Goal: Participate in discussion: Engage in conversation with other users on a specific topic

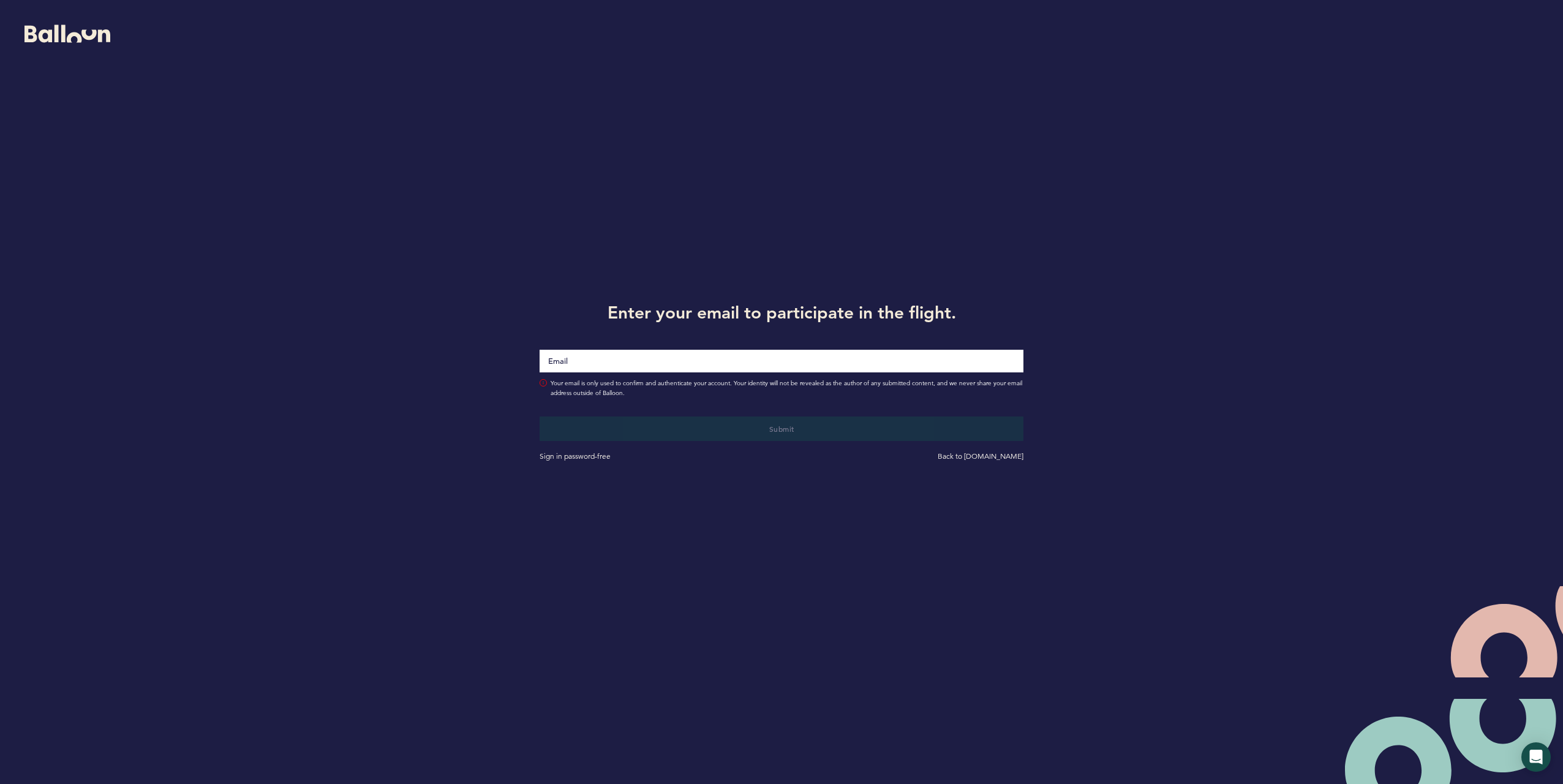
click at [837, 362] on input "Email" at bounding box center [782, 361] width 485 height 22
click at [787, 301] on h1 "Enter your email to participate in the flight." at bounding box center [782, 312] width 503 height 25
click at [787, 354] on input "Email" at bounding box center [782, 360] width 485 height 23
type input "[EMAIL_ADDRESS][DOMAIN_NAME]"
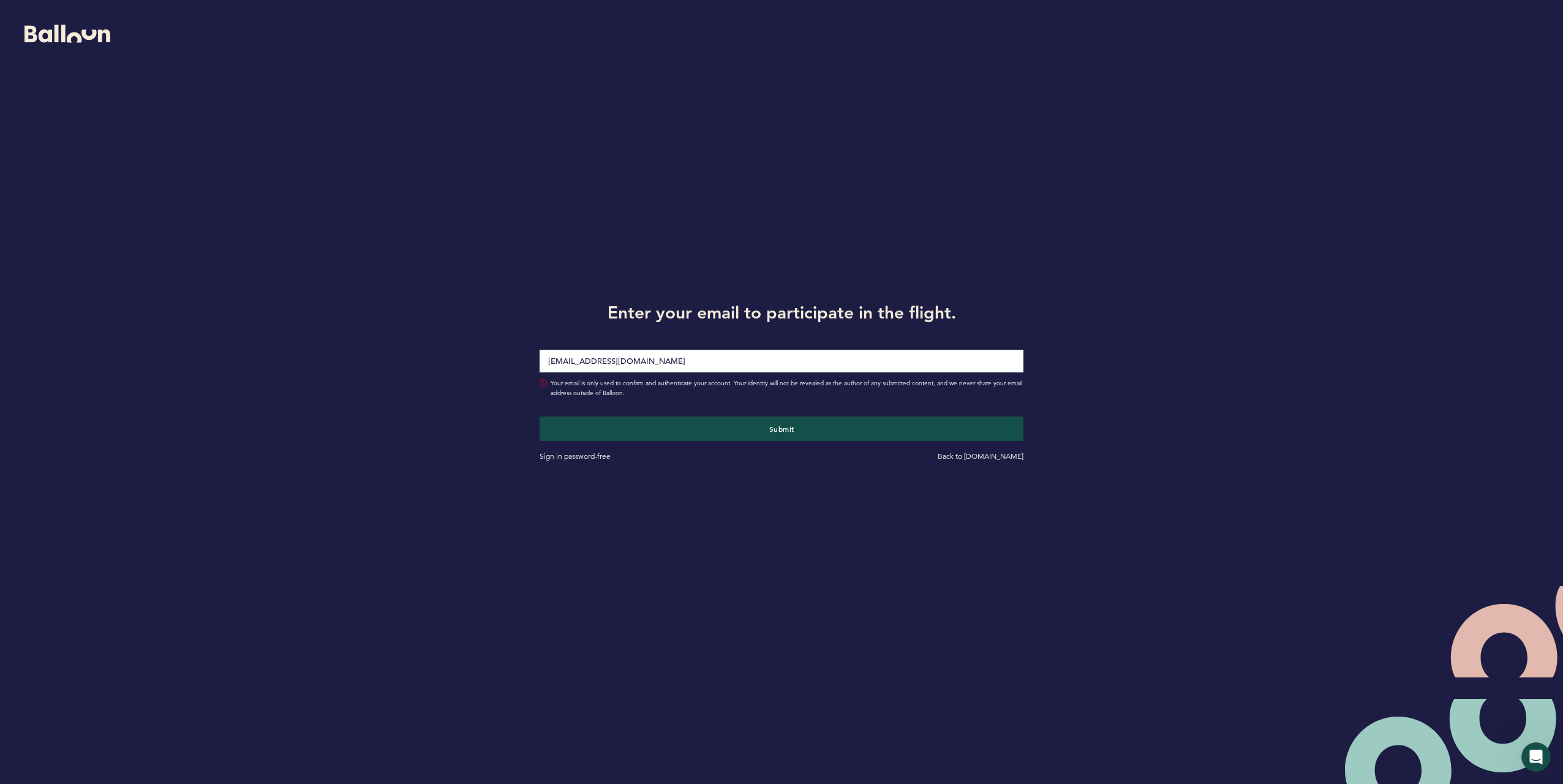
click at [714, 314] on h1 "Enter your email to participate in the flight." at bounding box center [782, 312] width 503 height 25
click at [774, 420] on button "Submit" at bounding box center [781, 428] width 498 height 25
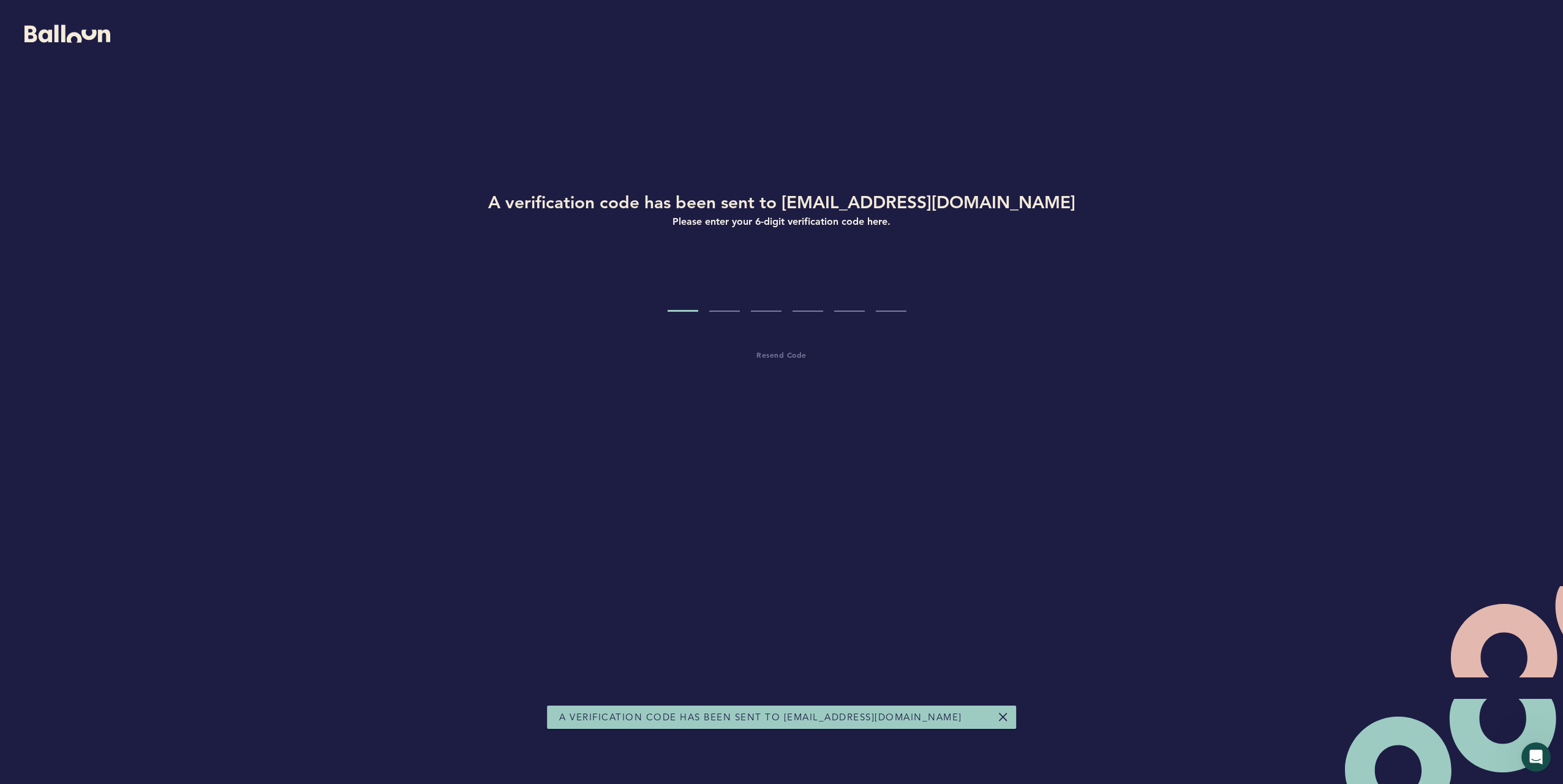
click at [685, 304] on input "Code digit 1" at bounding box center [683, 289] width 30 height 46
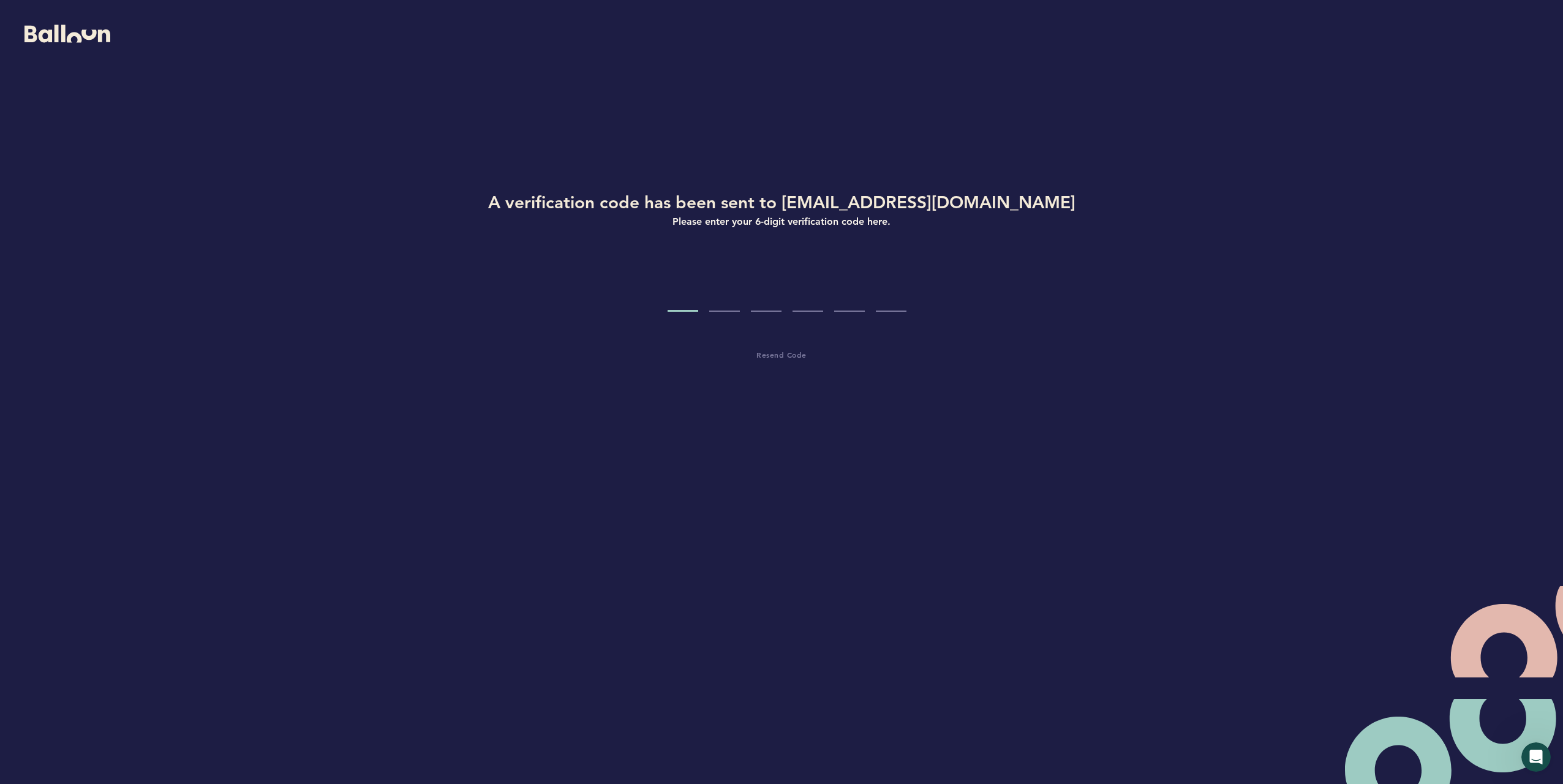
click at [684, 307] on input "Code digit 1" at bounding box center [683, 289] width 30 height 46
paste input "4"
type input "4"
type input "2"
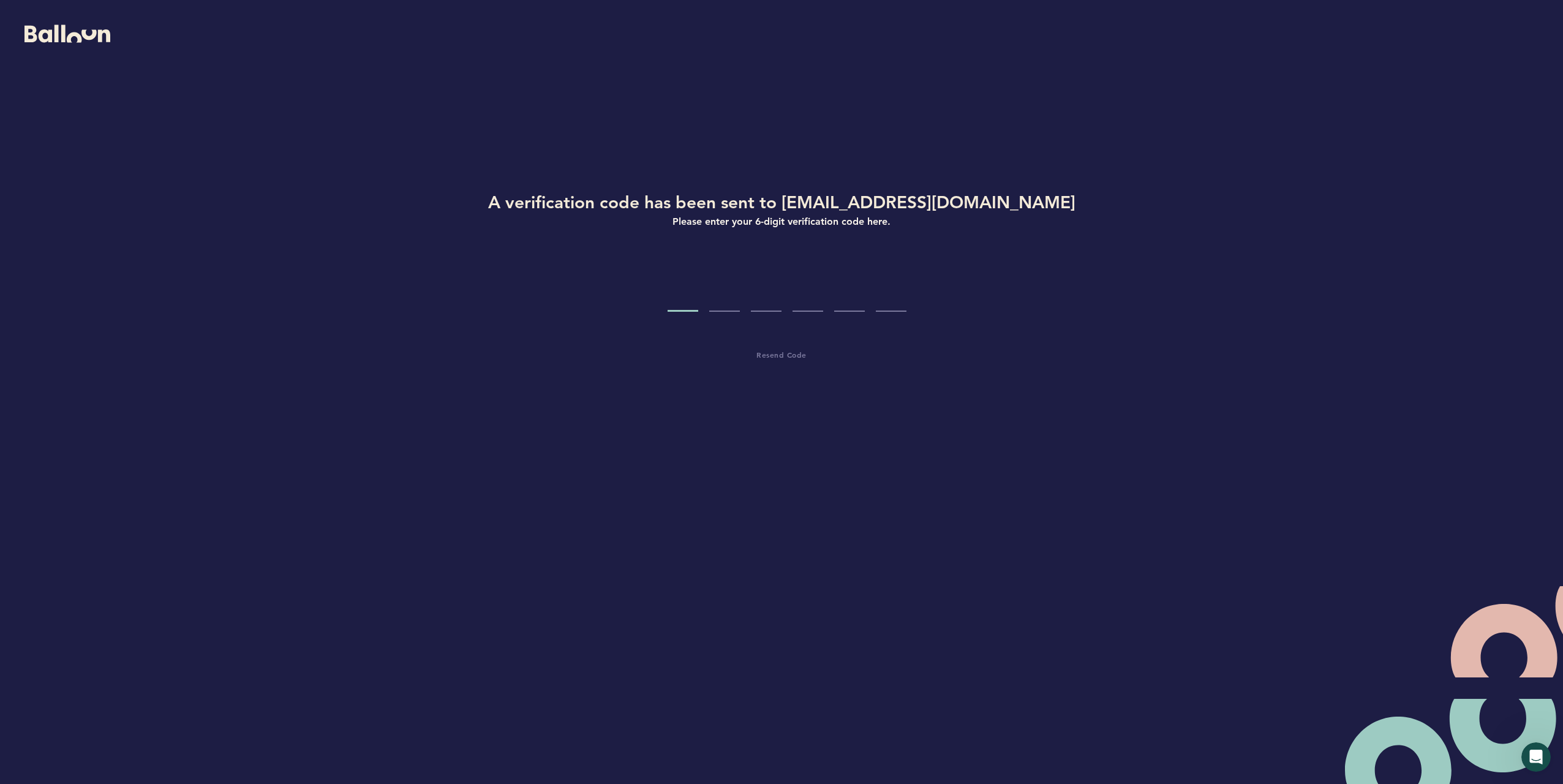
type input "9"
type input "6"
type input "5"
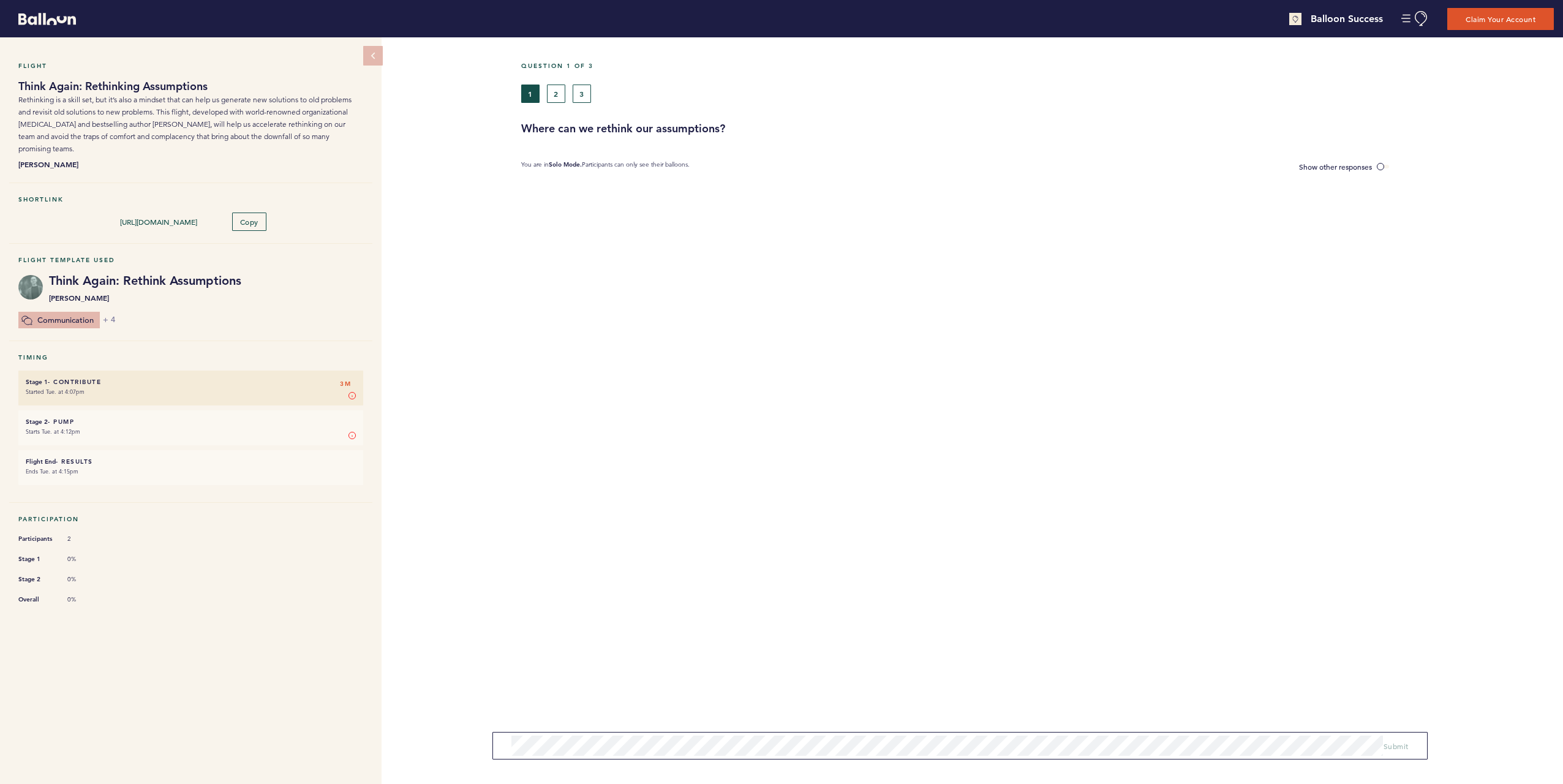
click at [475, 183] on div "Flight Think Again: Rethinking Assumptions Rethinking is a skill set, but it’s …" at bounding box center [781, 410] width 1563 height 746
click at [1396, 744] on span "Submit" at bounding box center [1396, 746] width 25 height 10
click at [672, 535] on div "Question 1 of 3 1 2 3 Where can we rethink our assumptions? You are in Solo Mod…" at bounding box center [1042, 410] width 1042 height 746
click at [545, 213] on small "My Balloon" at bounding box center [549, 216] width 32 height 6
click at [582, 735] on form "Submit" at bounding box center [960, 746] width 935 height 28
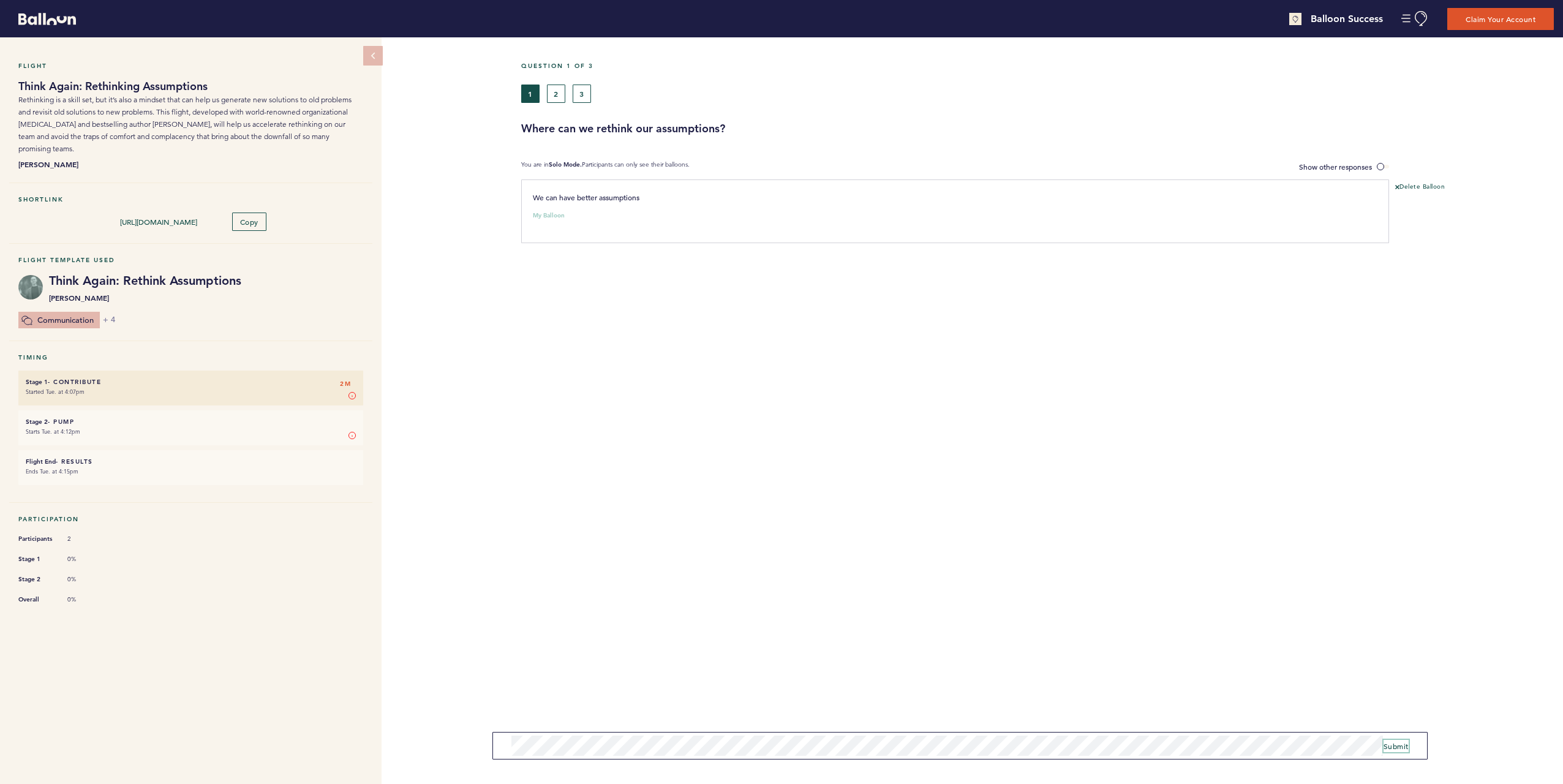
click at [1398, 744] on span "Submit" at bounding box center [1396, 746] width 25 height 10
click at [1381, 167] on span at bounding box center [1383, 166] width 12 height 4
click at [0, 0] on input "Show other responses" at bounding box center [0, 0] width 0 height 0
click at [1351, 164] on span "Hide other responses" at bounding box center [1337, 166] width 70 height 10
click at [0, 0] on input "Hide other responses" at bounding box center [0, 0] width 0 height 0
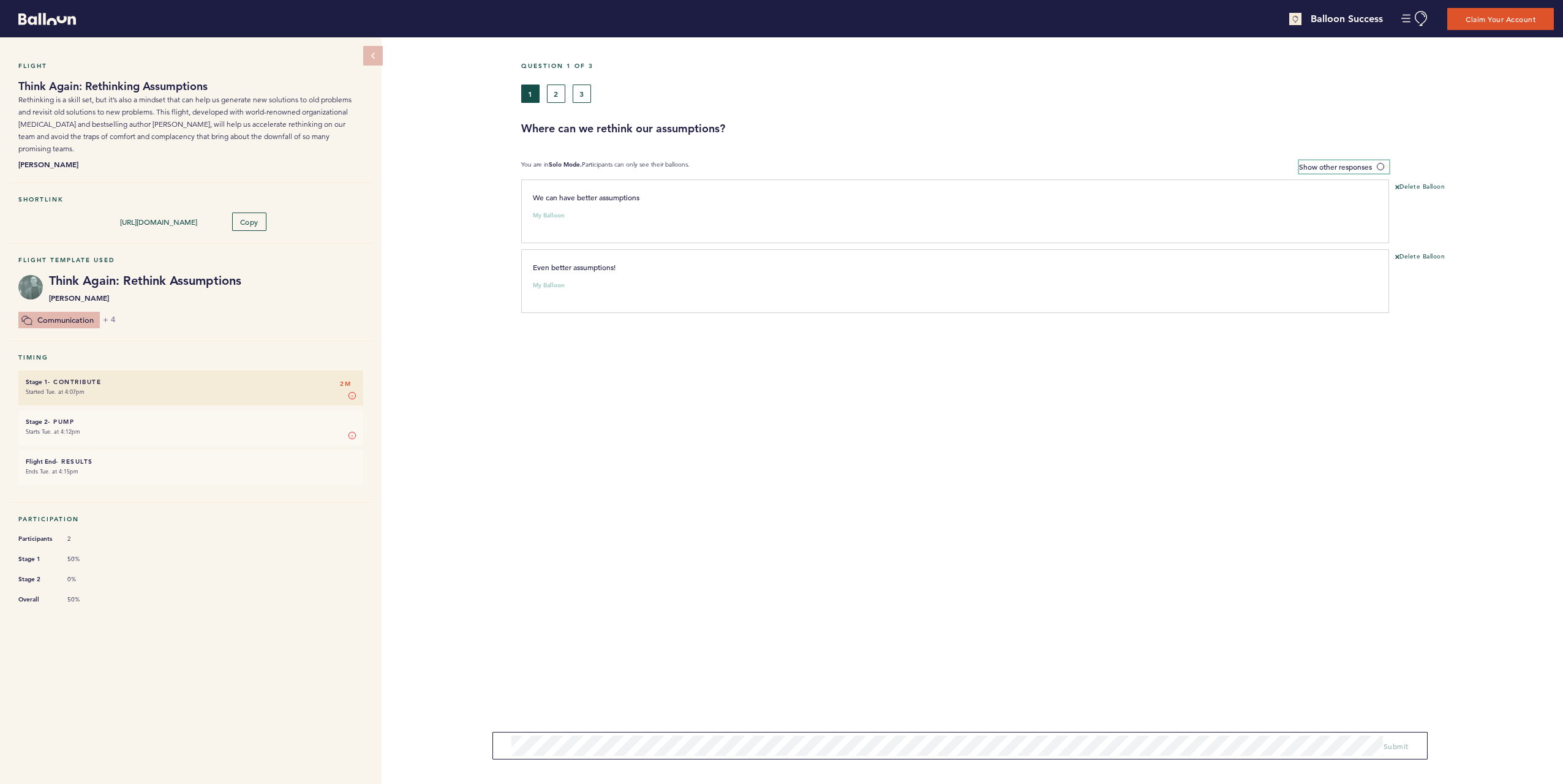
click at [1350, 164] on span "Show other responses" at bounding box center [1335, 166] width 73 height 10
click at [0, 0] on input "Show other responses" at bounding box center [0, 0] width 0 height 0
click at [1361, 202] on button at bounding box center [1359, 196] width 10 height 12
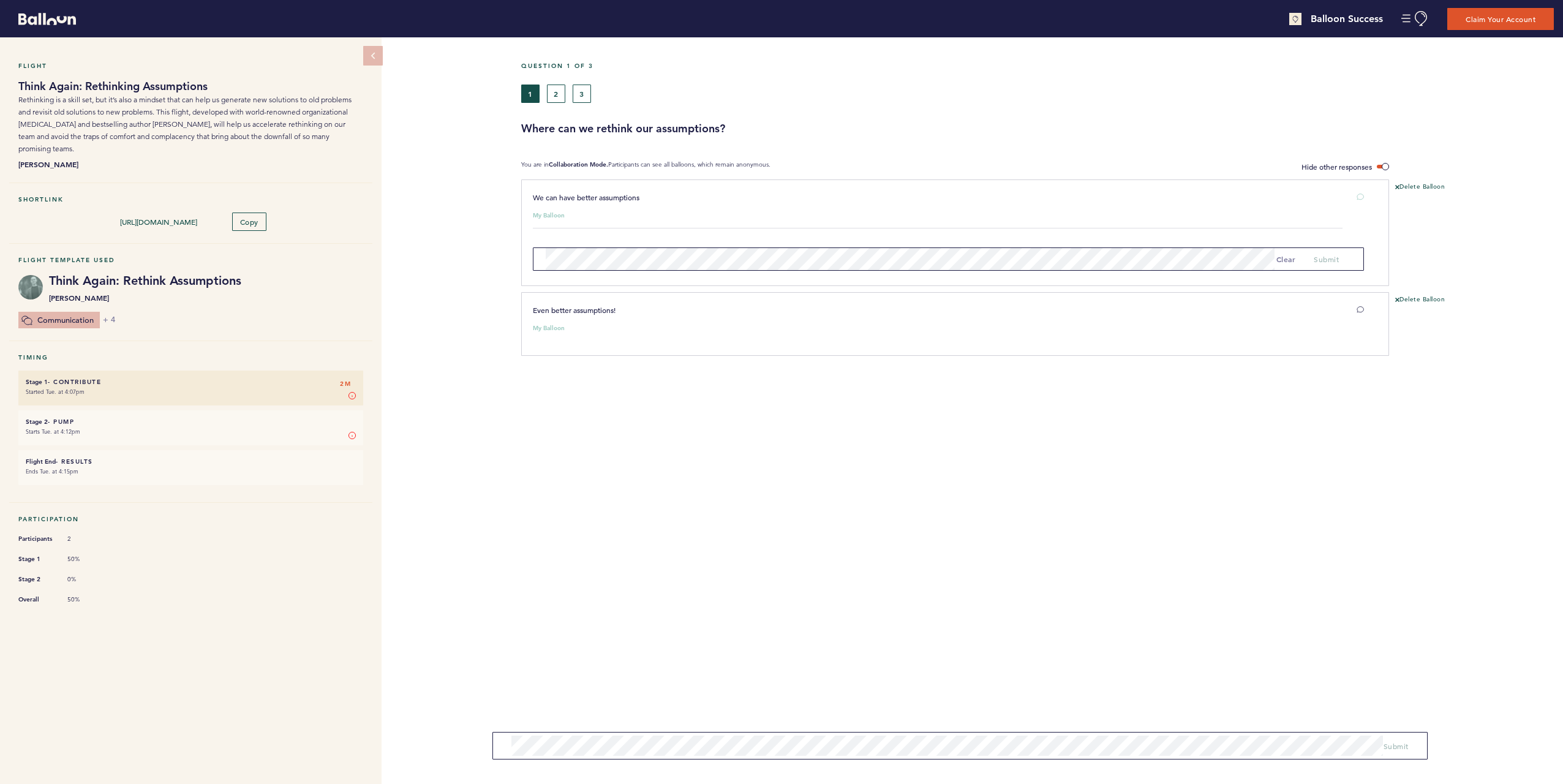
click at [720, 91] on div "1 2 3" at bounding box center [906, 93] width 770 height 18
click at [557, 93] on button "2" at bounding box center [556, 93] width 18 height 18
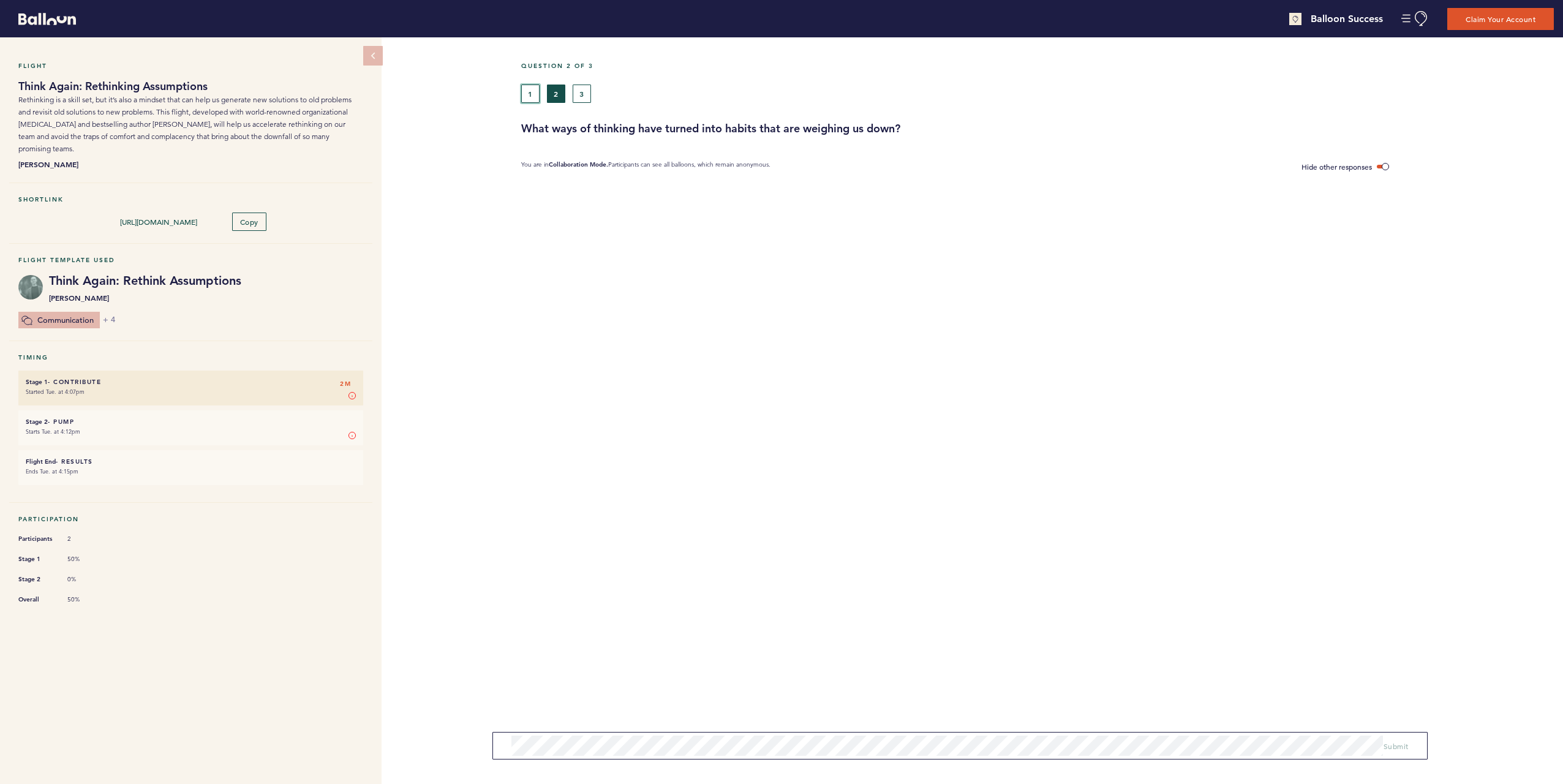
click at [538, 93] on button "1" at bounding box center [530, 93] width 18 height 18
click at [553, 96] on button "2" at bounding box center [556, 93] width 18 height 18
click at [528, 92] on button "1" at bounding box center [530, 93] width 18 height 18
click at [1373, 165] on label "Hide other responses" at bounding box center [1346, 167] width 88 height 13
click at [0, 0] on input "Hide other responses" at bounding box center [0, 0] width 0 height 0
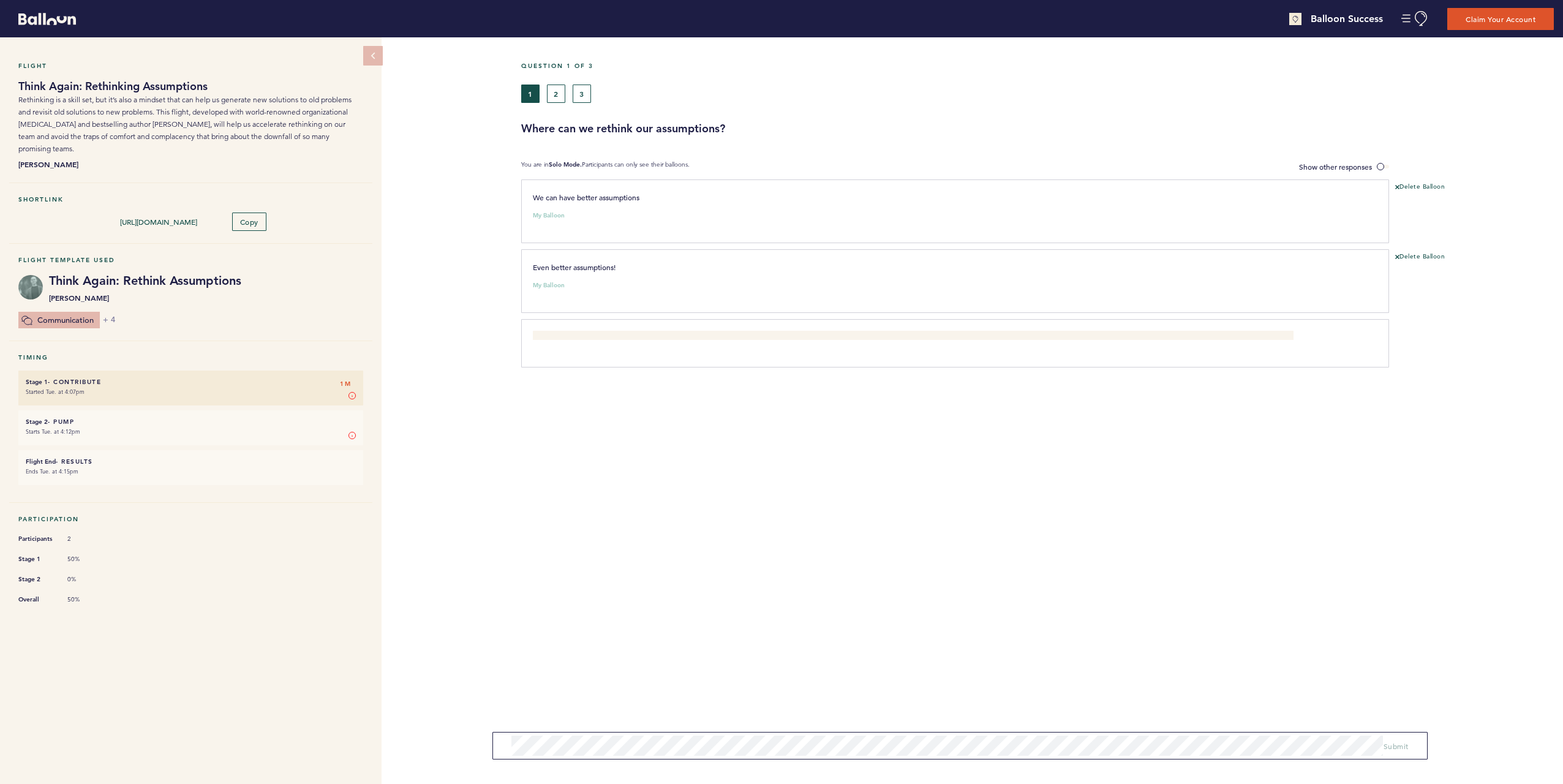
click at [866, 511] on div "Question 1 of 3 1 2 3 Where can we rethink our assumptions? You are in Solo Mod…" at bounding box center [1042, 410] width 1042 height 746
click at [1378, 164] on span at bounding box center [1383, 166] width 12 height 4
click at [0, 0] on input "Show other responses" at bounding box center [0, 0] width 0 height 0
click at [1383, 166] on span at bounding box center [1383, 166] width 12 height 4
click at [0, 0] on input "Hide other responses" at bounding box center [0, 0] width 0 height 0
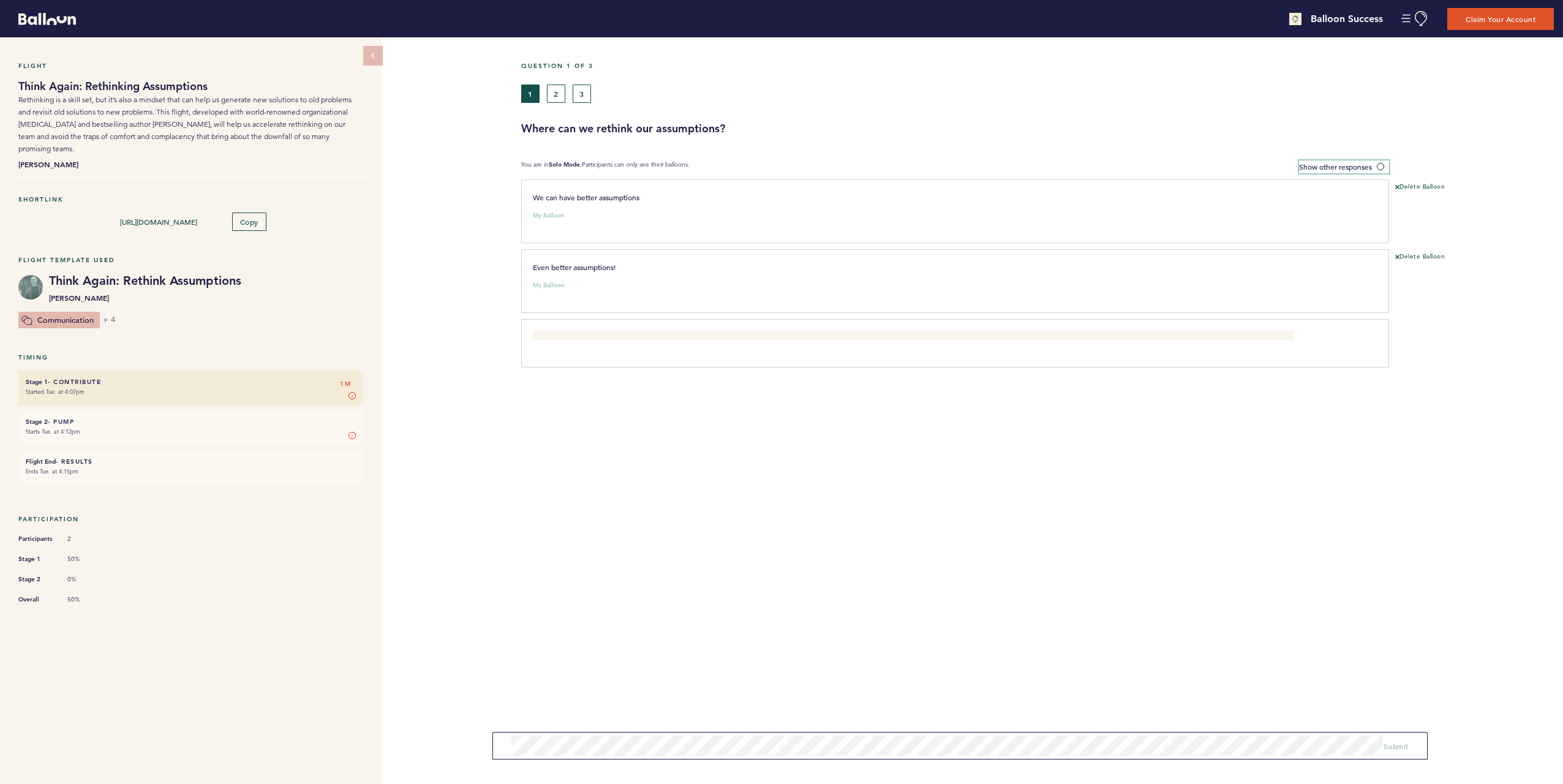
click at [1377, 169] on label "Show other responses" at bounding box center [1344, 167] width 90 height 13
click at [0, 0] on input "Show other responses" at bounding box center [0, 0] width 0 height 0
click at [1363, 166] on span "Hide other responses" at bounding box center [1337, 166] width 70 height 10
click at [0, 0] on input "Hide other responses" at bounding box center [0, 0] width 0 height 0
click at [1248, 332] on p "We can rethink how we manage projects." at bounding box center [913, 336] width 761 height 12
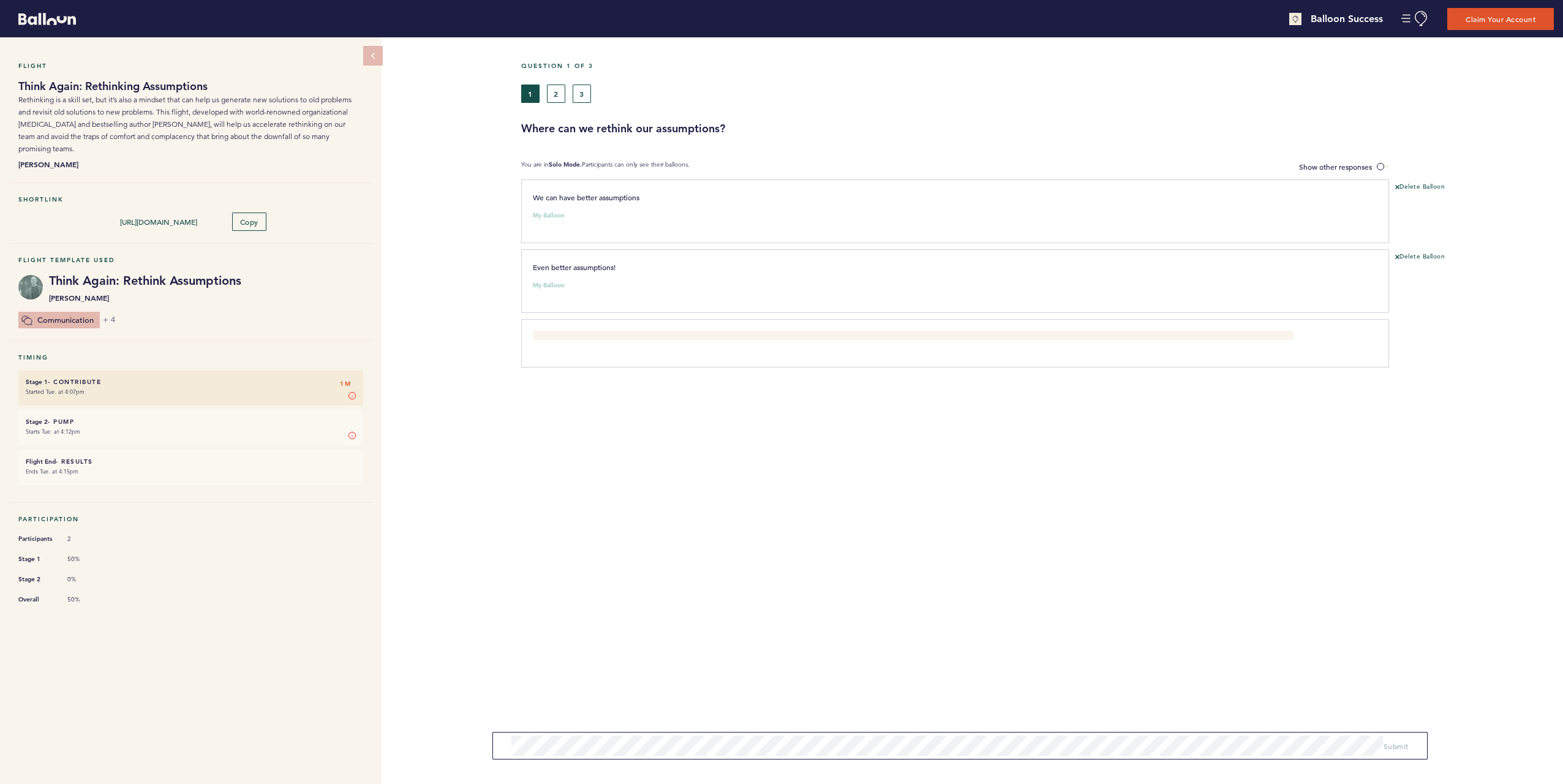
click at [1356, 200] on div at bounding box center [1338, 196] width 71 height 12
click at [1351, 168] on span "Show other responses" at bounding box center [1335, 166] width 73 height 10
click at [0, 0] on input "Show other responses" at bounding box center [0, 0] width 0 height 0
click at [1338, 164] on span "Hide other responses" at bounding box center [1337, 166] width 70 height 10
click at [0, 0] on input "Hide other responses" at bounding box center [0, 0] width 0 height 0
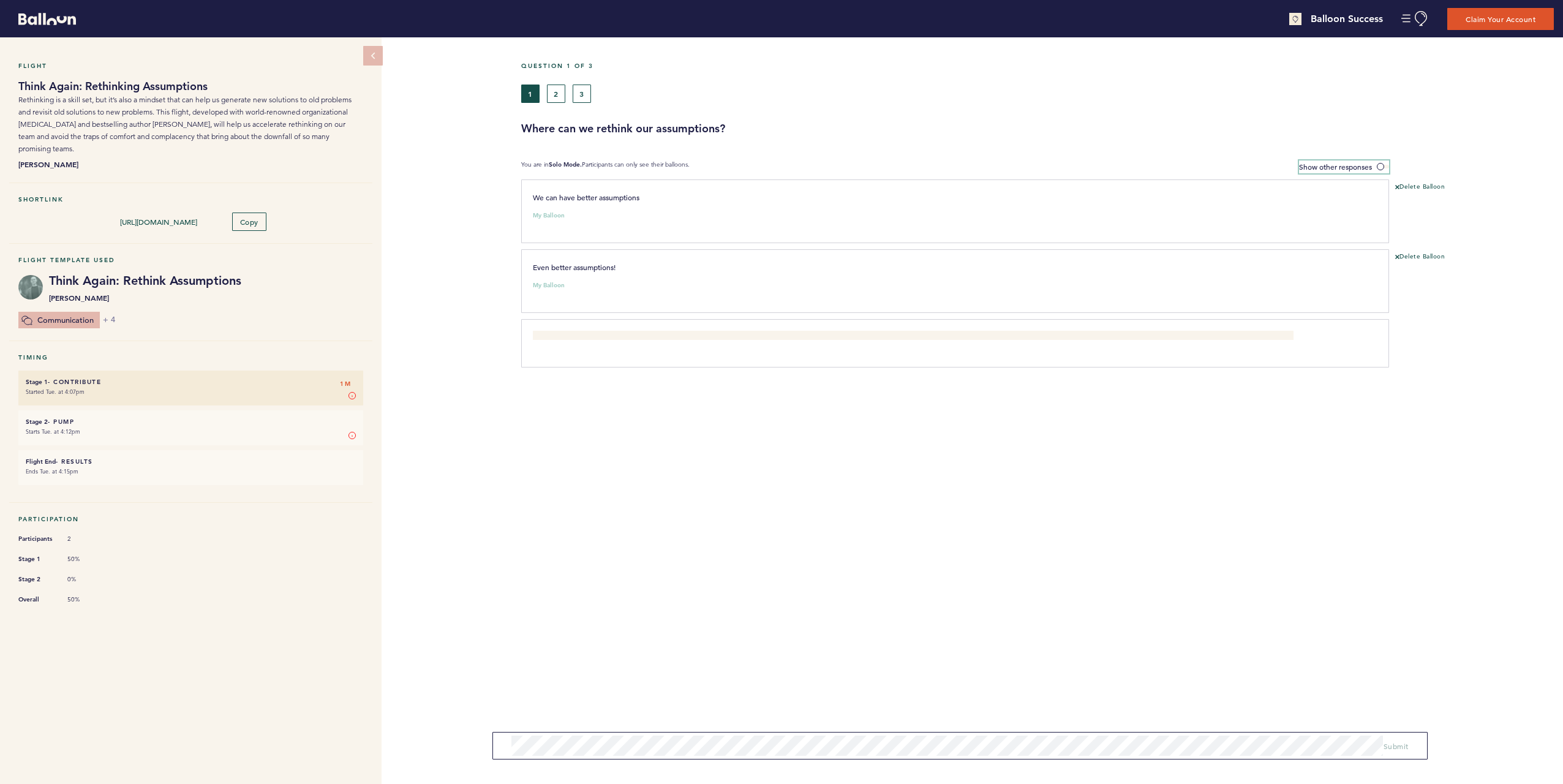
click at [1360, 172] on label "Show other responses" at bounding box center [1344, 167] width 90 height 13
click at [0, 0] on input "Show other responses" at bounding box center [0, 0] width 0 height 0
click at [1363, 337] on icon at bounding box center [1360, 335] width 7 height 7
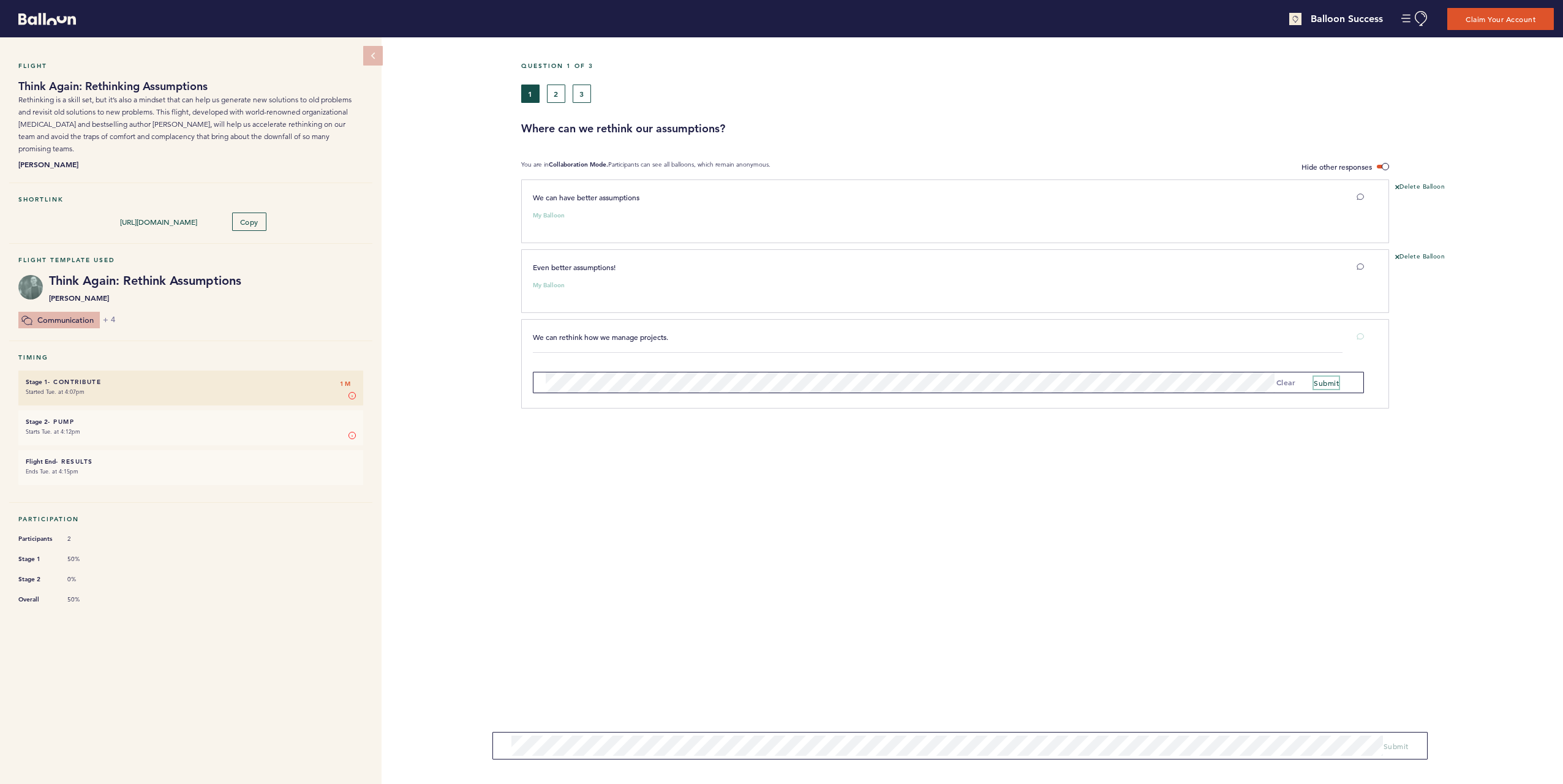
click at [1328, 386] on button "submit" at bounding box center [1326, 382] width 25 height 12
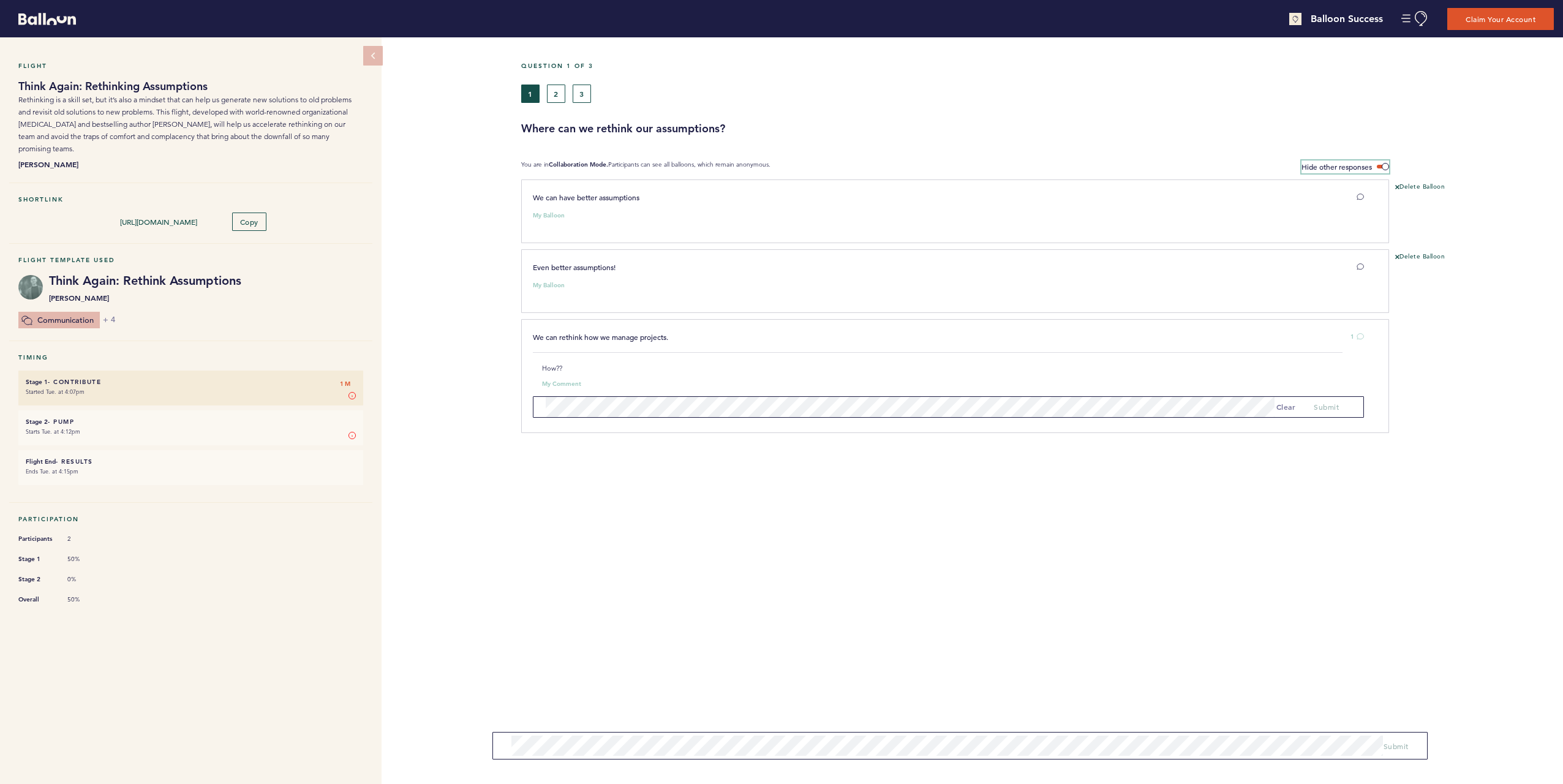
click at [1383, 161] on label "Hide other responses" at bounding box center [1346, 167] width 88 height 13
click at [0, 0] on input "Hide other responses" at bounding box center [0, 0] width 0 height 0
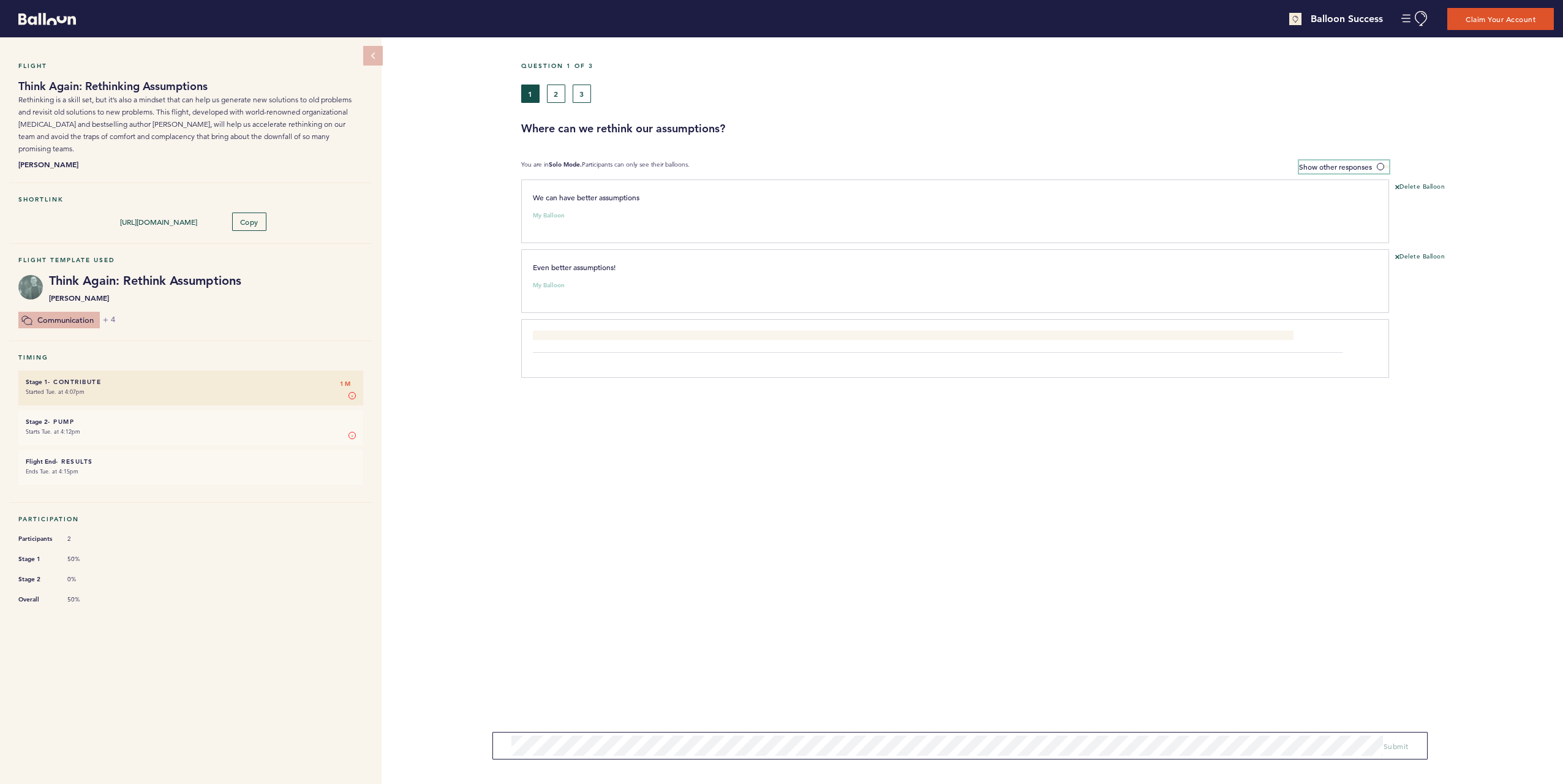
click at [1383, 161] on label "Show other responses" at bounding box center [1344, 167] width 90 height 13
click at [0, 0] on input "Show other responses" at bounding box center [0, 0] width 0 height 0
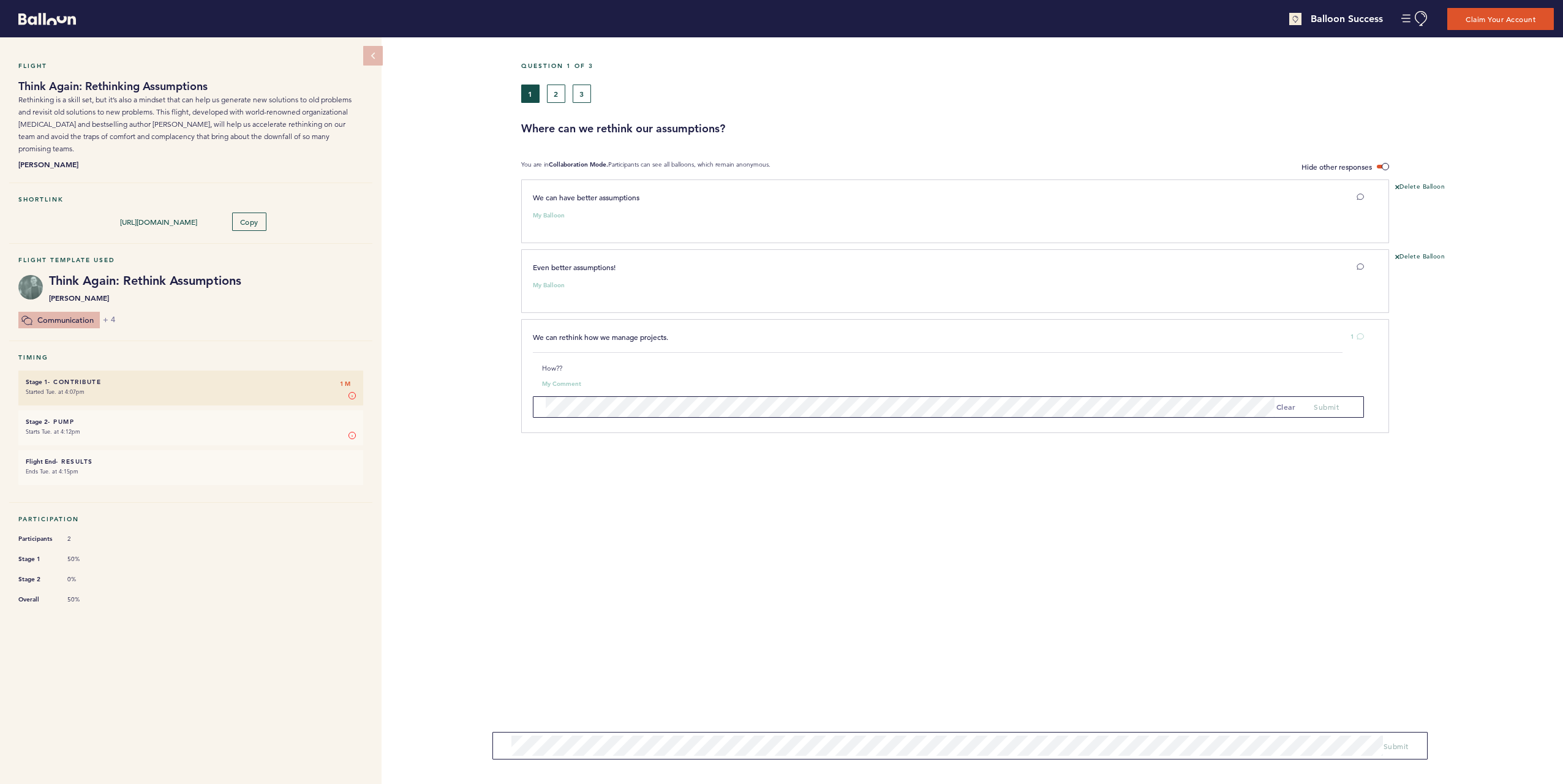
click at [603, 446] on section "We can have better assumptions My Balloon clear submit Delete Balloon Even bett…" at bounding box center [1042, 340] width 1042 height 321
click at [1383, 491] on section "We can have better assumptions My Balloon clear submit Delete Balloon Even bett…" at bounding box center [1042, 340] width 1042 height 321
click at [1363, 196] on icon at bounding box center [1360, 196] width 7 height 7
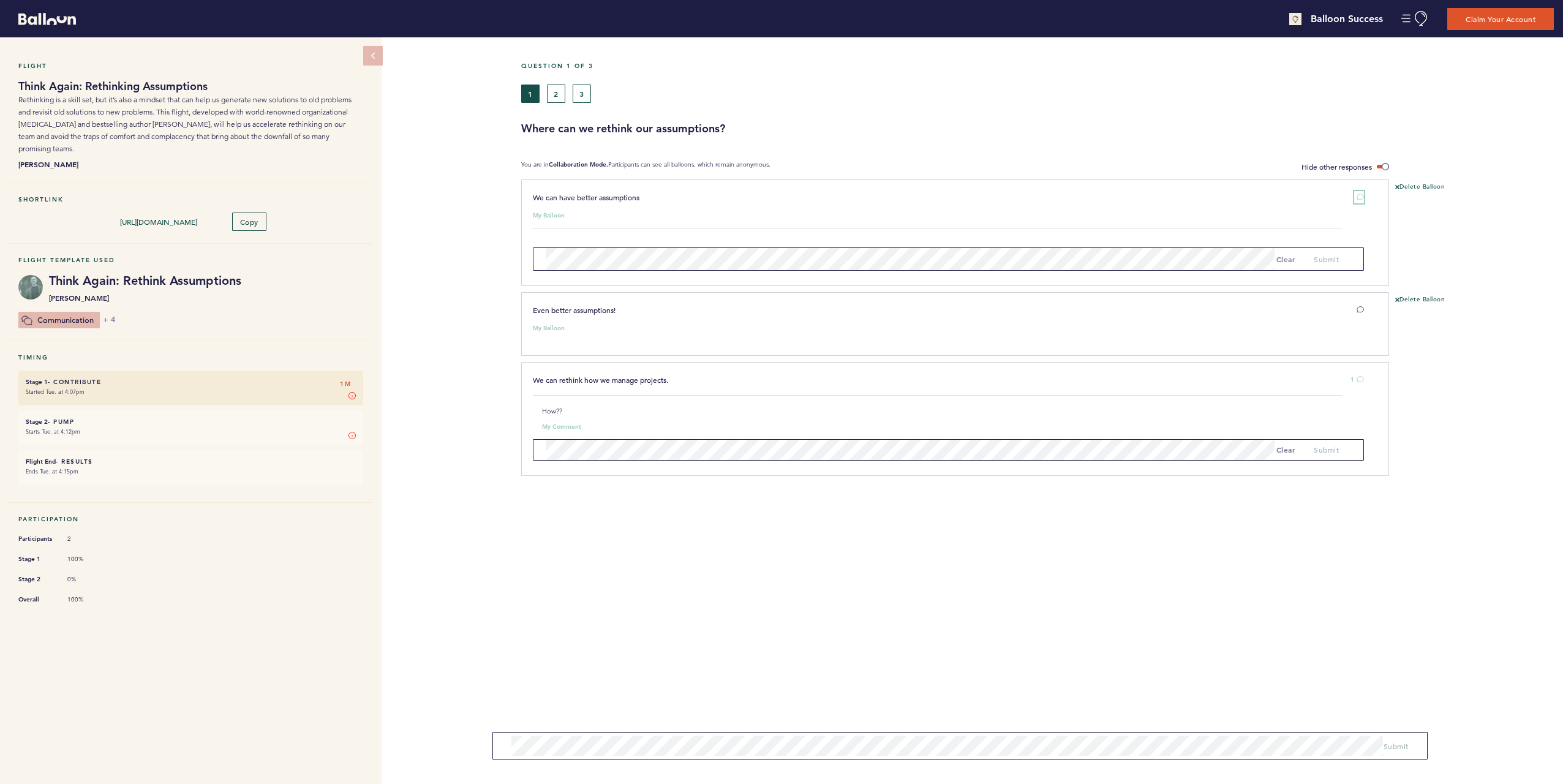
click at [1363, 196] on icon at bounding box center [1360, 196] width 7 height 7
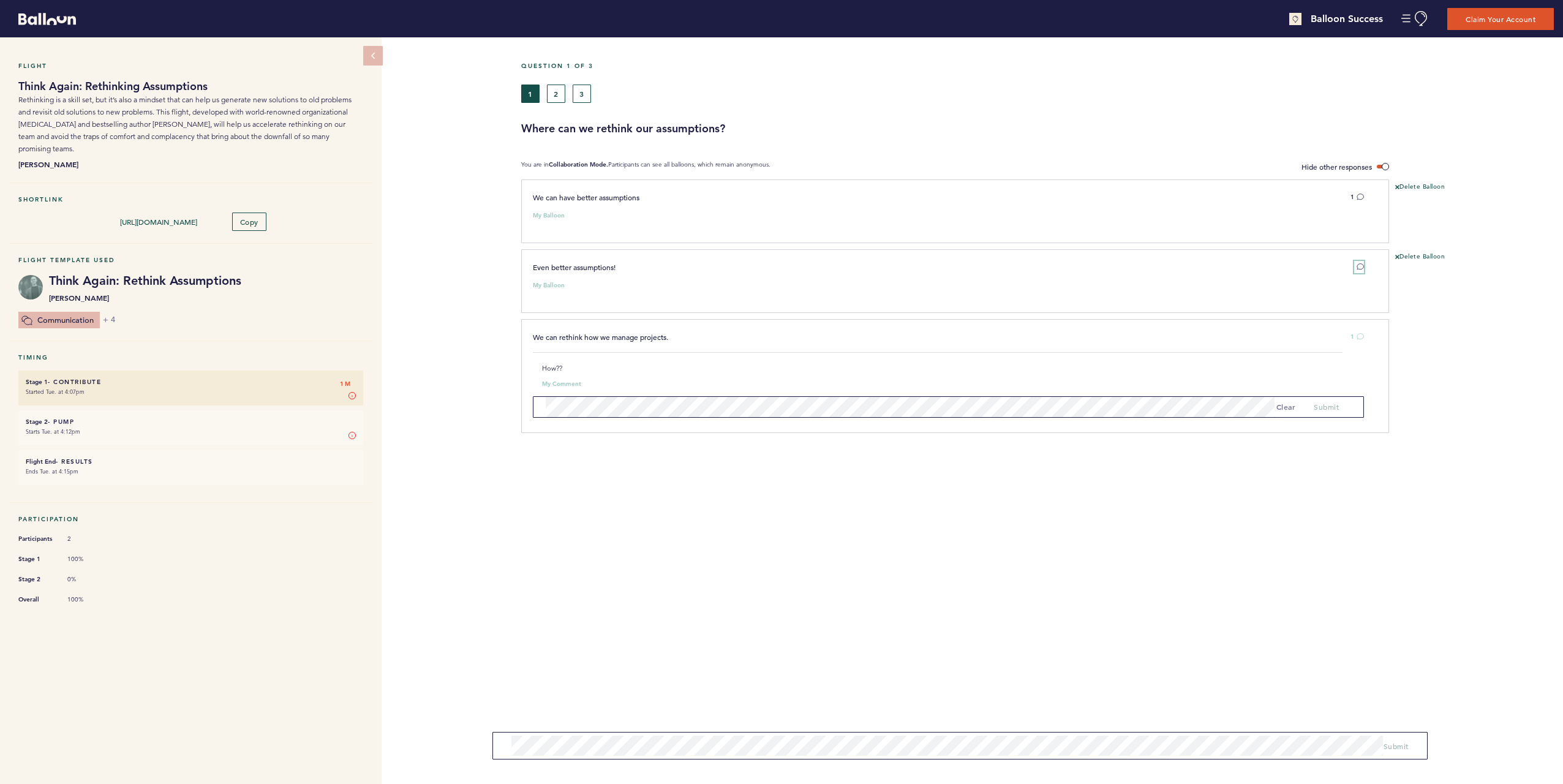
click at [1357, 264] on icon at bounding box center [1360, 266] width 7 height 7
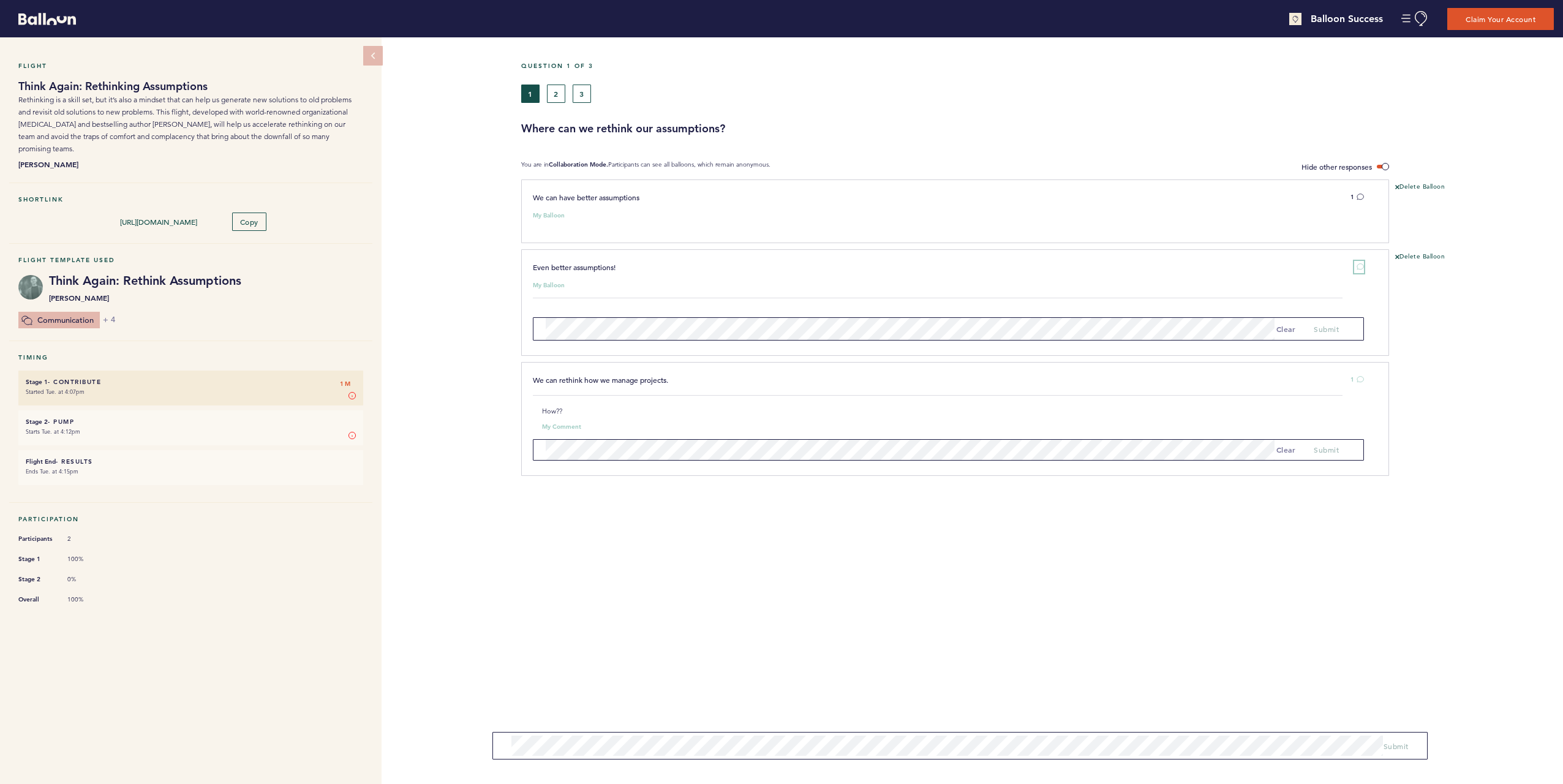
click at [1357, 264] on icon at bounding box center [1360, 266] width 7 height 7
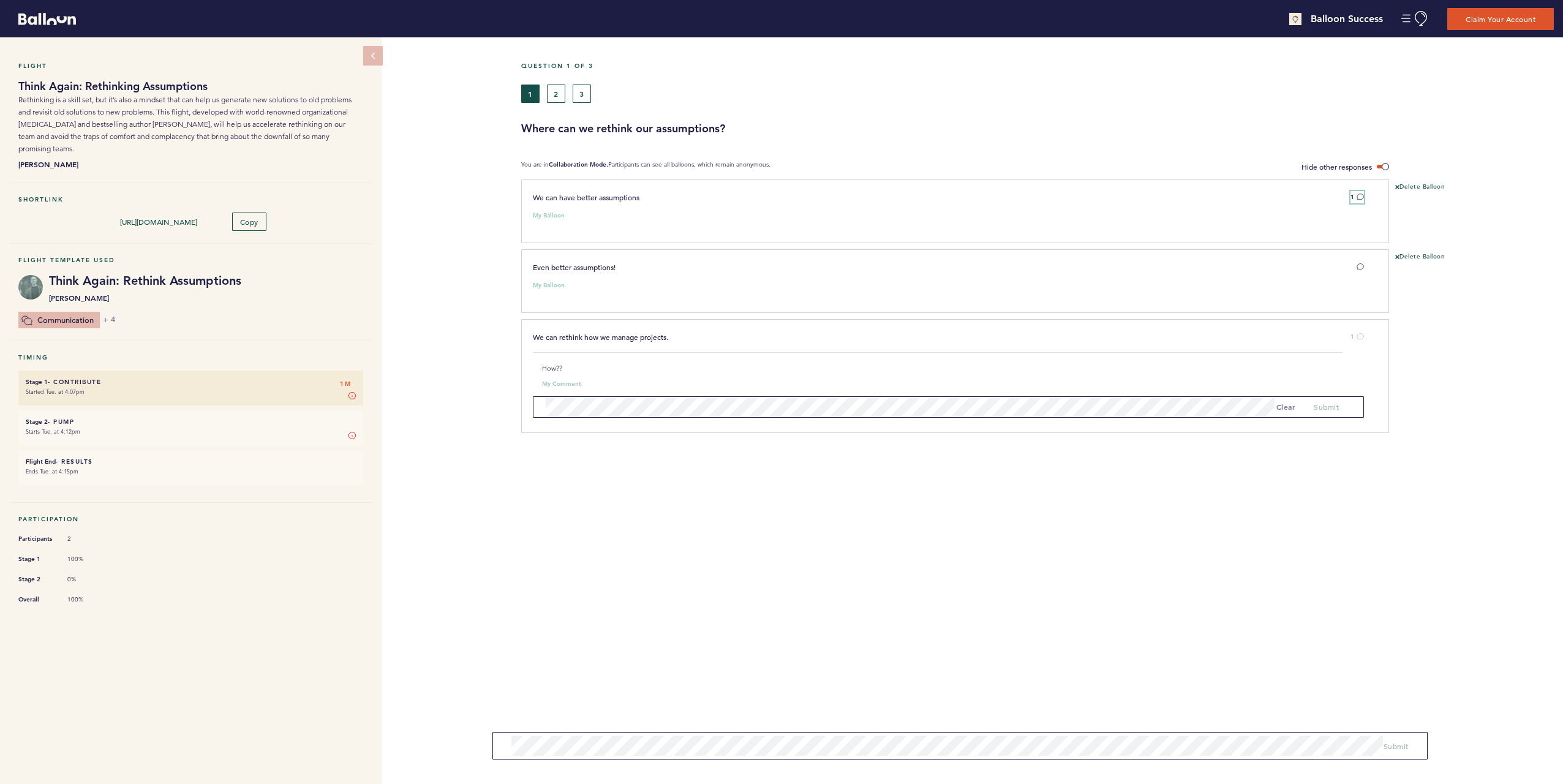
click at [1356, 198] on button "1" at bounding box center [1357, 196] width 14 height 12
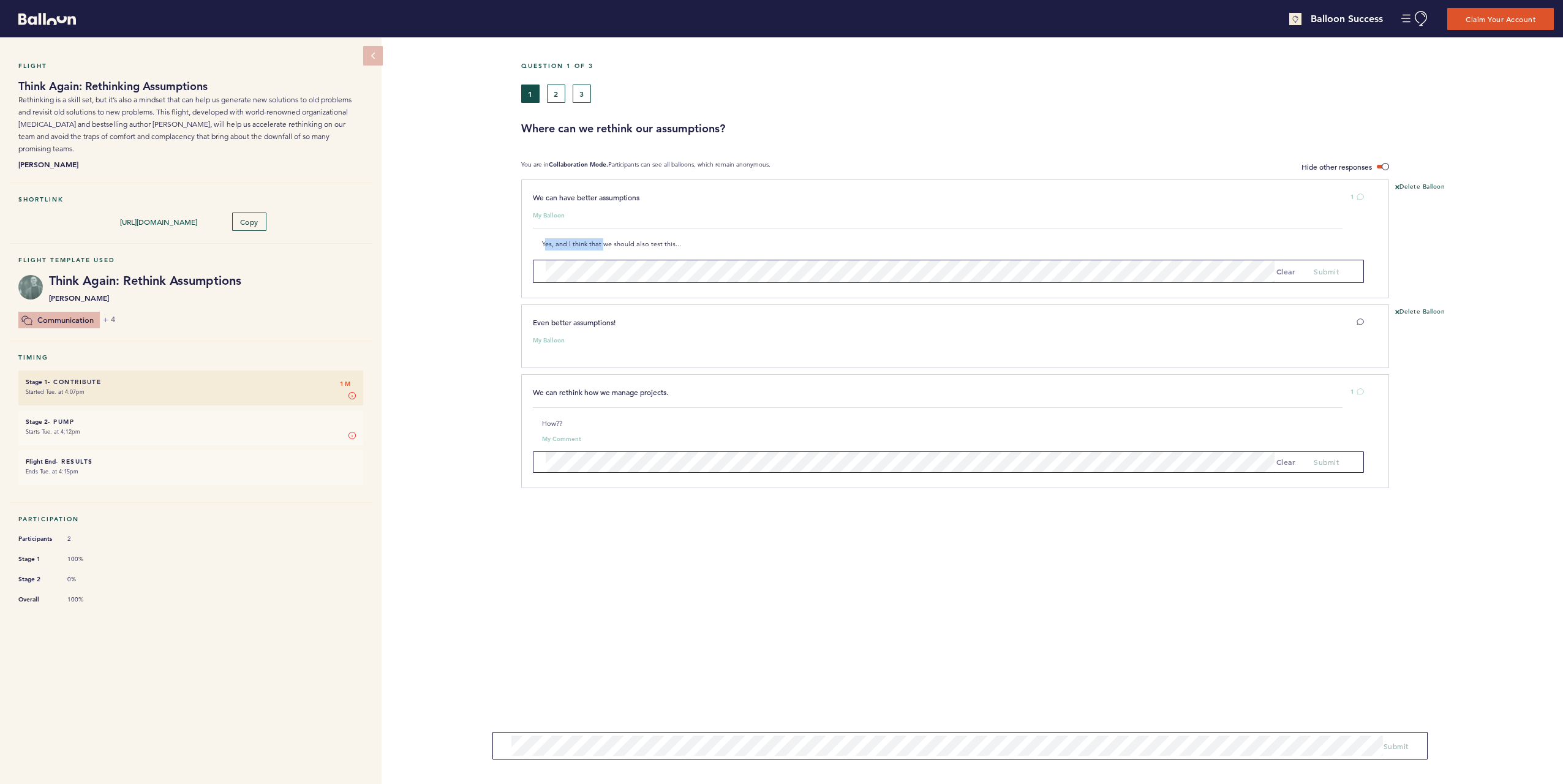
drag, startPoint x: 545, startPoint y: 240, endPoint x: 614, endPoint y: 242, distance: 69.0
click at [614, 242] on p "Yes, and I think that we should also test this..." at bounding box center [922, 244] width 761 height 12
drag, startPoint x: 614, startPoint y: 242, endPoint x: 635, endPoint y: 244, distance: 21.1
click at [635, 243] on p "Yes, and I think that we should also test this..." at bounding box center [922, 244] width 761 height 12
click at [460, 264] on div "Flight Think Again: Rethinking Assumptions Rethinking is a skill set, but it’s …" at bounding box center [781, 410] width 1563 height 746
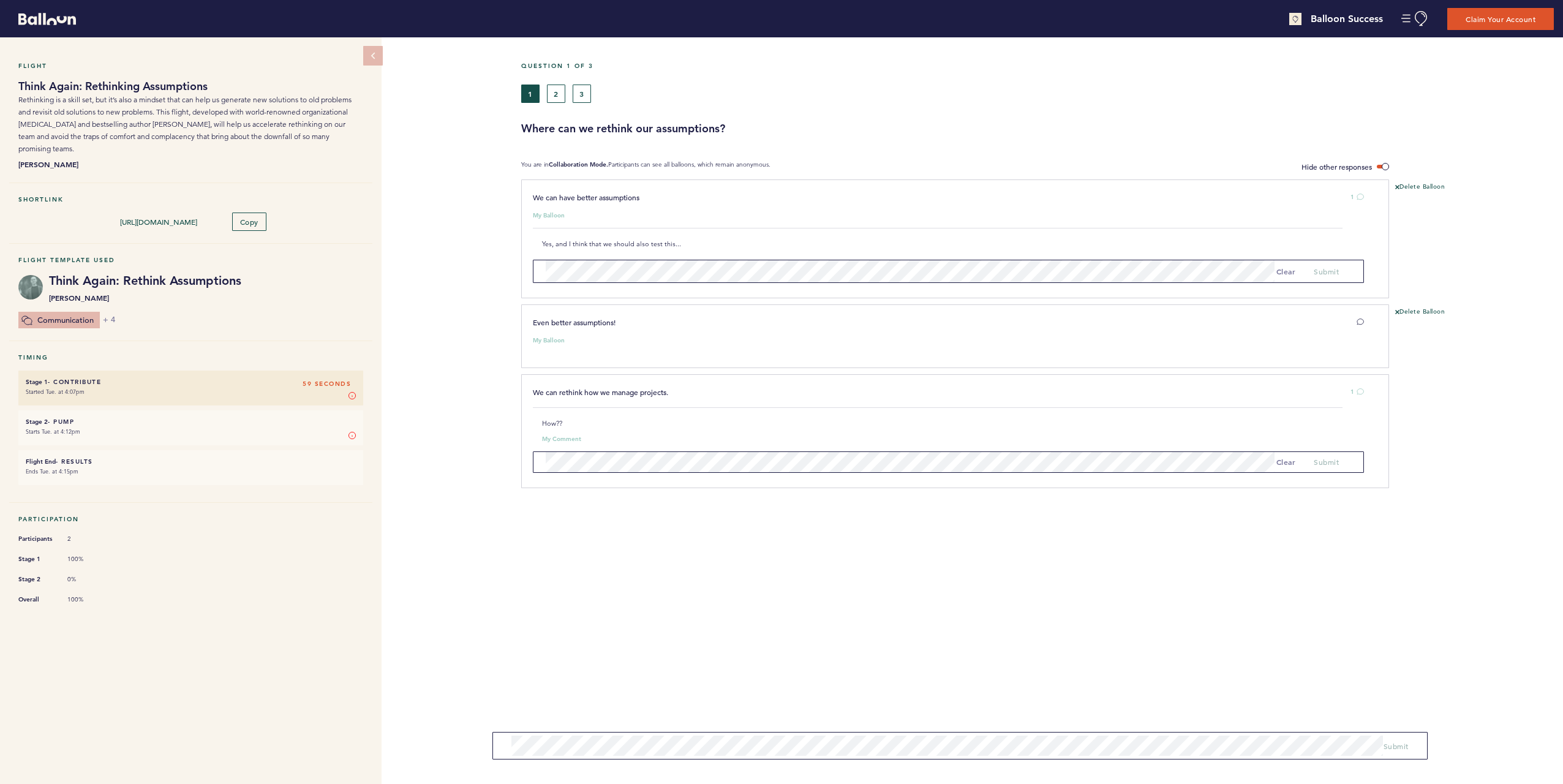
click at [474, 292] on div "Flight Think Again: Rethinking Assumptions Rethinking is a skill set, but it’s …" at bounding box center [781, 410] width 1563 height 746
click at [461, 393] on div "Flight Think Again: Rethinking Assumptions Rethinking is a skill set, but it’s …" at bounding box center [781, 410] width 1563 height 746
click at [587, 94] on button "3" at bounding box center [581, 93] width 18 height 18
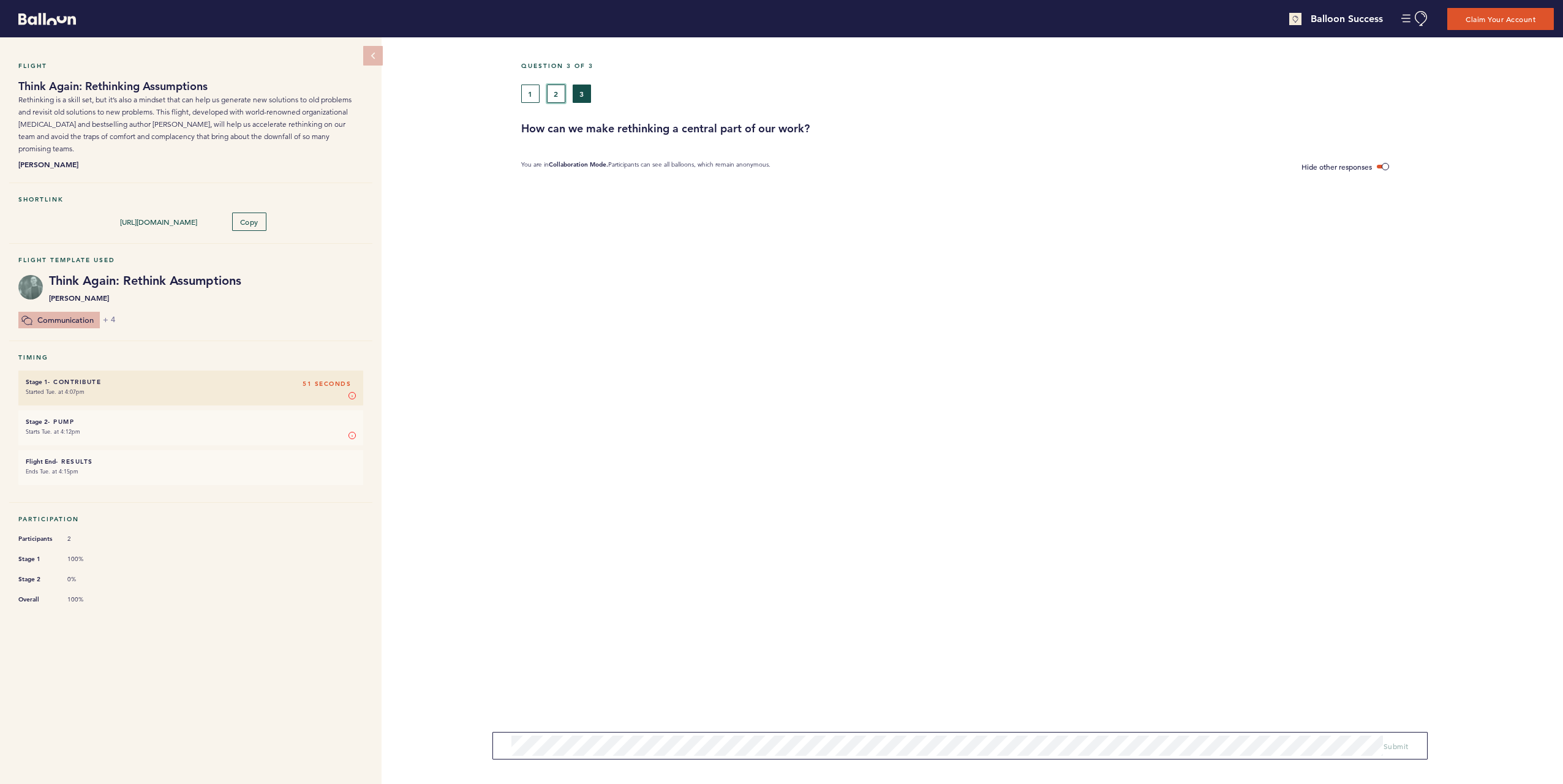
click at [556, 97] on button "2" at bounding box center [556, 93] width 18 height 18
click at [538, 96] on button "1" at bounding box center [530, 93] width 18 height 18
click at [184, 418] on h6 "Stage 2 - Pump 46 seconds" at bounding box center [190, 422] width 330 height 8
click at [194, 426] on small "Starts Tue. at 4:12pm" at bounding box center [190, 431] width 330 height 12
click at [169, 465] on small "Ends Tue. at 4:15pm" at bounding box center [190, 471] width 330 height 12
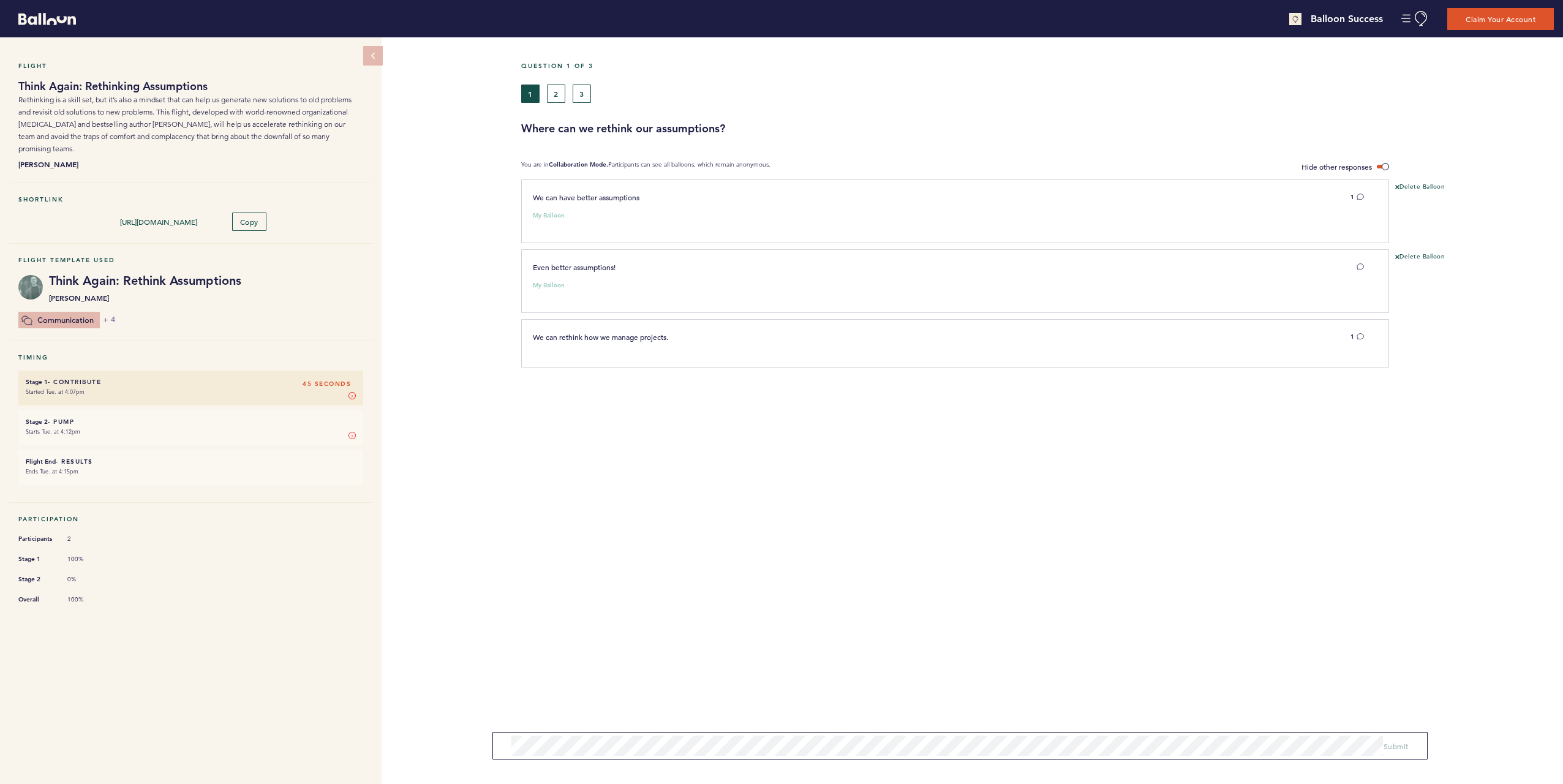
drag, startPoint x: 142, startPoint y: 535, endPoint x: 131, endPoint y: 537, distance: 11.2
click at [142, 535] on ul "Participants 2 Stage 1 100% Stage 2 0% Overall 100%" at bounding box center [191, 568] width 345 height 73
drag, startPoint x: 89, startPoint y: 564, endPoint x: 96, endPoint y: 572, distance: 10.6
click at [96, 572] on ul "Participants 2 Stage 1 100% Stage 2 0% Overall 100%" at bounding box center [191, 568] width 345 height 73
drag, startPoint x: 96, startPoint y: 572, endPoint x: 113, endPoint y: 573, distance: 17.0
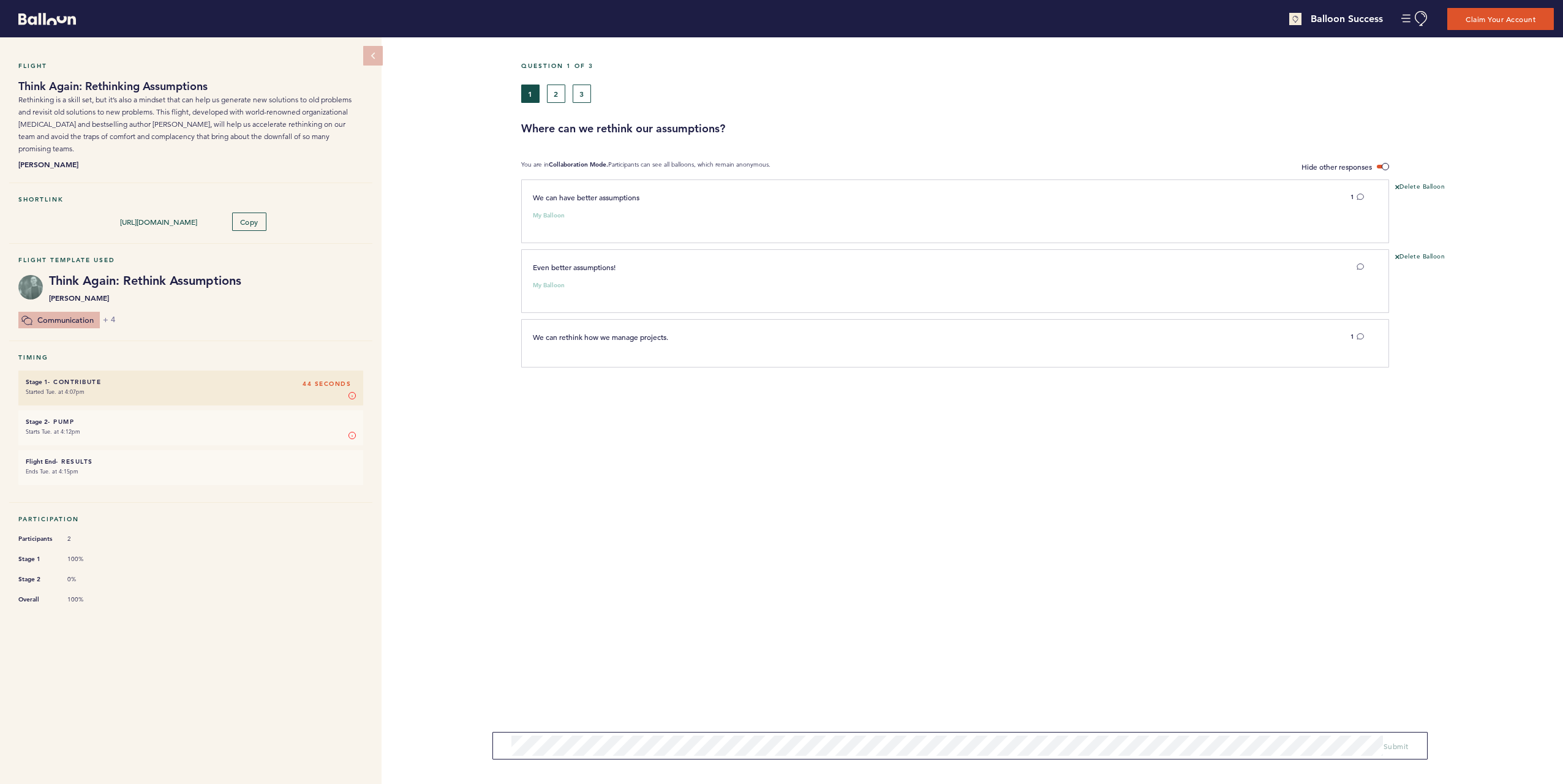
click at [113, 573] on ul "Participants 2 Stage 1 100% Stage 2 0% Overall 100%" at bounding box center [191, 568] width 345 height 73
click at [1097, 503] on div "Question 1 of 3 1 2 3 Where can we rethink our assumptions? You are in Collabor…" at bounding box center [1042, 410] width 1042 height 746
drag, startPoint x: 1160, startPoint y: 276, endPoint x: 1172, endPoint y: 362, distance: 86.8
click at [1172, 362] on div "We can have better assumptions 1 My Balloon Yes, and I think that we should als…" at bounding box center [1042, 276] width 1024 height 194
drag, startPoint x: 1172, startPoint y: 362, endPoint x: 1132, endPoint y: 422, distance: 72.1
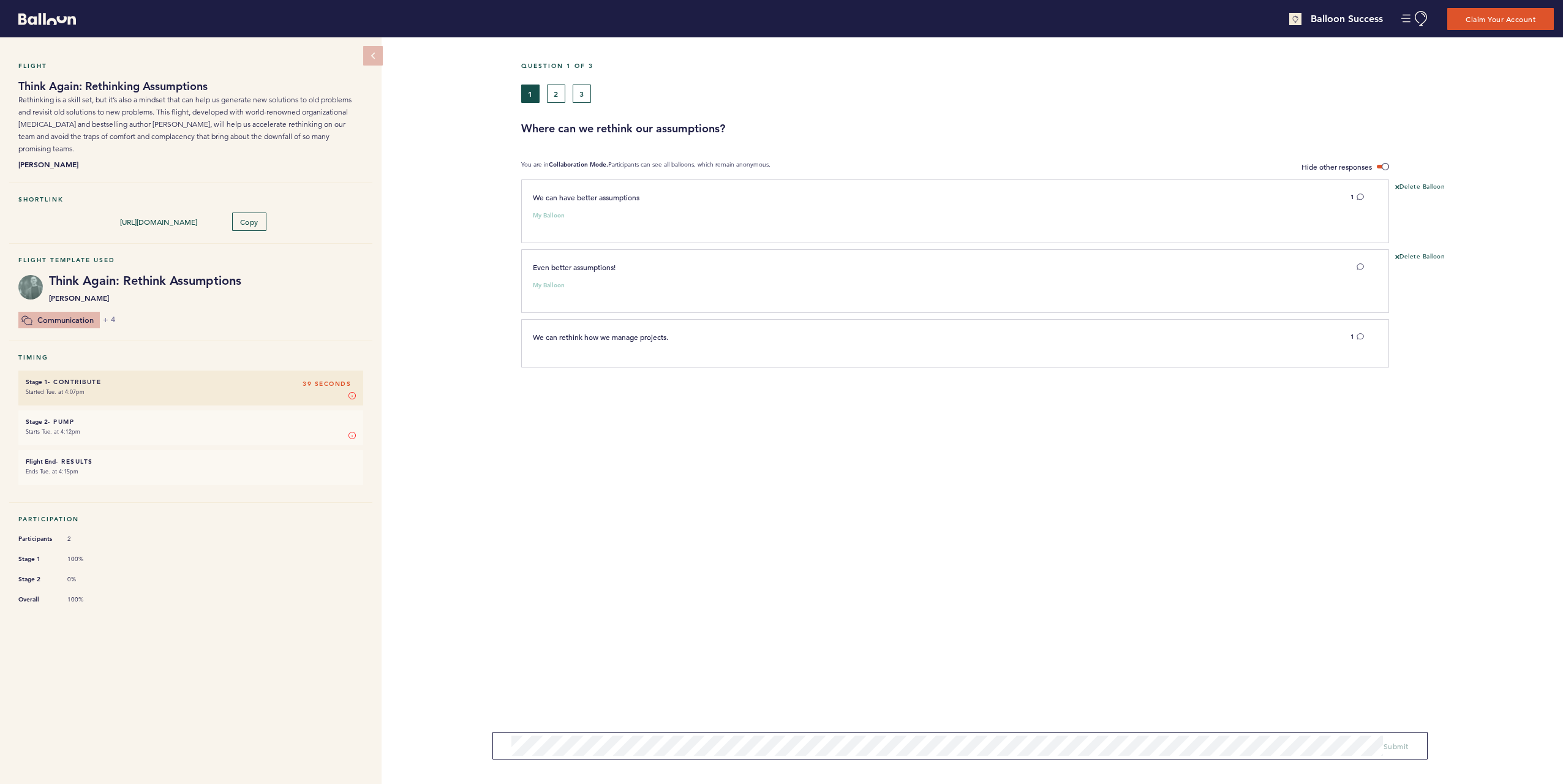
click at [1132, 422] on section "We can have better assumptions 1 My Balloon Yes, and I think that we should als…" at bounding box center [1042, 307] width 1042 height 255
click at [1379, 167] on span at bounding box center [1383, 166] width 12 height 4
click at [0, 0] on input "Hide other responses" at bounding box center [0, 0] width 0 height 0
click at [1384, 167] on span at bounding box center [1383, 166] width 12 height 4
click at [0, 0] on input "Show other responses" at bounding box center [0, 0] width 0 height 0
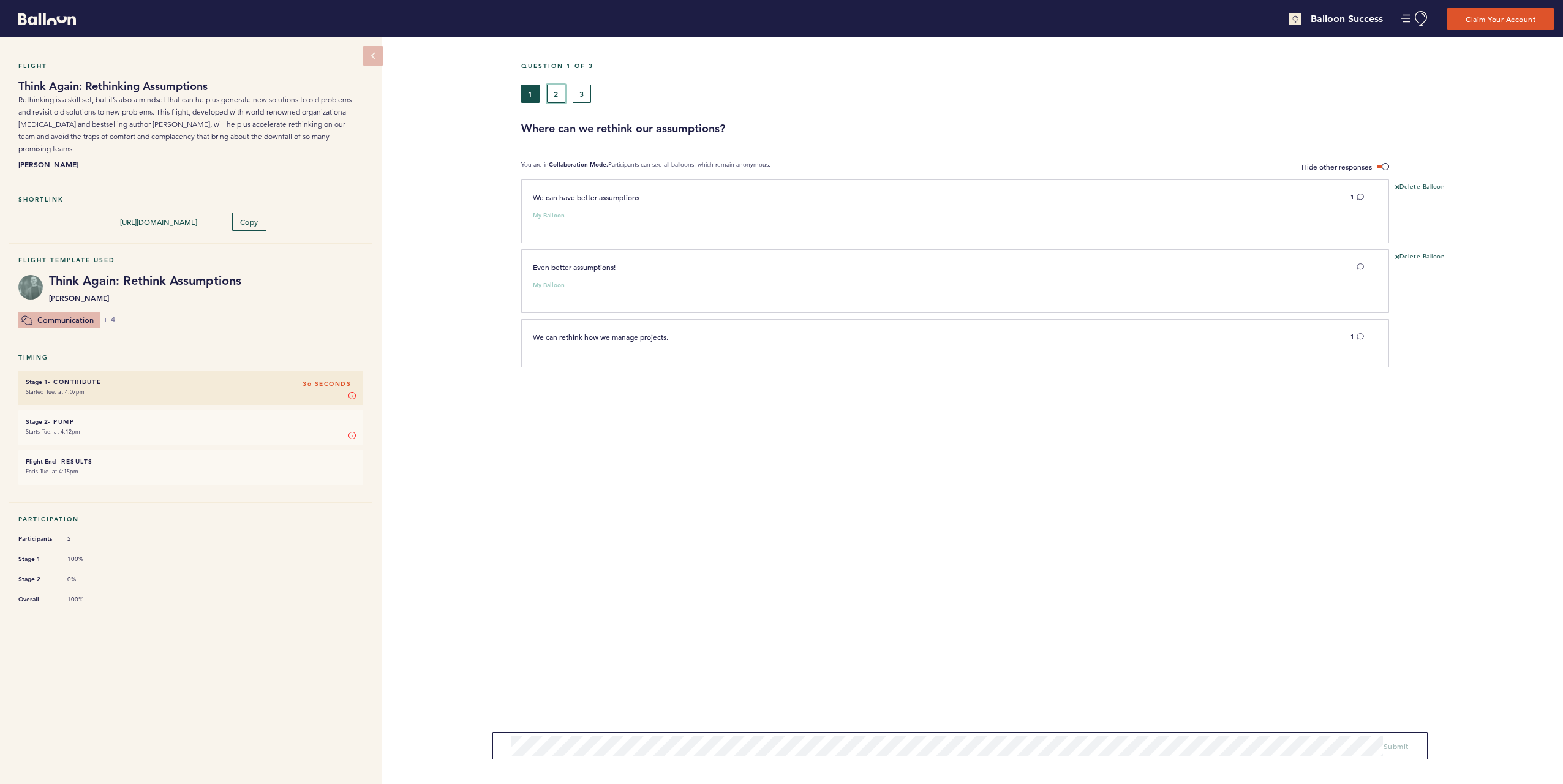
click at [553, 101] on button "2" at bounding box center [556, 93] width 18 height 18
click at [1384, 164] on span at bounding box center [1383, 166] width 12 height 4
click at [0, 0] on input "Hide other responses" at bounding box center [0, 0] width 0 height 0
click at [1384, 166] on span at bounding box center [1383, 166] width 12 height 4
click at [0, 0] on input "Show other responses" at bounding box center [0, 0] width 0 height 0
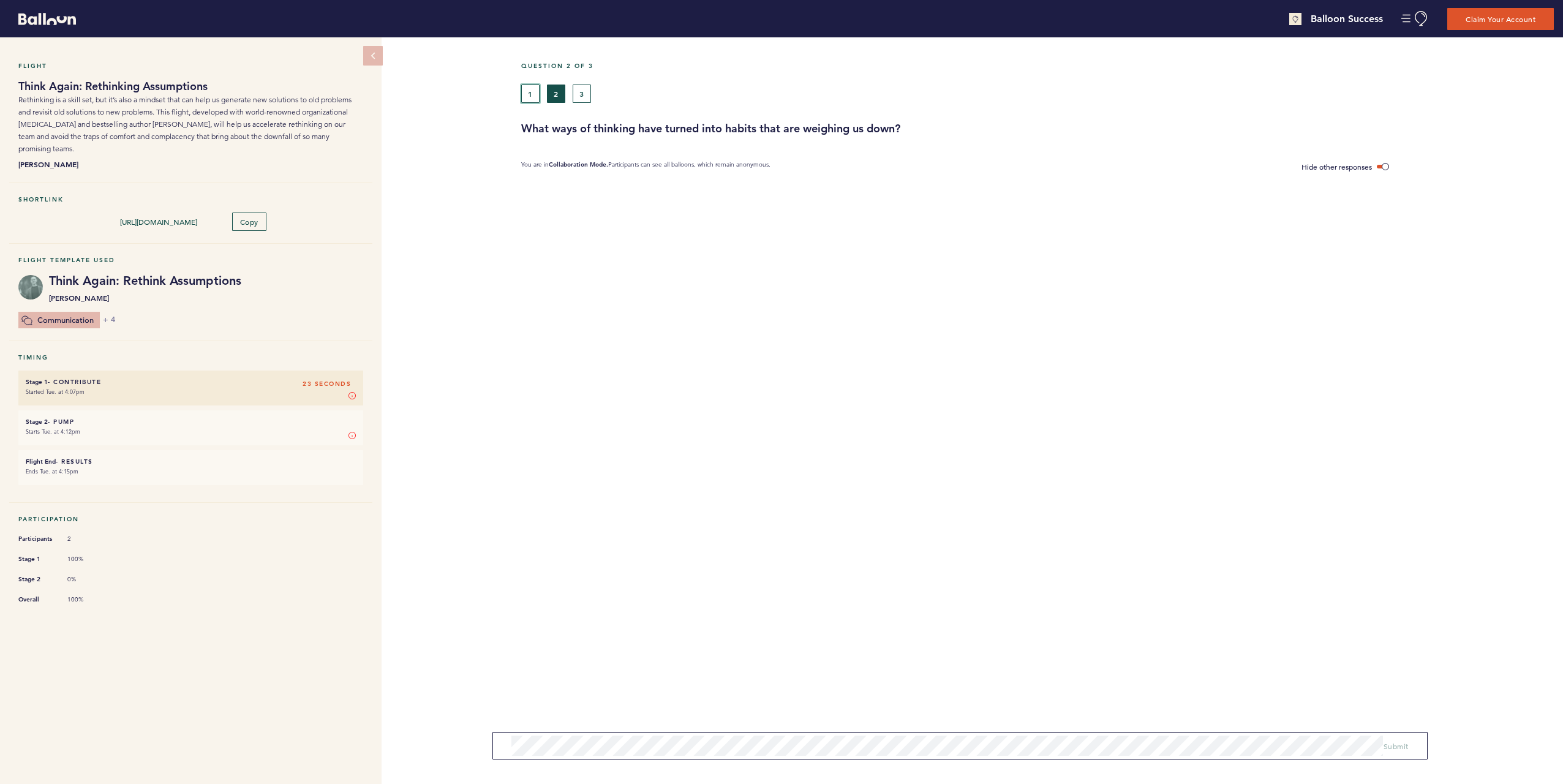
click at [535, 95] on button "1" at bounding box center [530, 93] width 18 height 18
click at [482, 181] on div "Flight Think Again: Rethinking Assumptions Rethinking is a skill set, but it’s …" at bounding box center [781, 410] width 1563 height 746
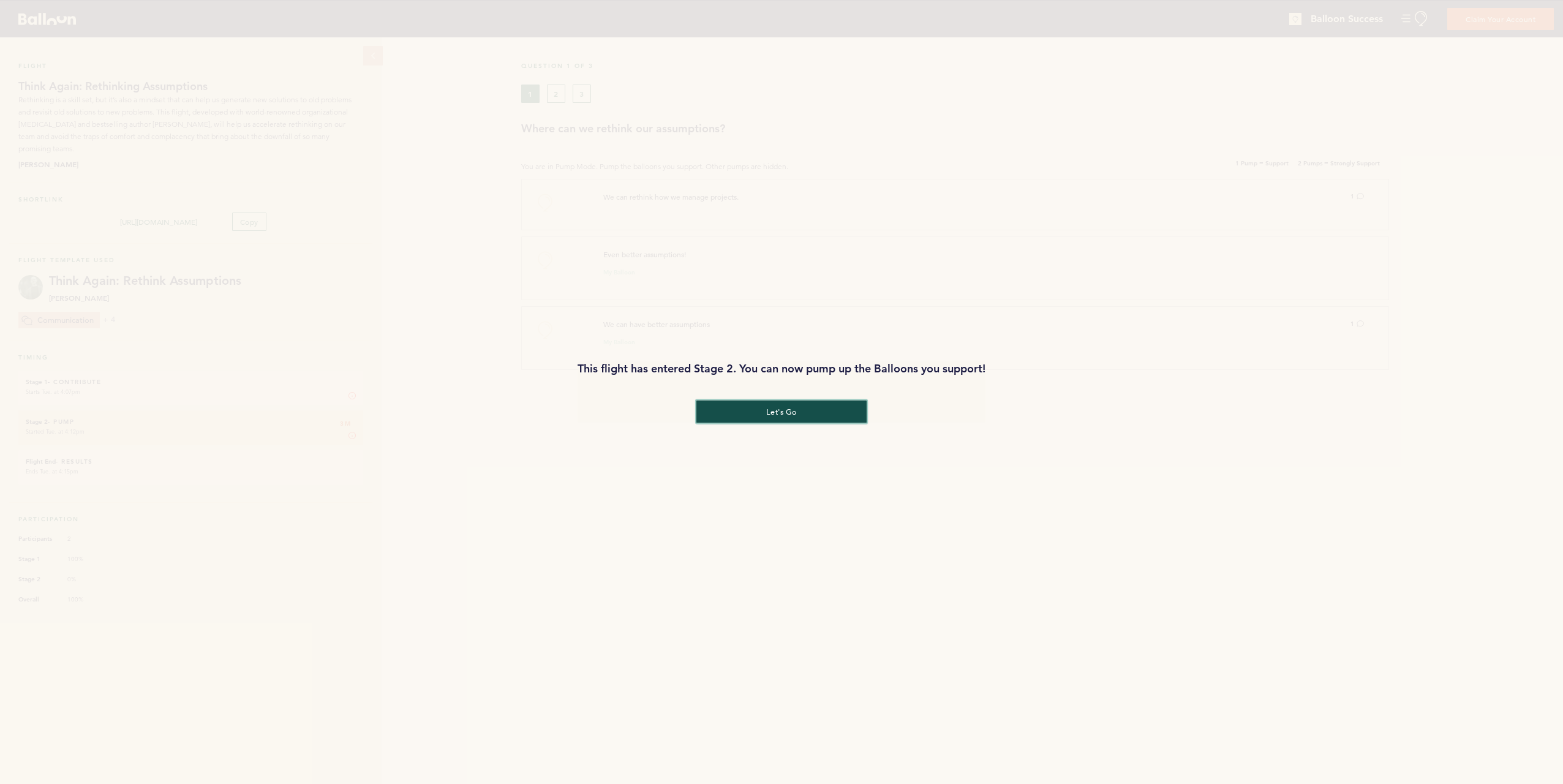
click at [799, 412] on button "let's go" at bounding box center [781, 411] width 170 height 22
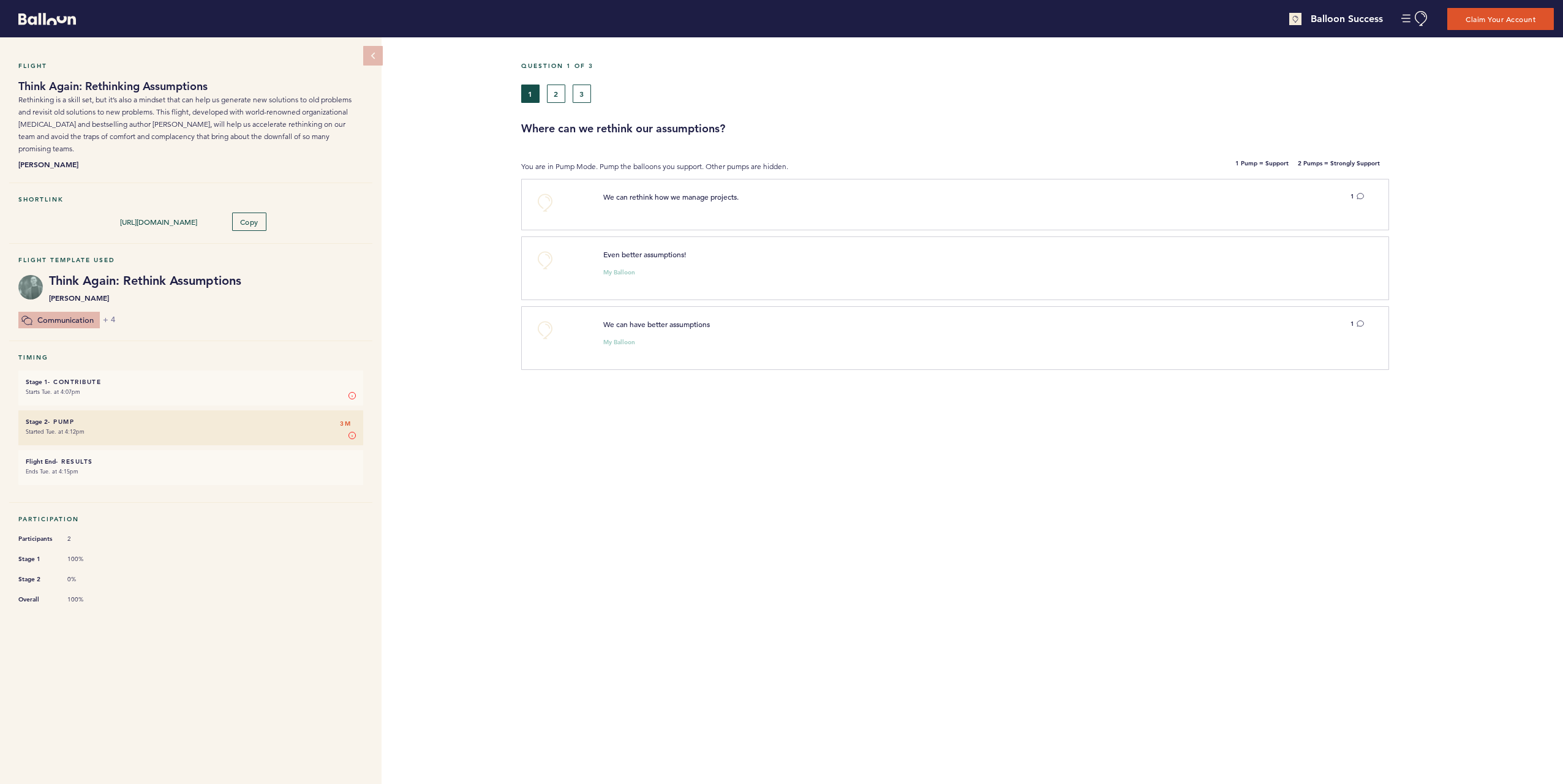
click at [462, 278] on div "Flight Think Again: Rethinking Assumptions Rethinking is a skill set, but it’s …" at bounding box center [781, 410] width 1563 height 746
click at [562, 99] on button "2" at bounding box center [556, 93] width 18 height 18
click at [537, 97] on button "1" at bounding box center [530, 93] width 18 height 18
click at [1362, 196] on icon at bounding box center [1360, 196] width 7 height 7
click at [647, 196] on span "We can rethink how we manage projects." at bounding box center [670, 196] width 135 height 10
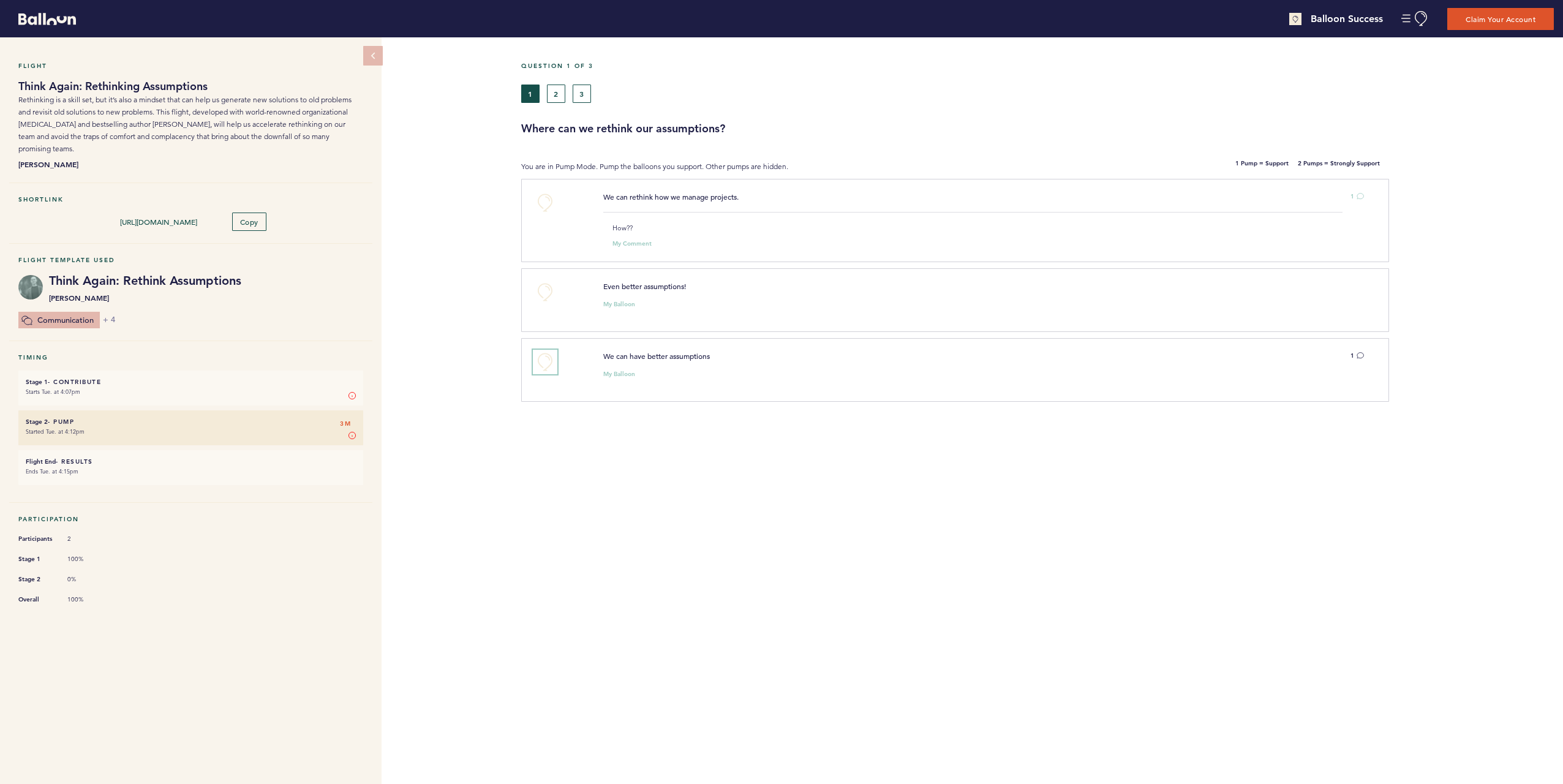
click at [544, 363] on button "+0" at bounding box center [545, 362] width 25 height 25
click at [538, 358] on button "+1" at bounding box center [545, 362] width 25 height 25
click at [543, 362] on span "+2" at bounding box center [545, 359] width 9 height 12
click at [545, 365] on button "+0" at bounding box center [545, 362] width 25 height 25
click at [545, 365] on span "+1" at bounding box center [545, 359] width 9 height 12
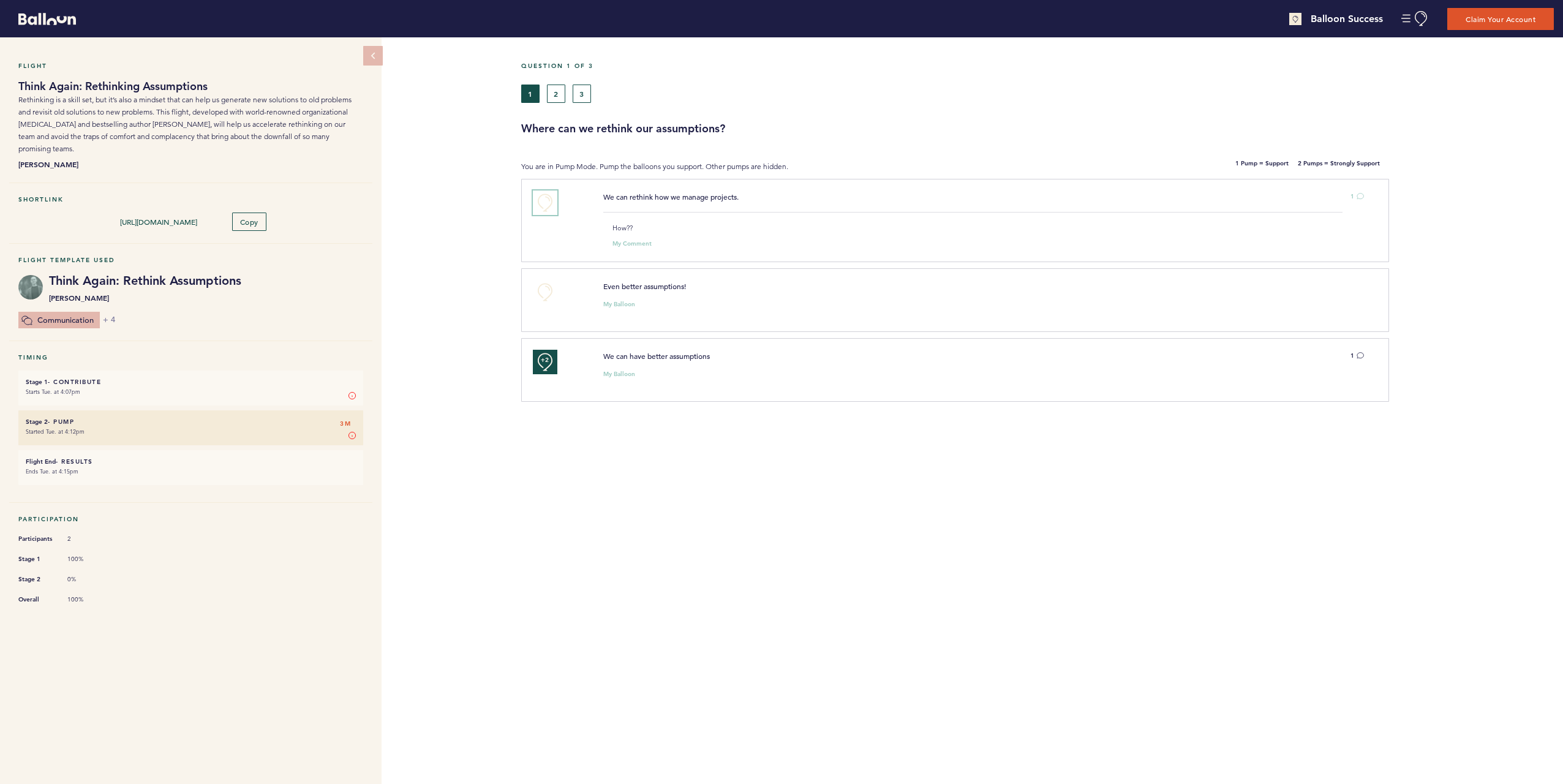
click at [538, 207] on button "+0" at bounding box center [545, 203] width 25 height 25
click at [545, 206] on span "+1" at bounding box center [545, 201] width 9 height 12
click at [545, 206] on span "+2" at bounding box center [545, 201] width 9 height 12
click at [609, 224] on div "How?? My Comment" at bounding box center [951, 234] width 714 height 25
click at [626, 236] on div "My Comment" at bounding box center [636, 240] width 46 height 12
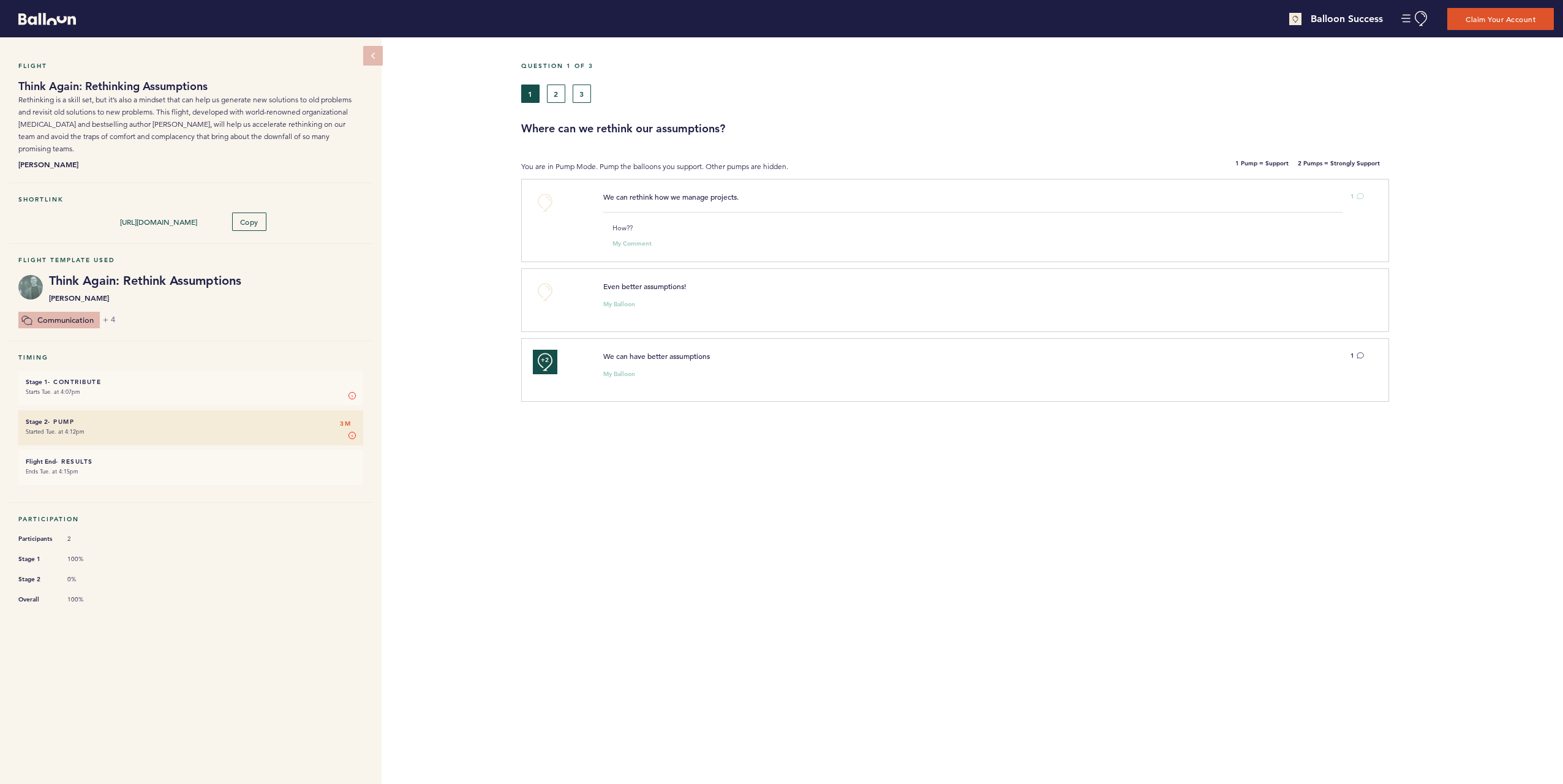
click at [625, 245] on small "My Comment" at bounding box center [632, 244] width 39 height 6
click at [621, 231] on p "How??" at bounding box center [960, 228] width 696 height 12
click at [550, 205] on button "+0" at bounding box center [545, 203] width 25 height 25
click at [548, 205] on span "+1" at bounding box center [545, 201] width 9 height 12
click at [546, 208] on button "+2" at bounding box center [545, 203] width 25 height 25
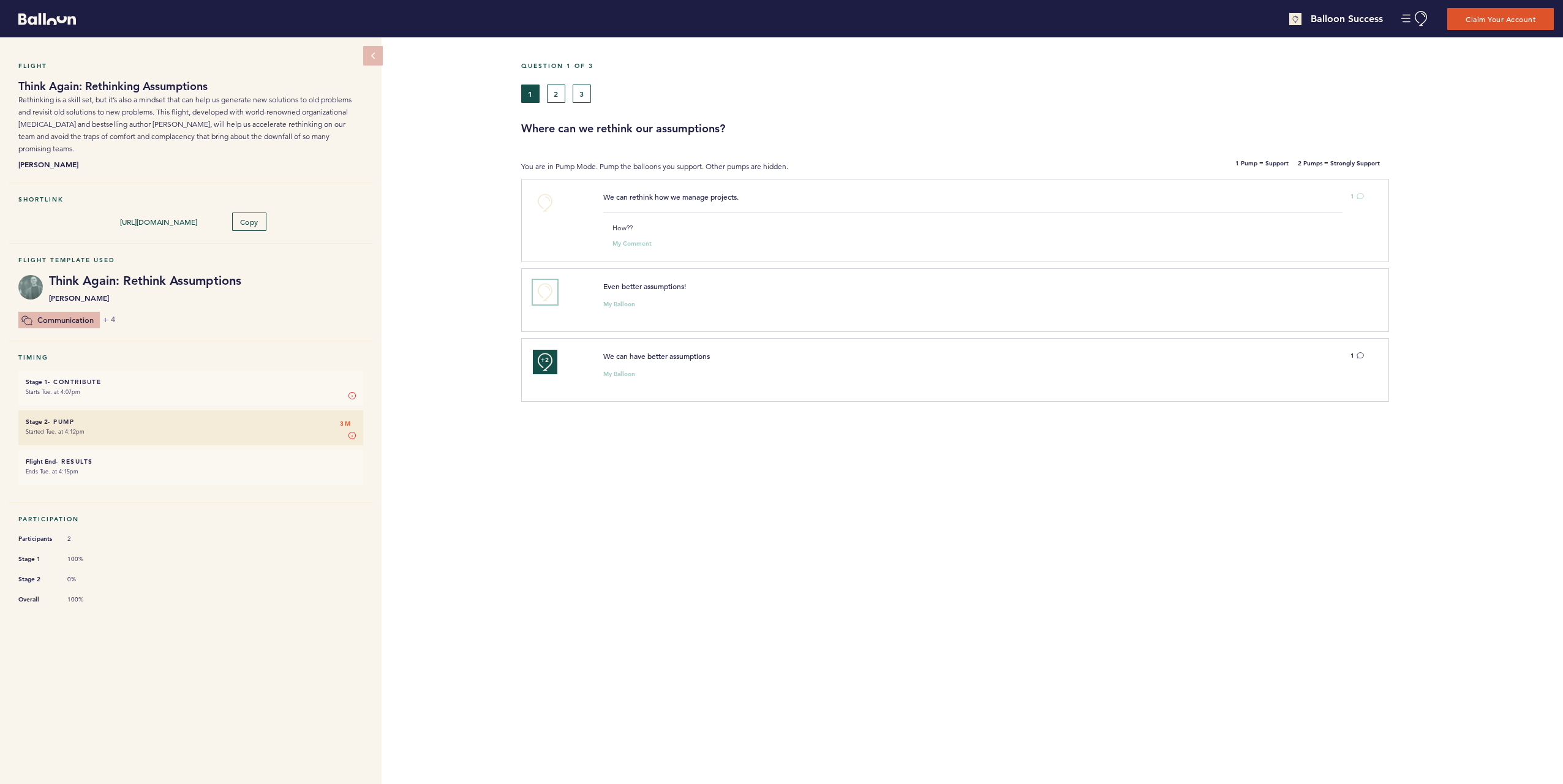
click at [555, 289] on button "+0" at bounding box center [545, 292] width 25 height 25
click at [553, 294] on button "+1" at bounding box center [545, 292] width 25 height 25
click at [548, 297] on button "+2" at bounding box center [545, 292] width 25 height 25
click at [545, 207] on button "+0" at bounding box center [545, 203] width 25 height 25
click at [545, 207] on button "+1" at bounding box center [545, 203] width 25 height 25
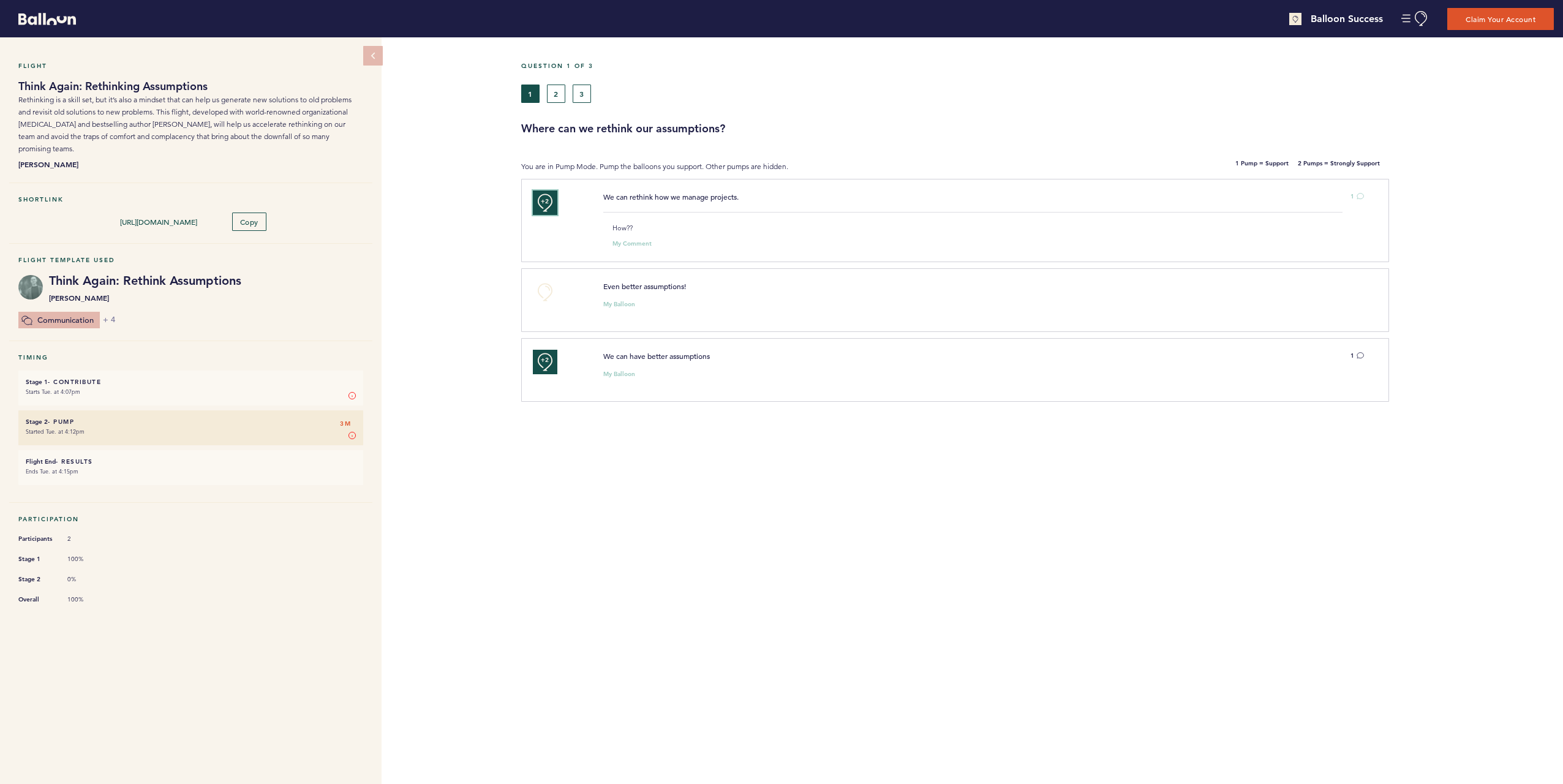
click at [545, 207] on button "+2" at bounding box center [545, 203] width 25 height 25
click at [543, 209] on button "+0" at bounding box center [545, 203] width 25 height 25
click at [543, 209] on button "+1" at bounding box center [545, 203] width 25 height 25
click at [551, 356] on button "+2" at bounding box center [545, 362] width 25 height 25
click at [557, 362] on button "+0" at bounding box center [545, 362] width 25 height 25
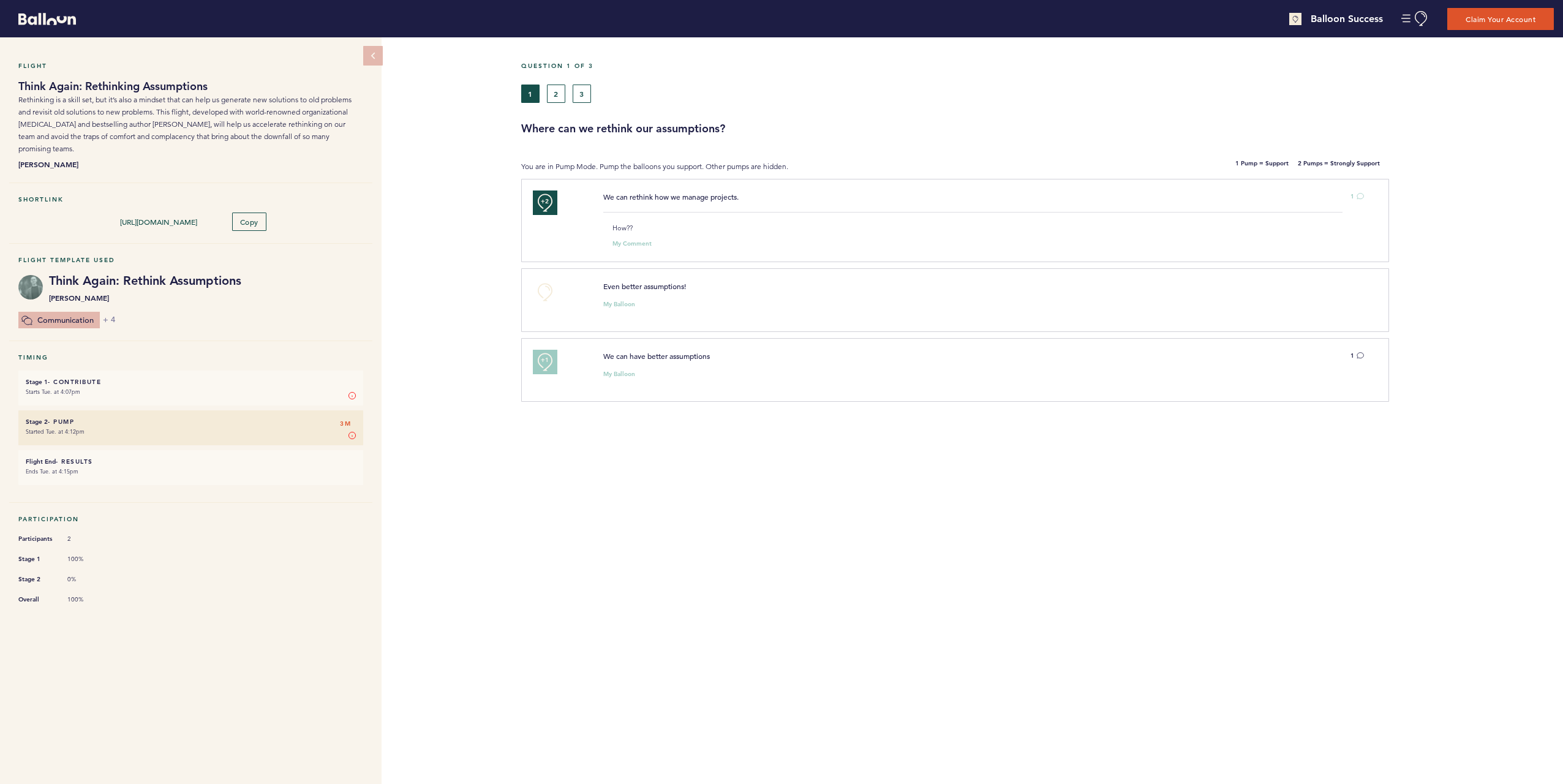
click at [613, 432] on div "Question 1 of 3 1 2 3 Where can we rethink our assumptions? You are in Pump Mod…" at bounding box center [1042, 410] width 1042 height 746
click at [620, 455] on div "Question 1 of 3 1 2 3 Where can we rethink our assumptions? You are in Pump Mod…" at bounding box center [1042, 410] width 1042 height 746
click at [554, 93] on button "2" at bounding box center [556, 93] width 18 height 18
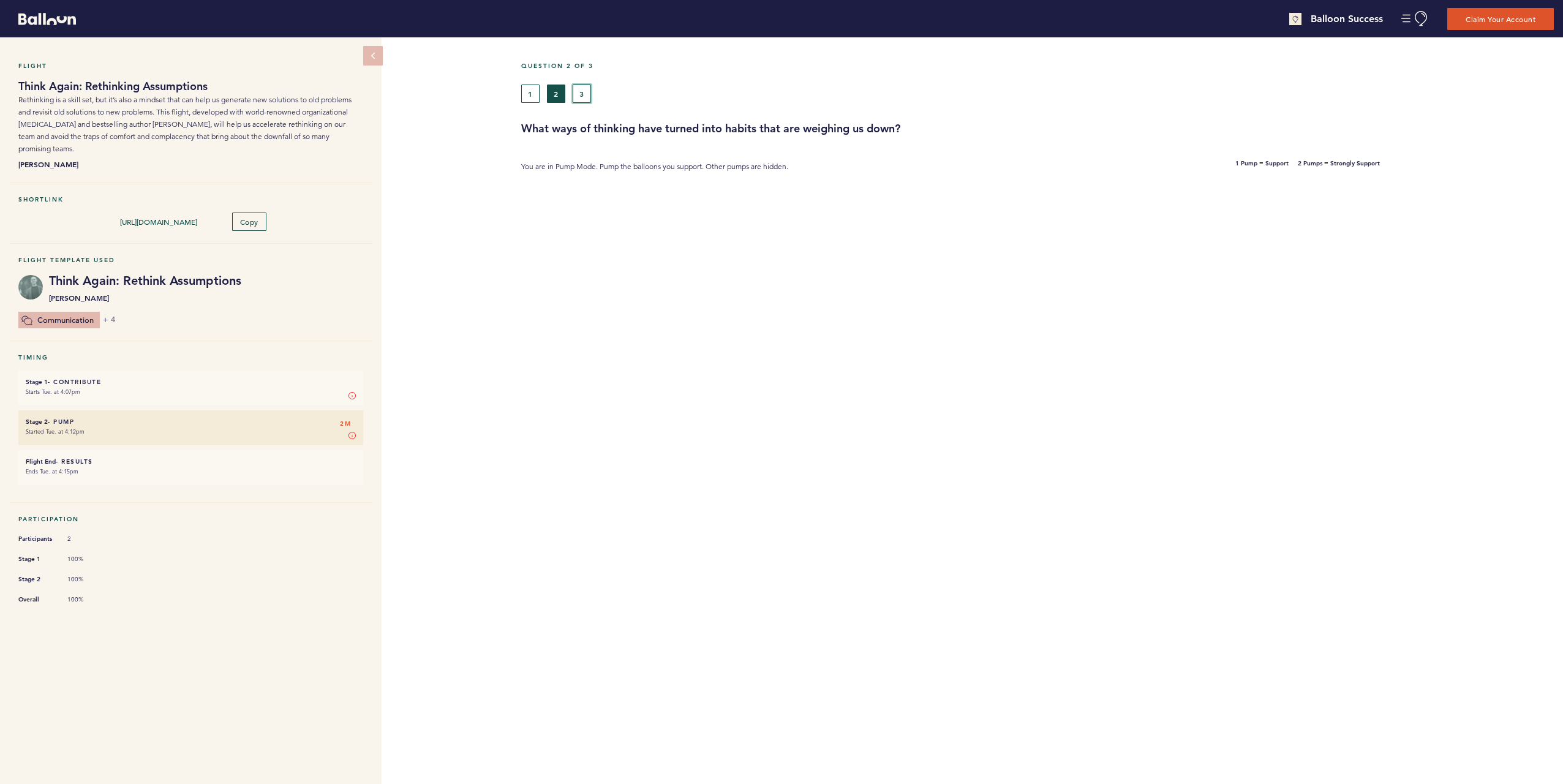
click at [588, 93] on button "3" at bounding box center [581, 93] width 18 height 18
click at [561, 95] on button "2" at bounding box center [556, 93] width 18 height 18
click at [536, 96] on button "1" at bounding box center [530, 93] width 18 height 18
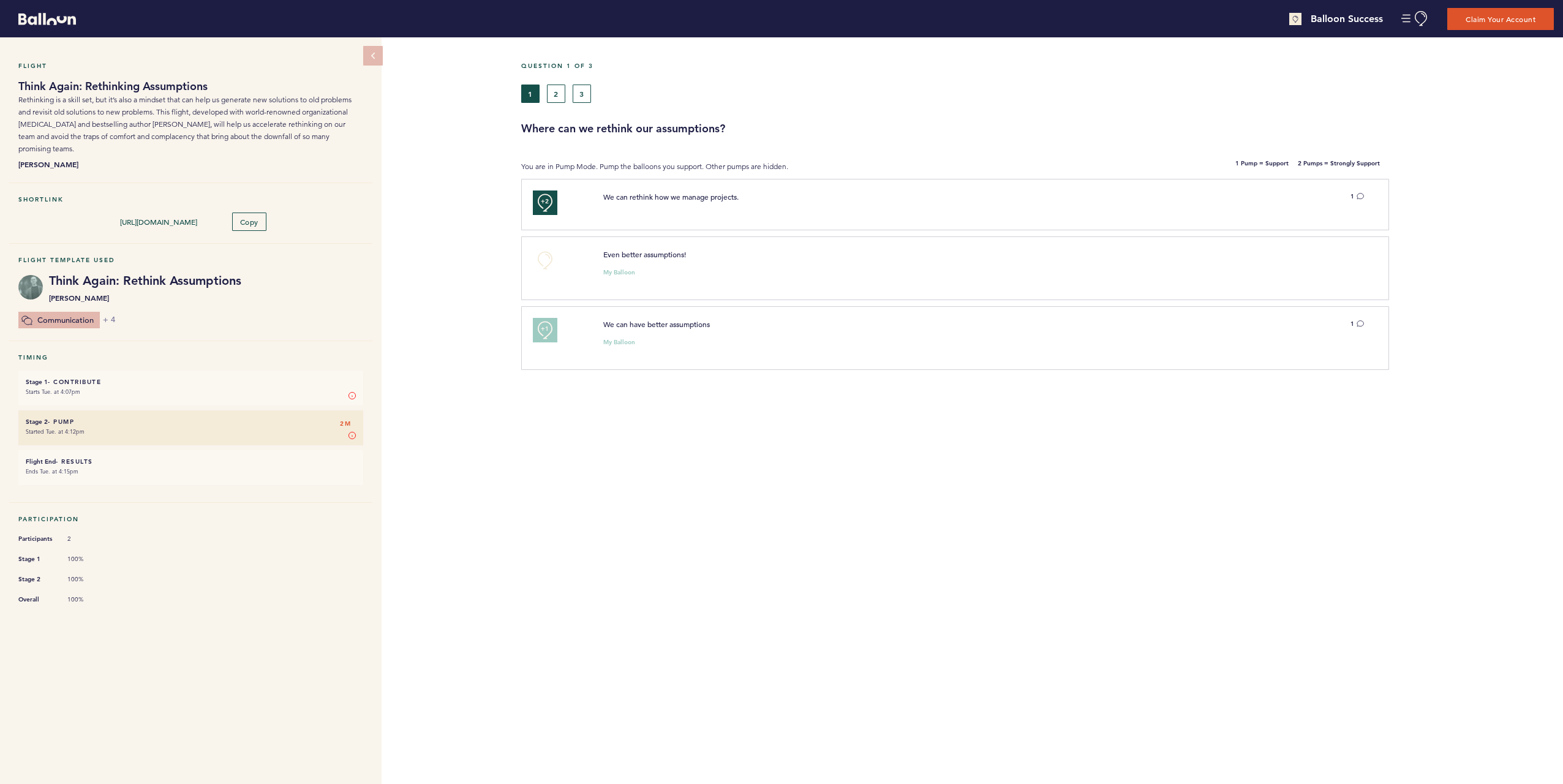
click at [479, 240] on div "Flight Think Again: Rethinking Assumptions Rethinking is a skill set, but it’s …" at bounding box center [781, 410] width 1563 height 746
click at [1364, 196] on icon at bounding box center [1361, 196] width 6 height 6
click at [1359, 354] on icon at bounding box center [1360, 354] width 7 height 7
click at [574, 488] on div "Question 1 of 3 1 2 3 Where can we rethink our assumptions? You are in Pump Mod…" at bounding box center [1042, 410] width 1042 height 746
click at [448, 470] on div "Flight Think Again: Rethinking Assumptions Rethinking is a skill set, but it’s …" at bounding box center [781, 410] width 1563 height 746
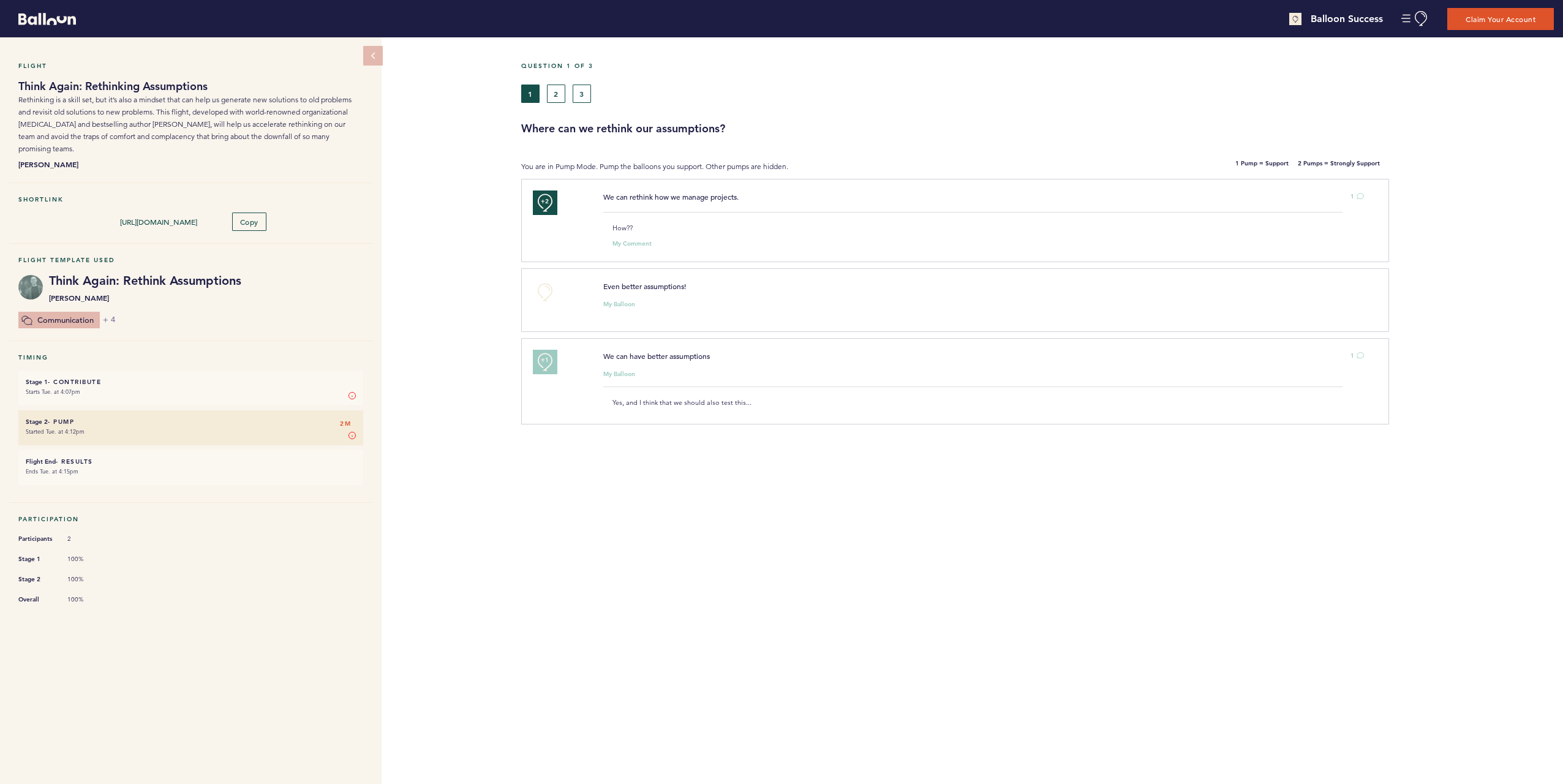
click at [335, 465] on small "Ends Tue. at 4:15pm" at bounding box center [190, 471] width 330 height 12
drag, startPoint x: 639, startPoint y: 297, endPoint x: 650, endPoint y: 290, distance: 13.0
click at [650, 290] on div "Even better assumptions! My Balloon clear submit" at bounding box center [984, 299] width 780 height 37
drag, startPoint x: 650, startPoint y: 290, endPoint x: 641, endPoint y: 307, distance: 19.2
click at [641, 307] on div "Even better assumptions! My Balloon clear submit" at bounding box center [984, 299] width 780 height 37
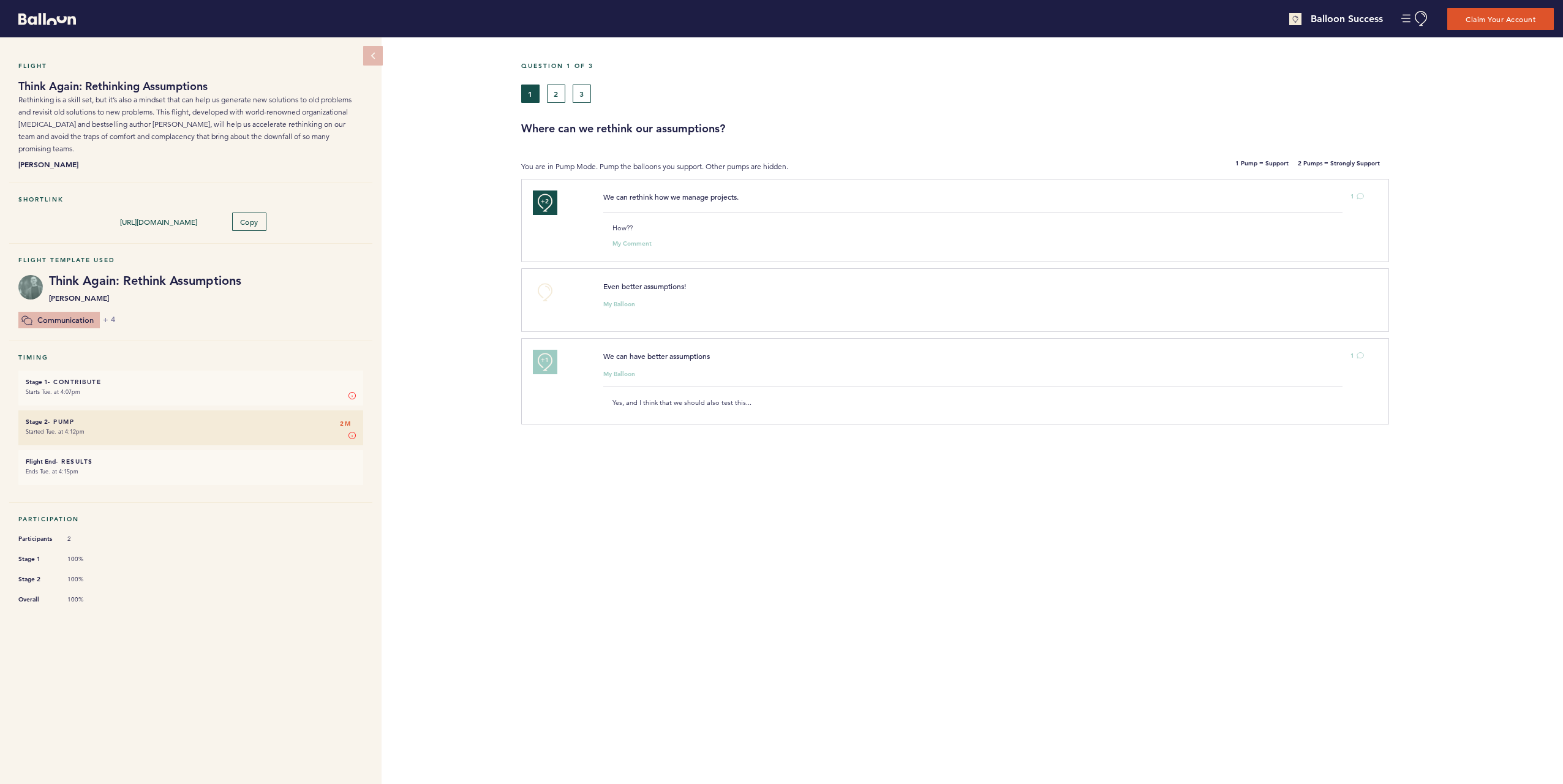
click at [210, 387] on li "Stage 1 - Contribute 2M Starts Tue. at 4:07pm Stage 1 In Stage 1, you can contr…" at bounding box center [191, 388] width 345 height 35
click at [146, 386] on small "Starts Tue. at 4:07pm" at bounding box center [190, 391] width 330 height 12
click at [494, 284] on div "Flight Think Again: Rethinking Assumptions Rethinking is a skill set, but it’s …" at bounding box center [781, 410] width 1563 height 746
click at [1355, 196] on button "1" at bounding box center [1357, 196] width 14 height 12
click at [1359, 196] on icon at bounding box center [1360, 196] width 7 height 7
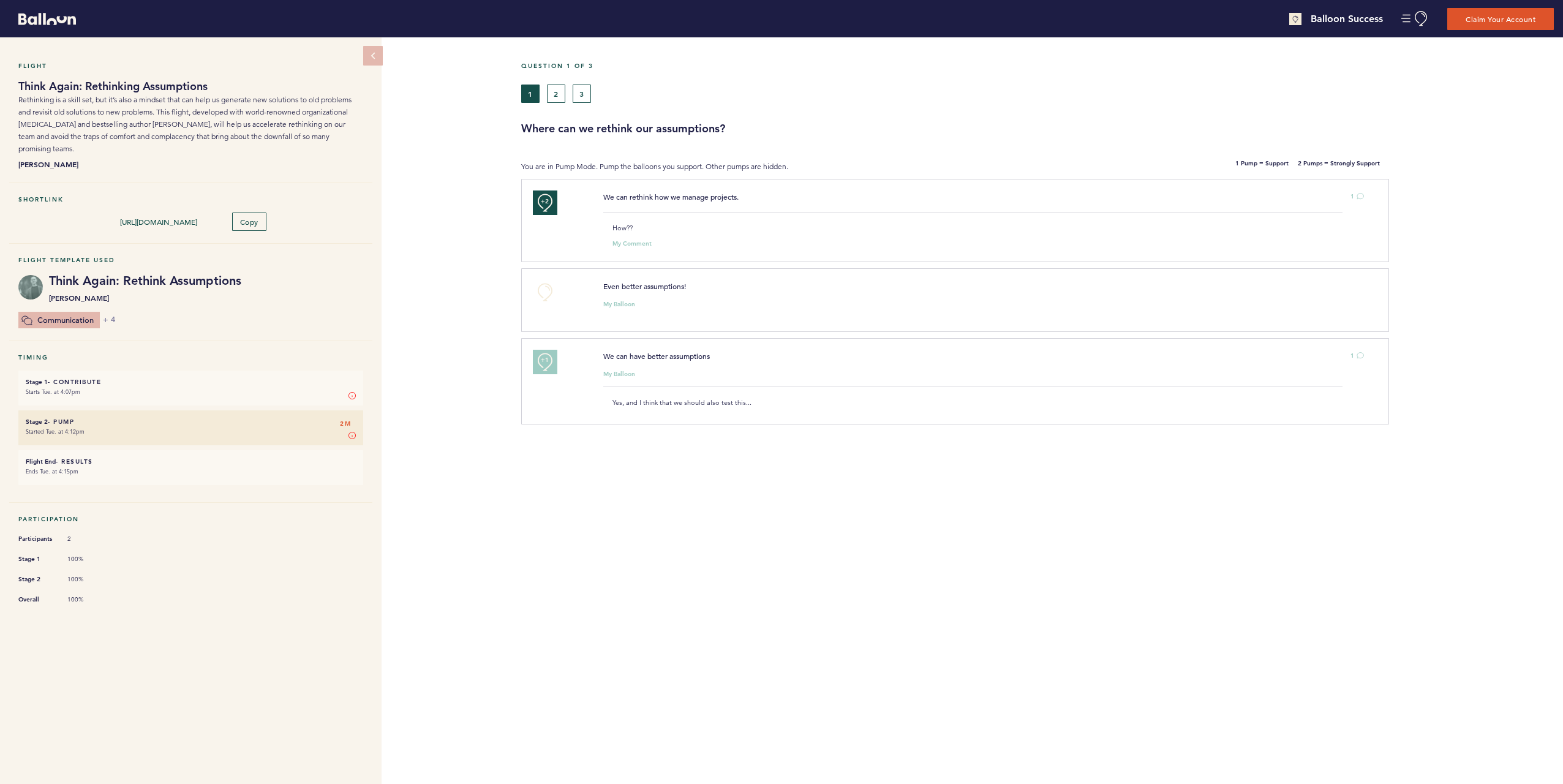
click at [1419, 264] on div at bounding box center [1476, 225] width 174 height 86
click at [840, 518] on div "Question 1 of 3 1 2 3 Where can we rethink our assumptions? You are in Pump Mod…" at bounding box center [1042, 410] width 1042 height 746
click at [835, 501] on div "Question 1 of 3 1 2 3 Where can we rethink our assumptions? You are in Pump Mod…" at bounding box center [1042, 410] width 1042 height 746
click at [574, 96] on button "3" at bounding box center [581, 93] width 18 height 18
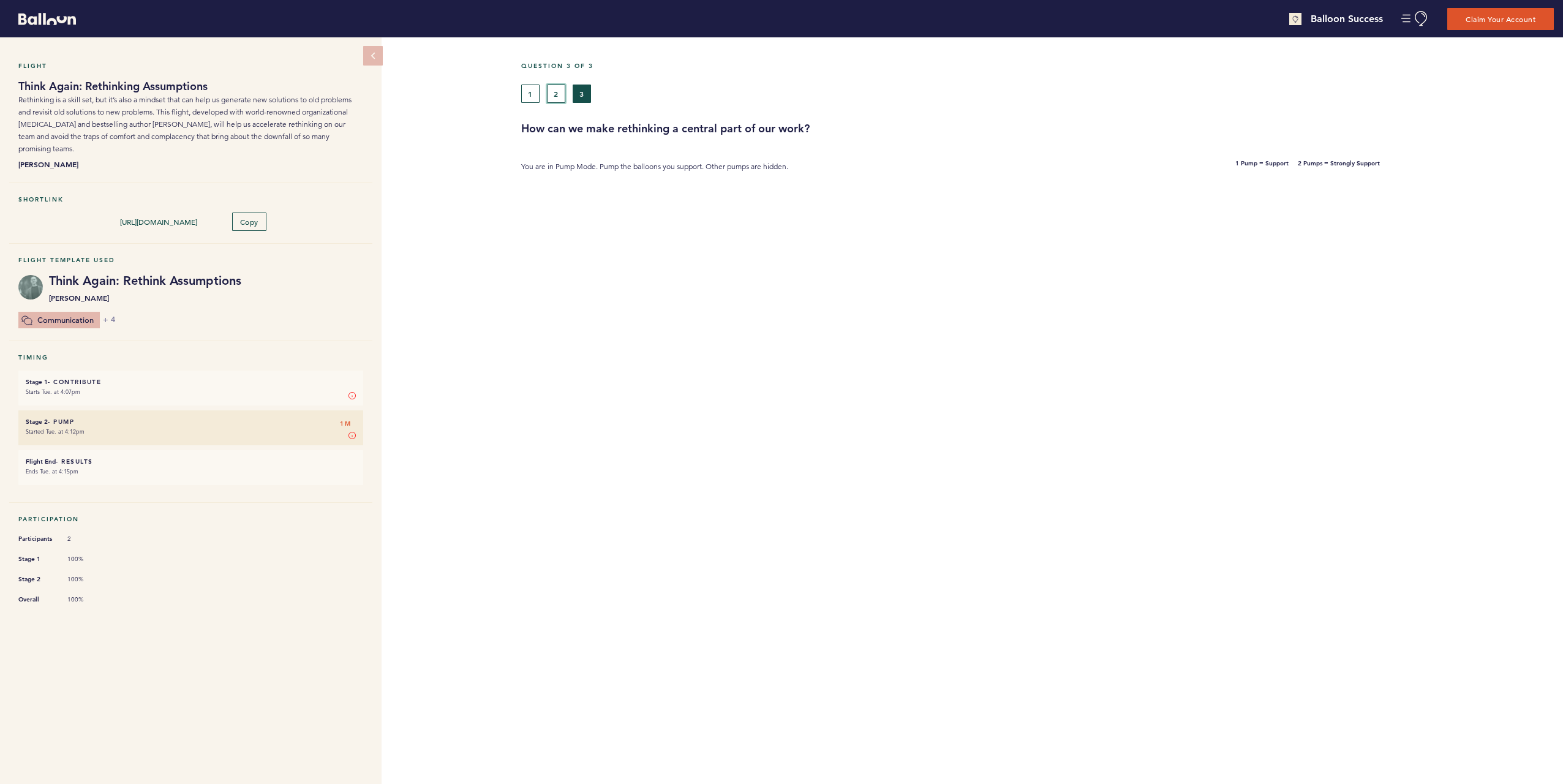
click at [560, 96] on button "2" at bounding box center [556, 93] width 18 height 18
click at [532, 98] on button "1" at bounding box center [530, 93] width 18 height 18
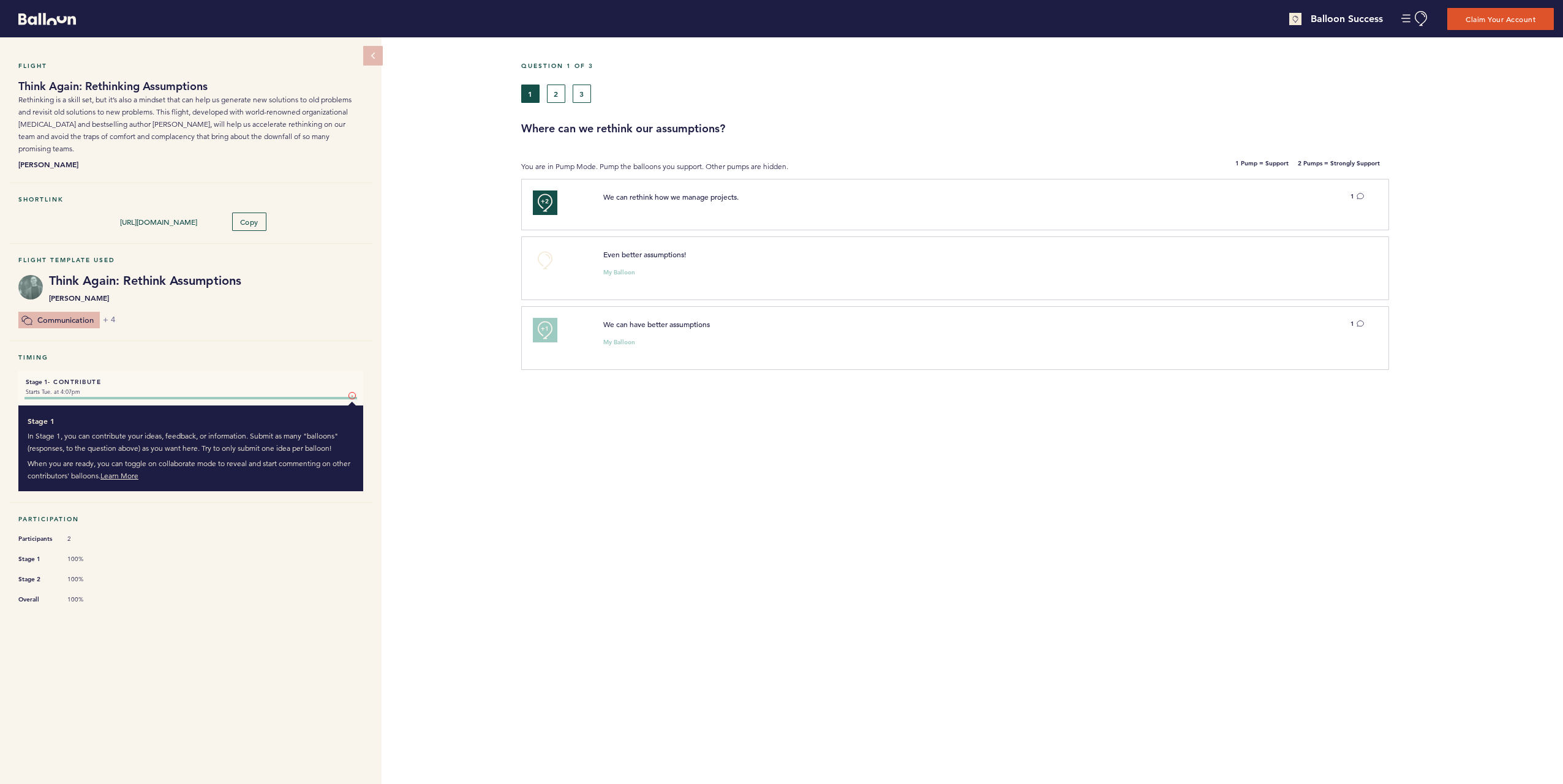
click at [354, 392] on icon at bounding box center [351, 395] width 7 height 7
click at [352, 392] on icon at bounding box center [351, 395] width 7 height 7
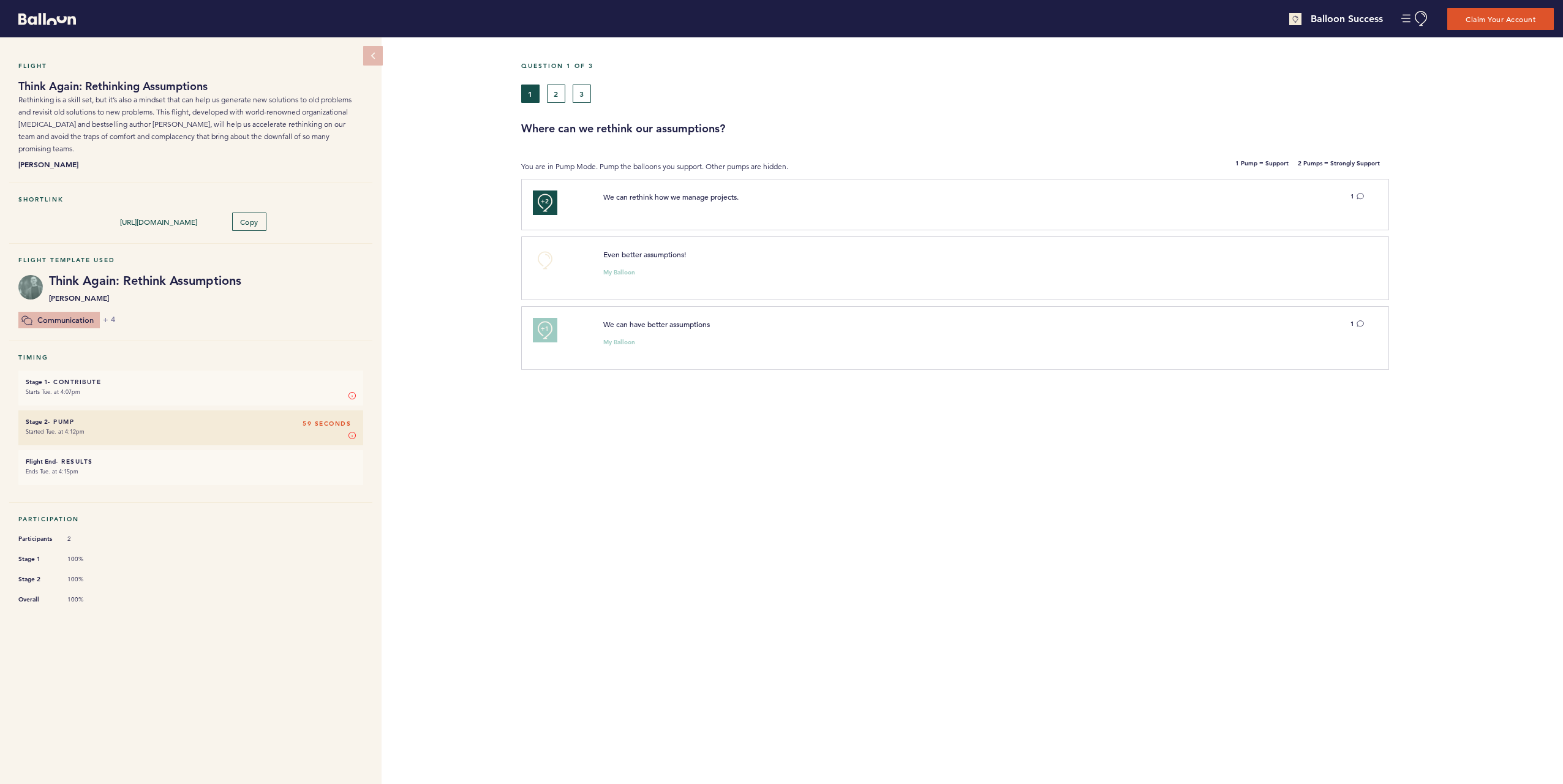
click at [392, 369] on div "Flight Think Again: Rethinking Assumptions Rethinking is a skill set, but it’s …" at bounding box center [781, 410] width 1563 height 746
click at [353, 426] on small "Started Tue. at 4:12pm" at bounding box center [190, 431] width 330 height 12
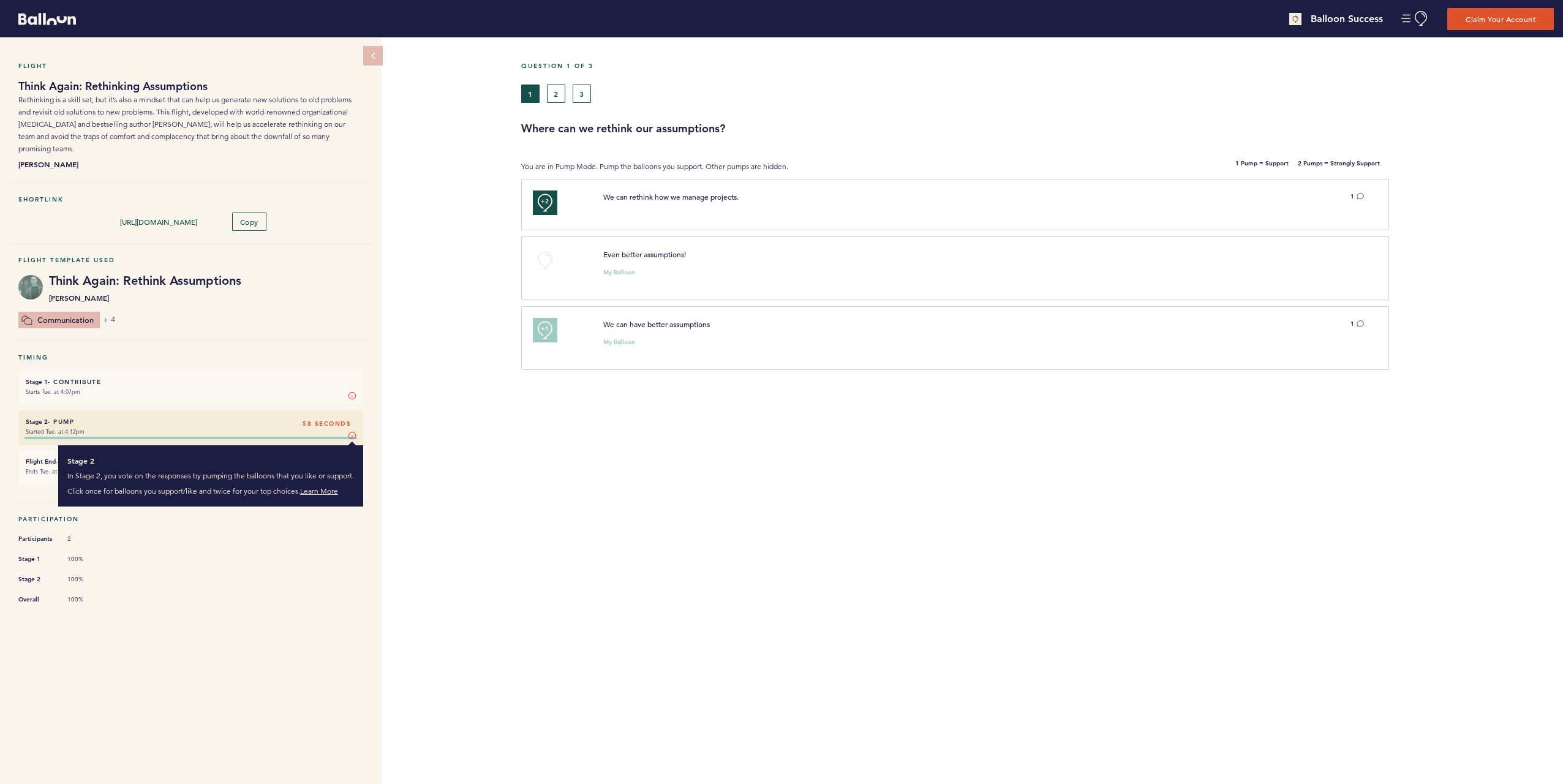
click at [353, 432] on icon at bounding box center [351, 435] width 7 height 7
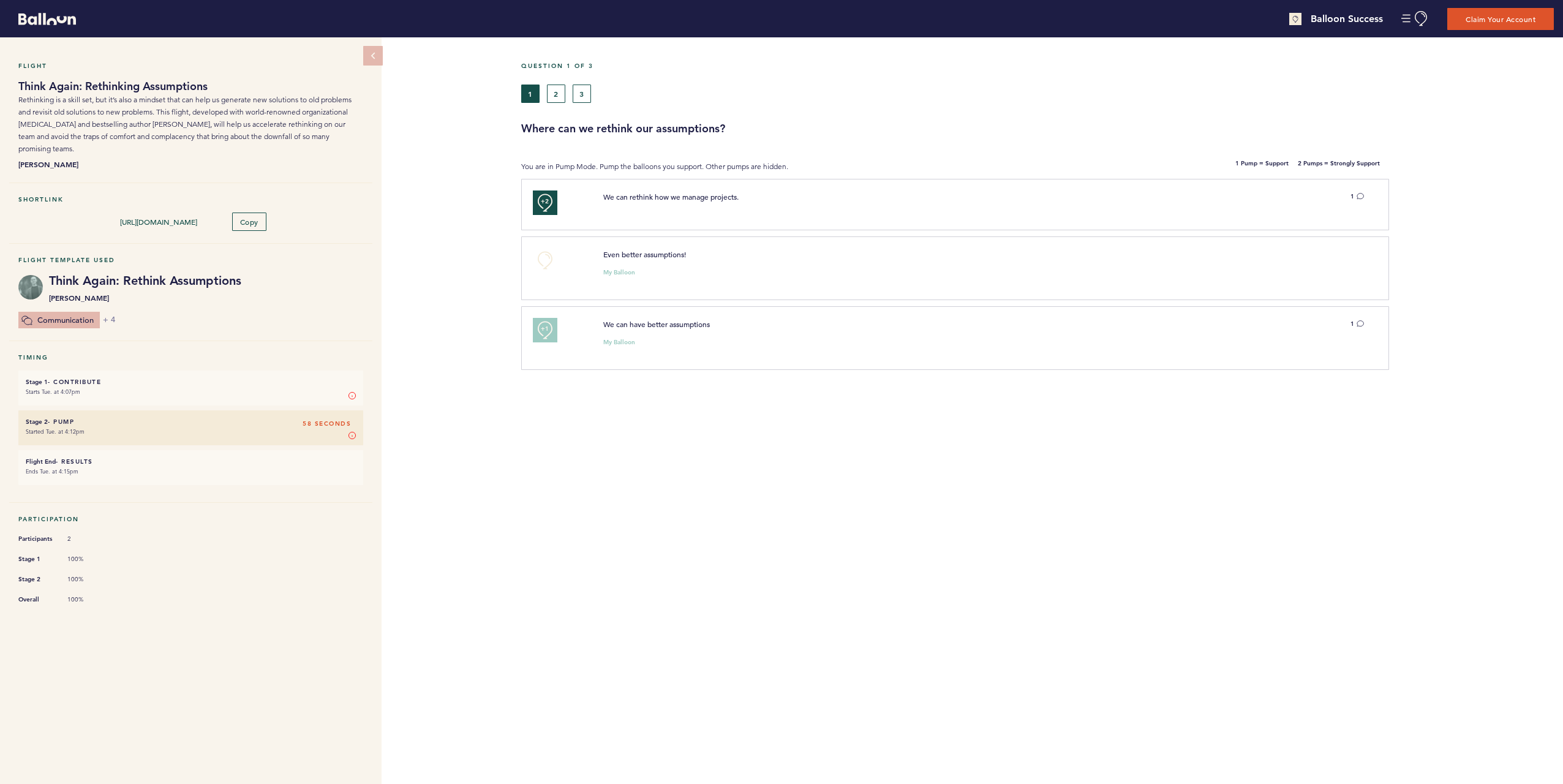
click at [414, 402] on div "Flight Think Again: Rethinking Assumptions Rethinking is a skill set, but it’s …" at bounding box center [781, 410] width 1563 height 746
click at [958, 562] on div "Question 1 of 3 1 2 3 Where can we rethink our assumptions? You are in Pump Mod…" at bounding box center [1042, 410] width 1042 height 746
click at [514, 214] on div "Flight Think Again: Rethinking Assumptions Rethinking is a skill set, but it’s …" at bounding box center [781, 410] width 1563 height 746
click at [623, 275] on small "My Balloon" at bounding box center [619, 272] width 32 height 6
drag, startPoint x: 621, startPoint y: 254, endPoint x: 649, endPoint y: 255, distance: 28.0
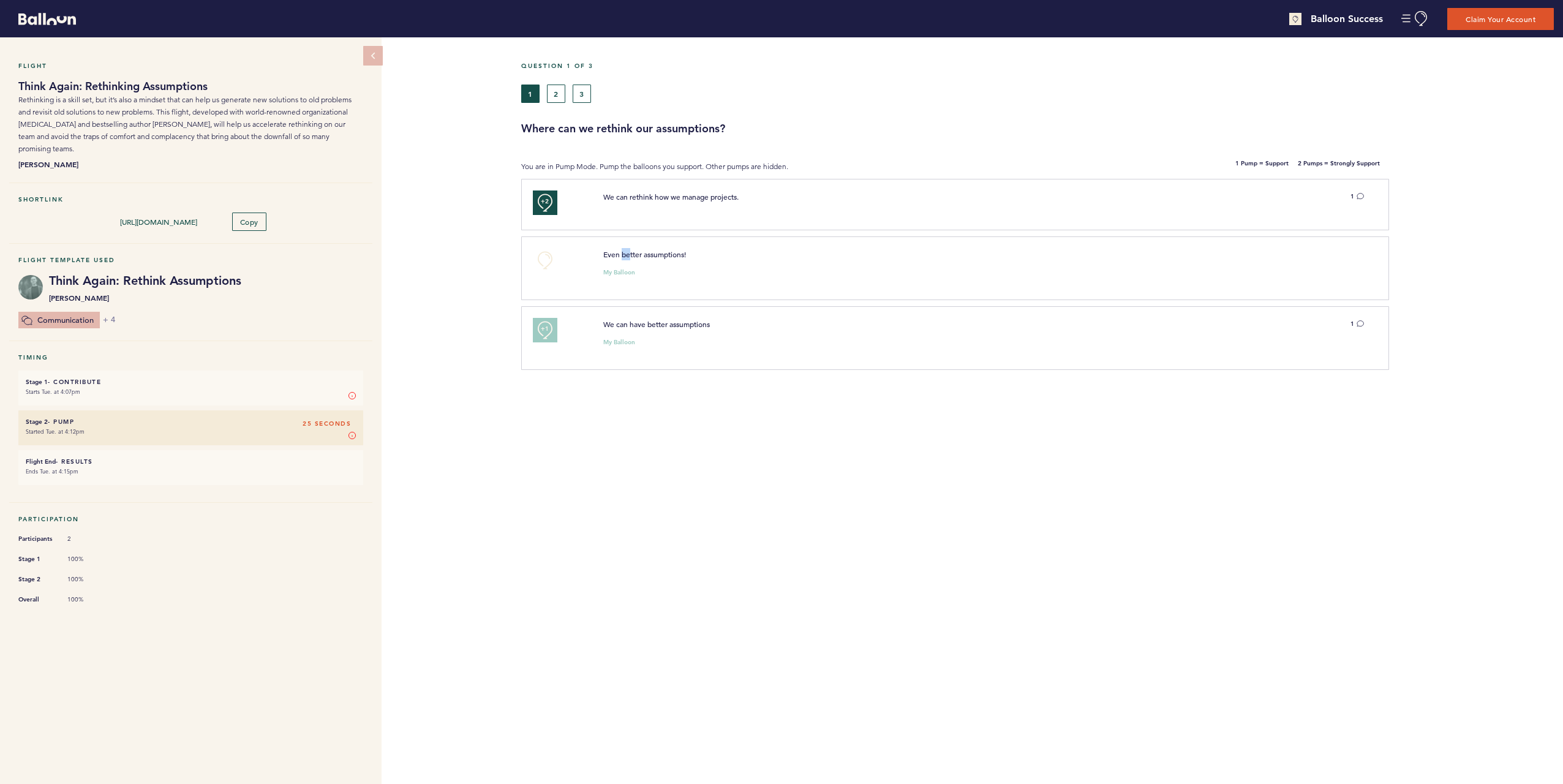
click at [644, 253] on span "Even better assumptions!" at bounding box center [645, 254] width 83 height 10
drag, startPoint x: 649, startPoint y: 255, endPoint x: 654, endPoint y: 259, distance: 6.4
click at [654, 259] on p "Even better assumptions!" at bounding box center [950, 254] width 696 height 12
drag, startPoint x: 620, startPoint y: 324, endPoint x: 661, endPoint y: 323, distance: 41.0
click at [661, 323] on span "We can have better assumptions" at bounding box center [656, 324] width 106 height 10
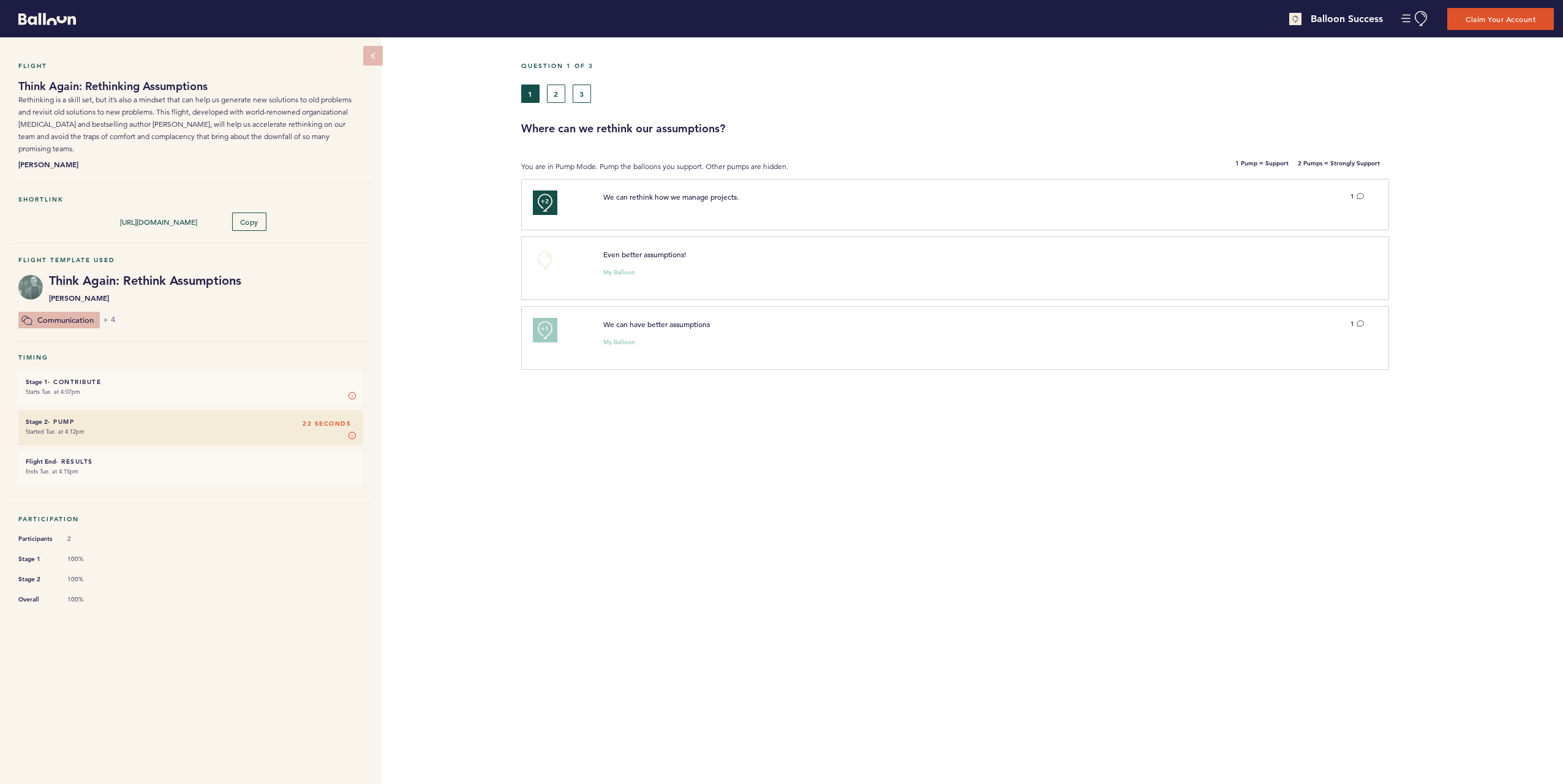
drag, startPoint x: 661, startPoint y: 323, endPoint x: 669, endPoint y: 322, distance: 8.1
click at [669, 322] on span "We can have better assumptions" at bounding box center [656, 324] width 106 height 10
click at [498, 244] on div "Flight Think Again: Rethinking Assumptions Rethinking is a skill set, but it’s …" at bounding box center [781, 410] width 1563 height 746
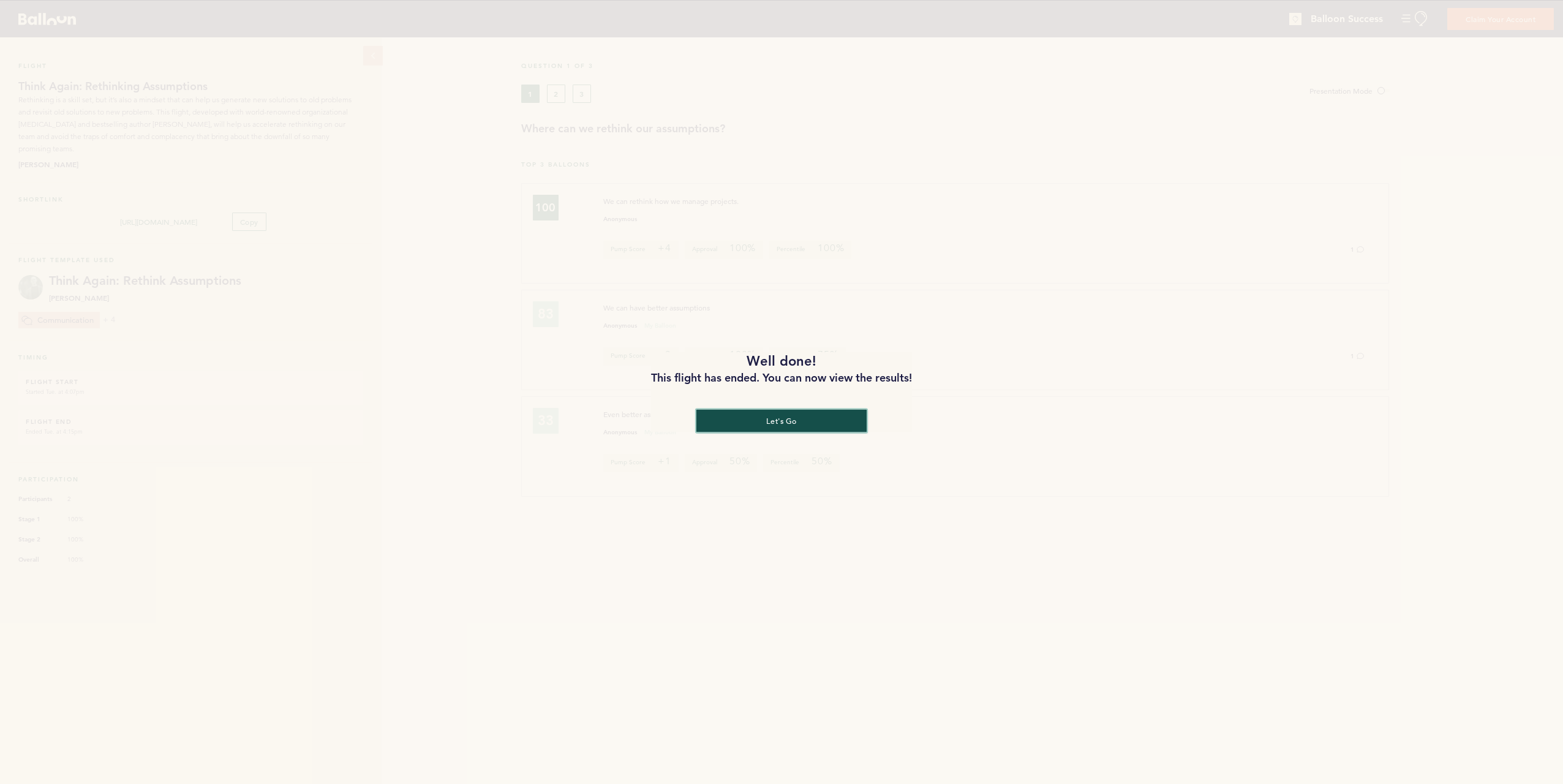
click at [773, 420] on button "let's go" at bounding box center [781, 420] width 170 height 22
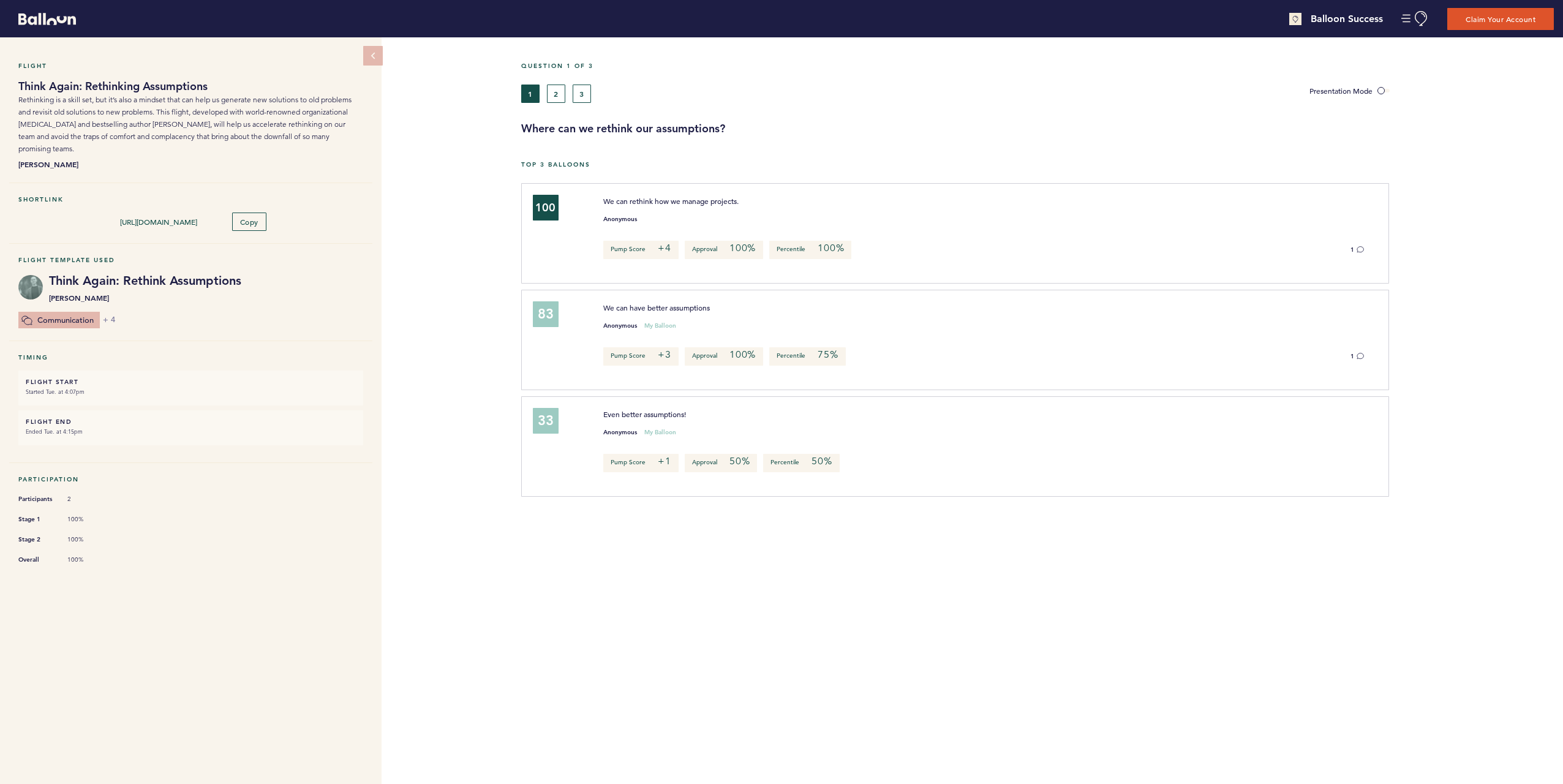
click at [484, 363] on div "Flight Think Again: Rethinking Assumptions Rethinking is a skill set, but it’s …" at bounding box center [781, 410] width 1563 height 746
drag, startPoint x: 553, startPoint y: 217, endPoint x: 590, endPoint y: 213, distance: 37.2
click at [590, 220] on div "100" at bounding box center [559, 232] width 71 height 73
click at [595, 196] on div "We can rethink how we manage projects." at bounding box center [951, 200] width 714 height 12
click at [486, 283] on div "Flight Think Again: Rethinking Assumptions Rethinking is a skill set, but it’s …" at bounding box center [781, 410] width 1563 height 746
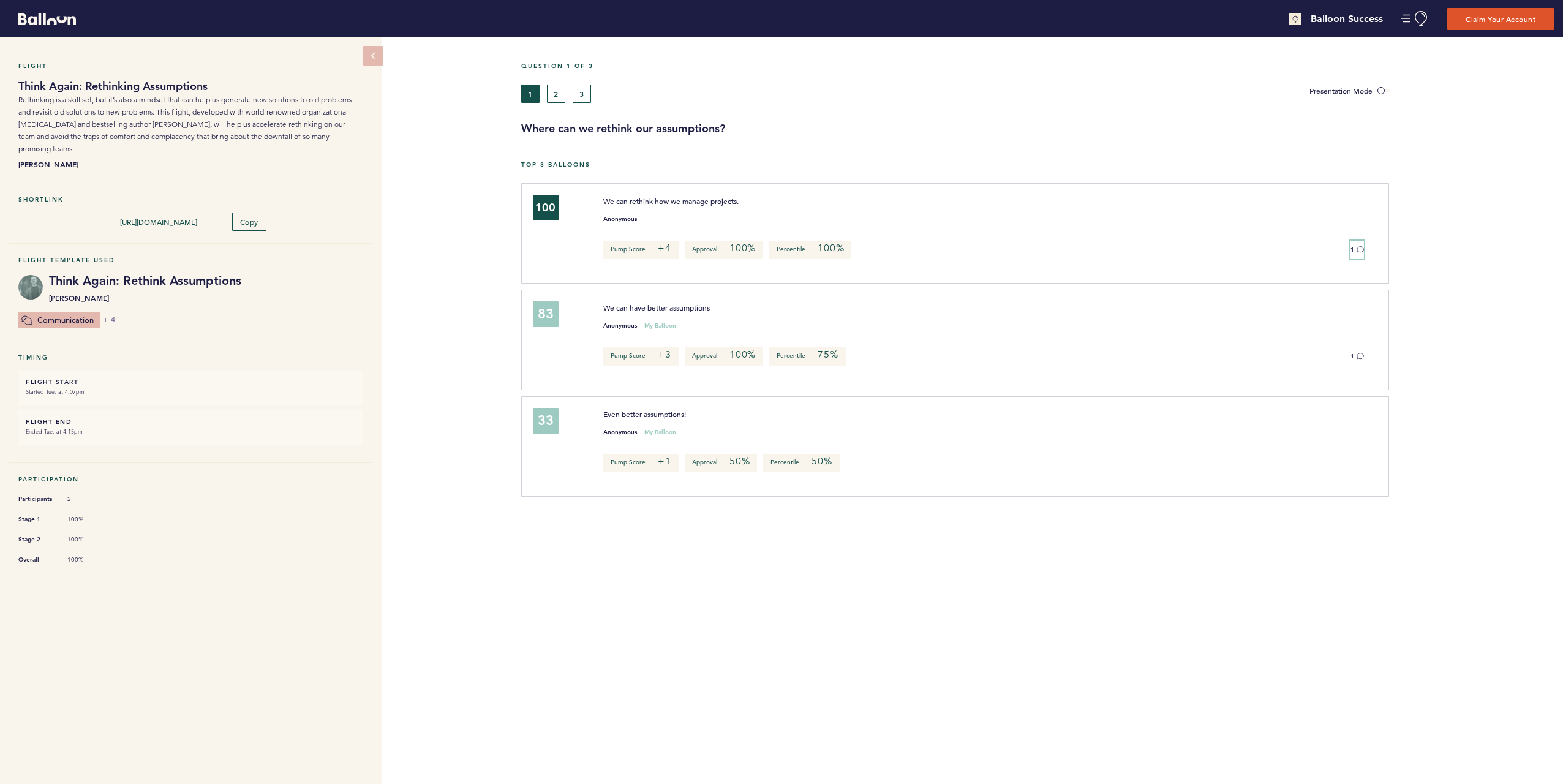
click at [1352, 249] on span "1" at bounding box center [1352, 250] width 4 height 8
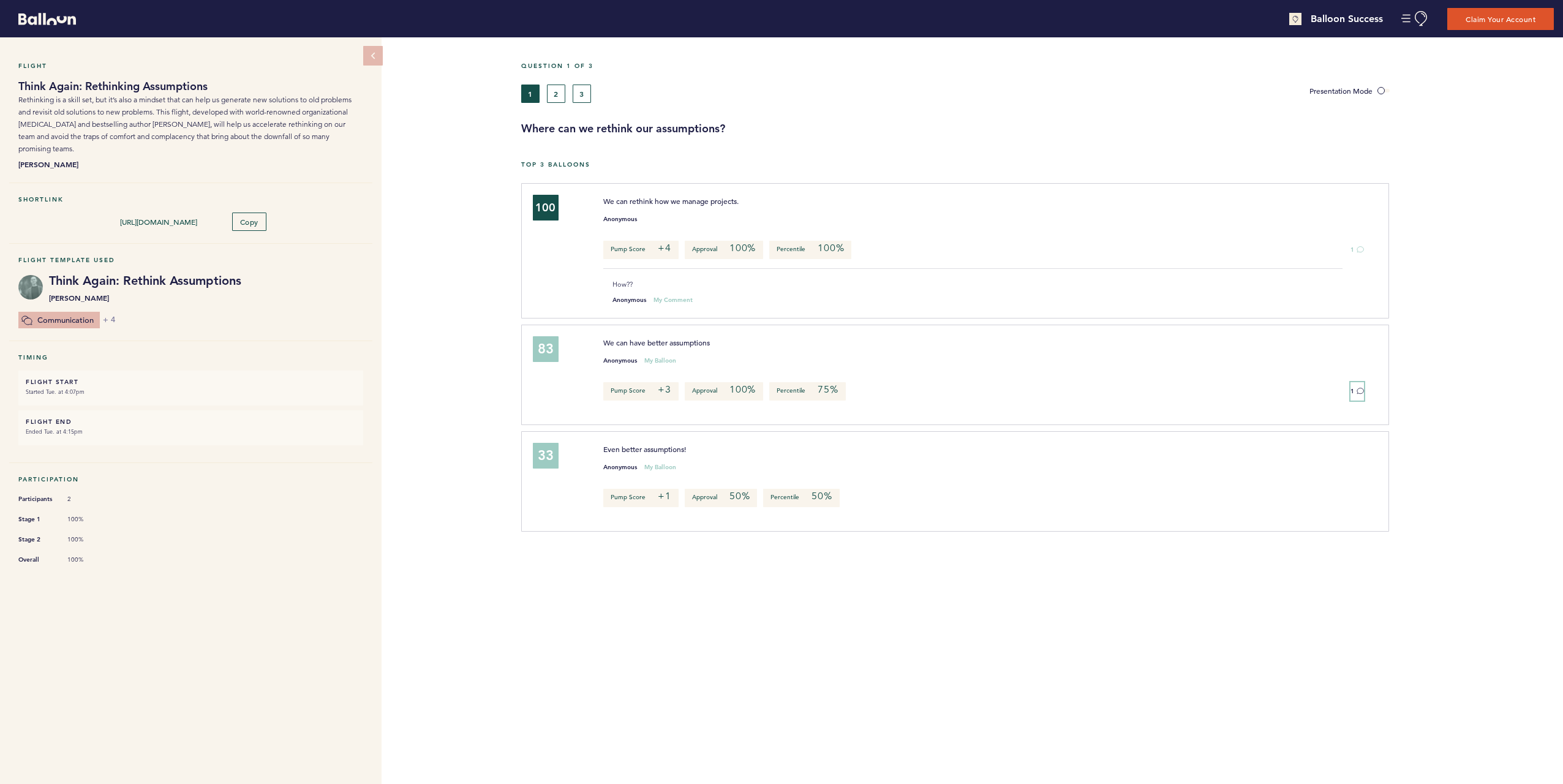
click at [1357, 385] on button "1" at bounding box center [1357, 391] width 14 height 18
click at [451, 348] on div "Flight Think Again: Rethinking Assumptions Rethinking is a skill set, but it’s …" at bounding box center [781, 410] width 1563 height 746
drag, startPoint x: 562, startPoint y: 164, endPoint x: 543, endPoint y: 164, distance: 19.0
click at [545, 164] on h5 "Top 3 Balloons" at bounding box center [1037, 164] width 1033 height 8
drag, startPoint x: 543, startPoint y: 164, endPoint x: 514, endPoint y: 166, distance: 29.1
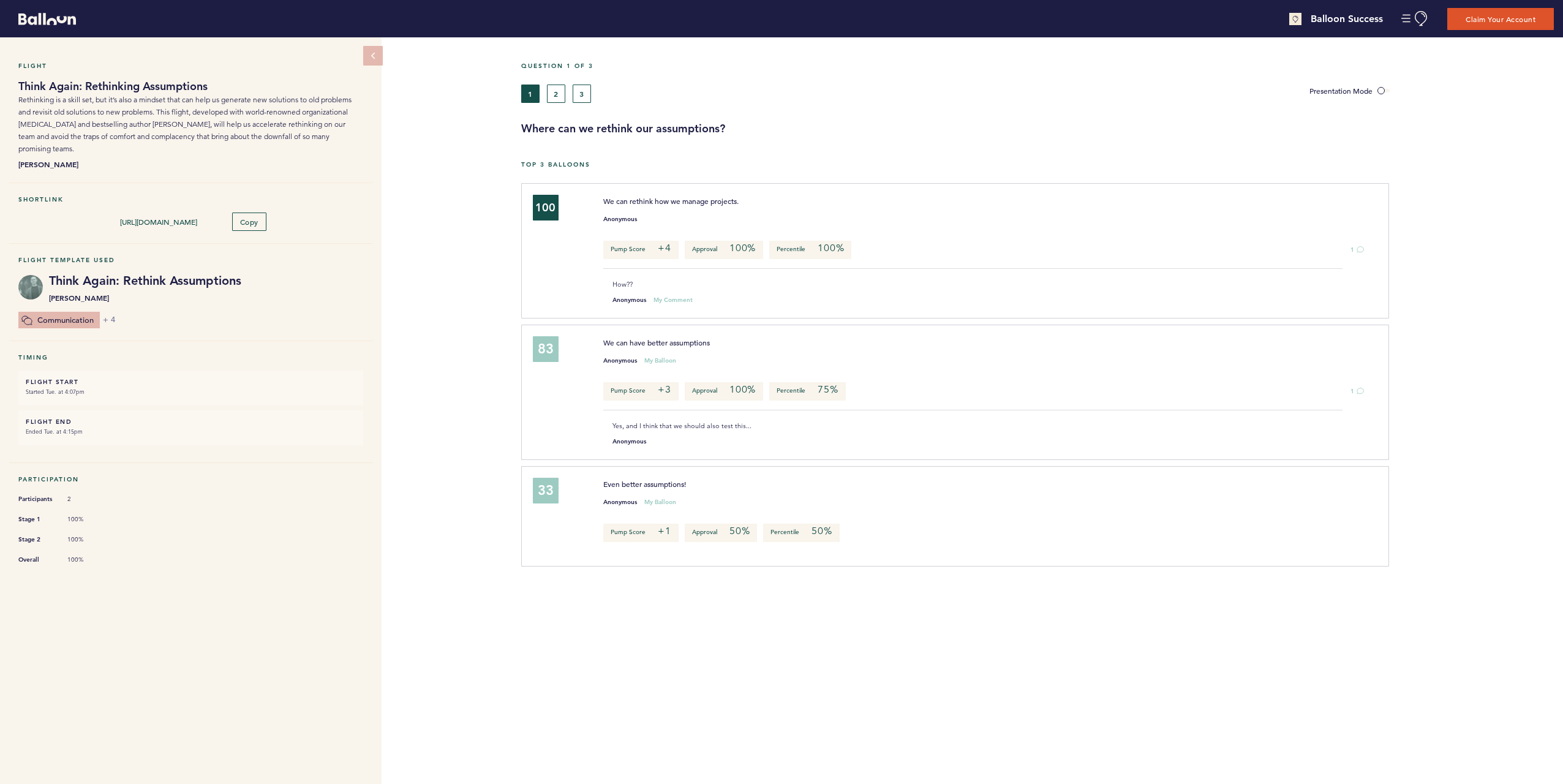
click at [514, 166] on div "Flight Think Again: Rethinking Assumptions Rethinking is a skill set, but it’s …" at bounding box center [781, 410] width 1563 height 746
drag, startPoint x: 620, startPoint y: 249, endPoint x: 637, endPoint y: 253, distance: 17.5
click at [636, 252] on p "Pump Score +4" at bounding box center [641, 249] width 75 height 18
drag, startPoint x: 637, startPoint y: 253, endPoint x: 598, endPoint y: 291, distance: 54.5
click at [598, 291] on div "How?? Anonymous My Comment" at bounding box center [984, 291] width 780 height 25
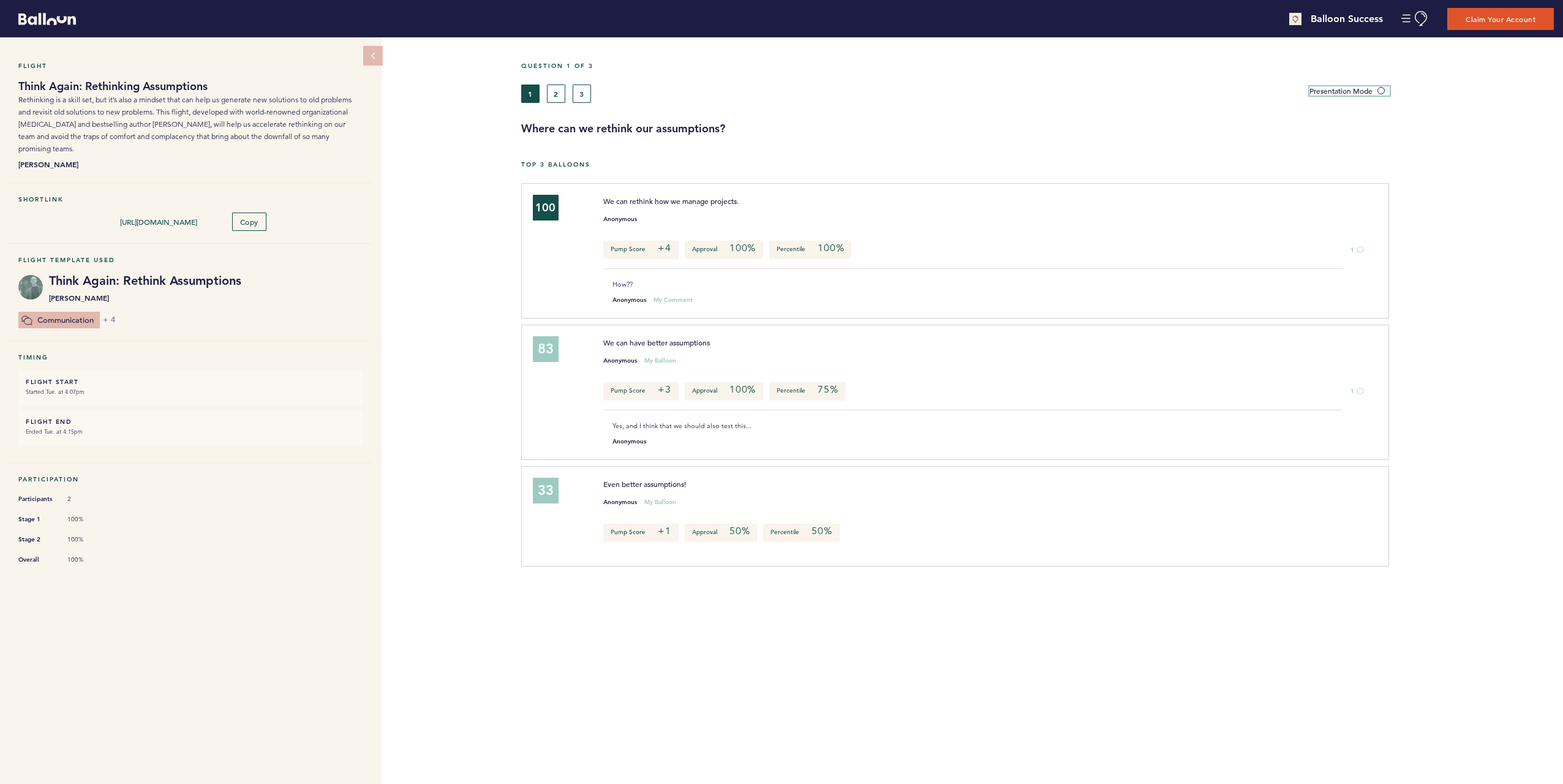
click at [1381, 93] on span at bounding box center [1383, 90] width 12 height 4
click at [0, 0] on input "Presentation Mode" at bounding box center [0, 0] width 0 height 0
click at [1377, 93] on label "Presentation Mode" at bounding box center [1350, 91] width 80 height 10
click at [0, 0] on input "Presentation Mode" at bounding box center [0, 0] width 0 height 0
click at [1360, 256] on button "1" at bounding box center [1357, 249] width 14 height 18
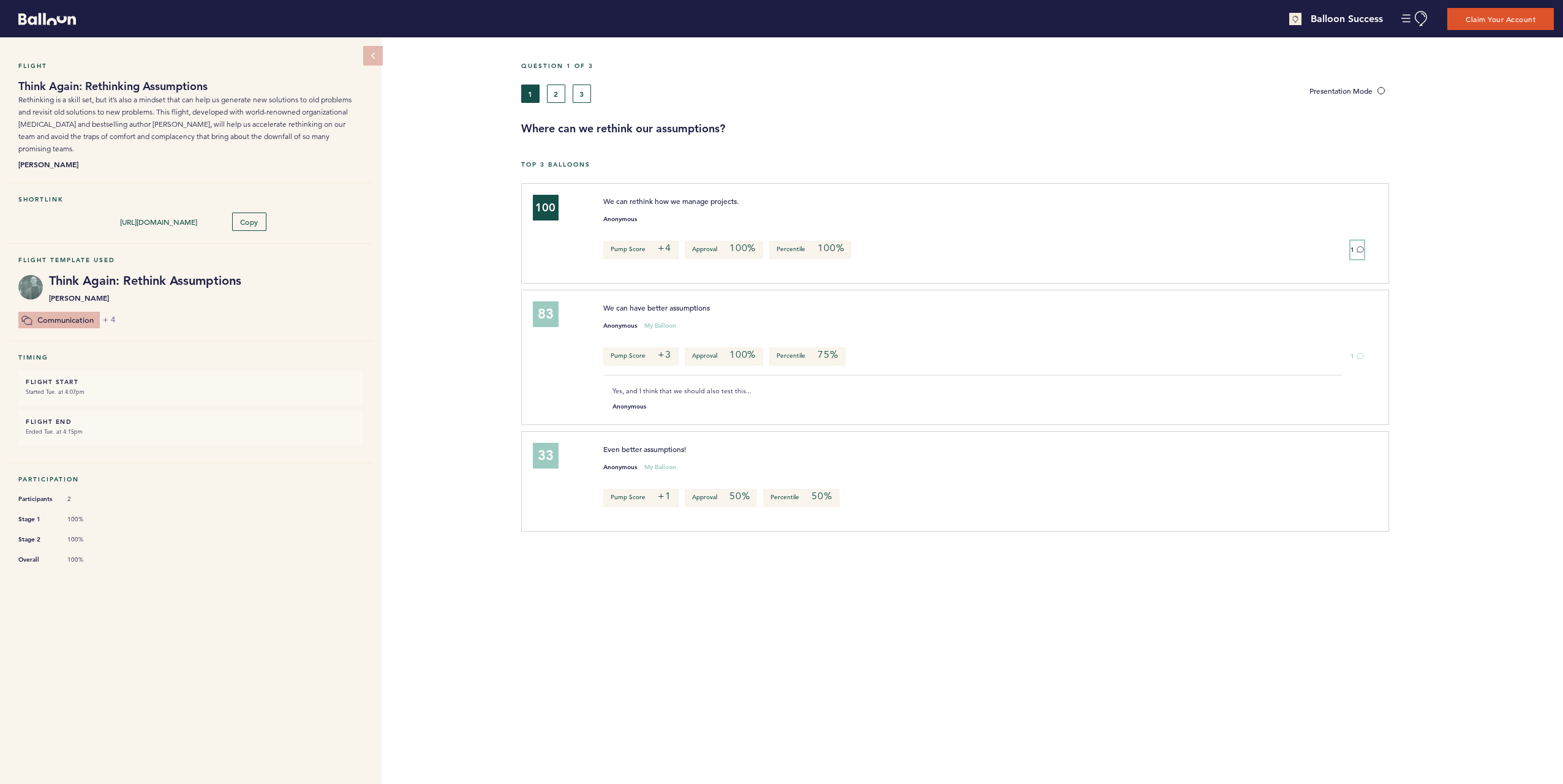
click at [1358, 252] on button "1" at bounding box center [1357, 249] width 14 height 18
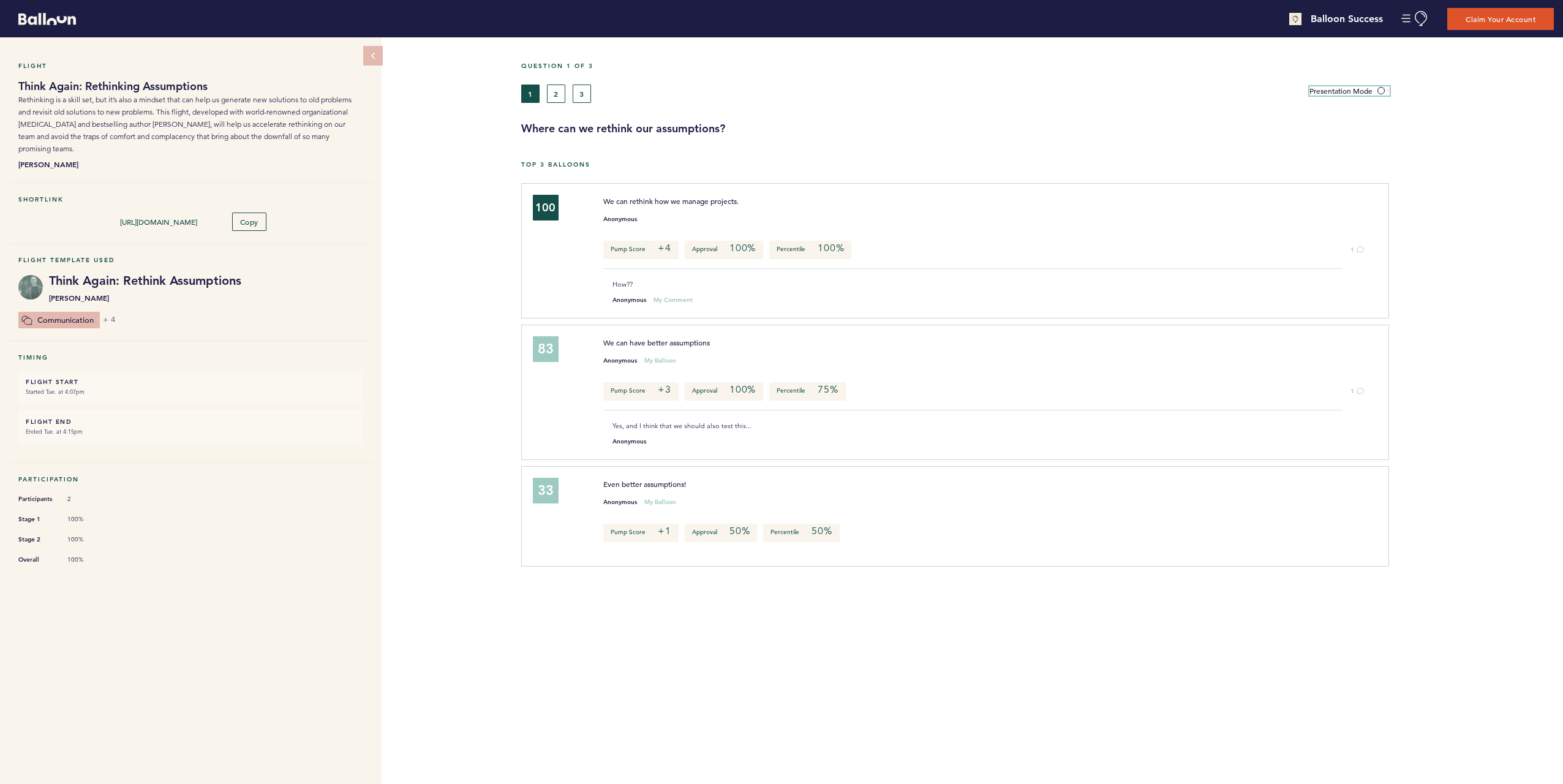
click at [1376, 90] on label "Presentation Mode" at bounding box center [1350, 91] width 80 height 10
click at [0, 0] on input "Presentation Mode" at bounding box center [0, 0] width 0 height 0
click at [440, 192] on div "Flight Think Again: Rethinking Assumptions Rethinking is a skill set, but it’s …" at bounding box center [781, 410] width 1563 height 746
drag, startPoint x: 1362, startPoint y: 21, endPoint x: 1165, endPoint y: 120, distance: 220.5
click at [1166, 120] on div "Question 1 of 3 1 2 3 Presentation Mode Where can we rethink our assumptions?" at bounding box center [1042, 98] width 1042 height 74
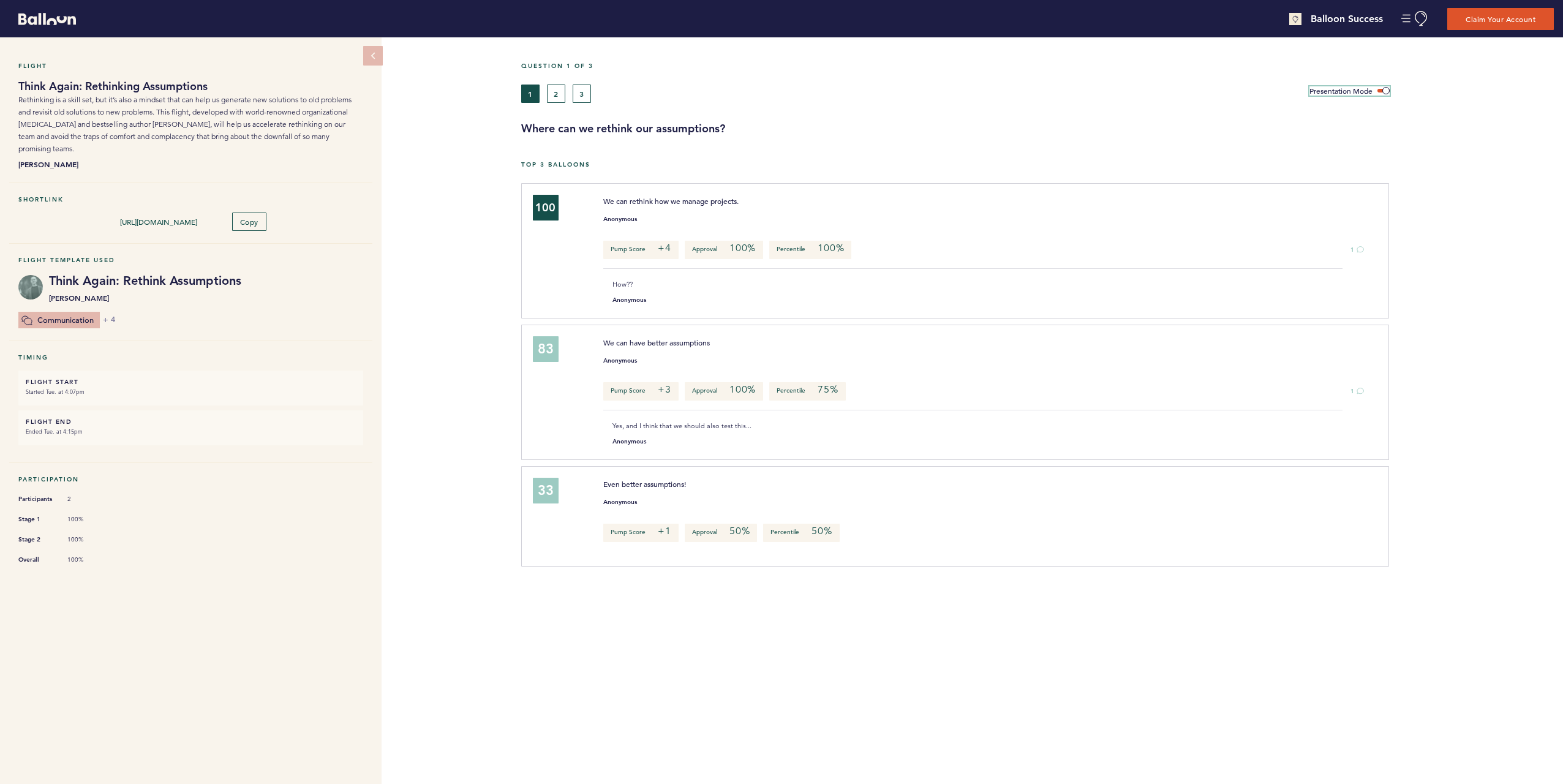
click at [1381, 89] on span at bounding box center [1383, 90] width 12 height 4
click at [0, 0] on input "Presentation Mode" at bounding box center [0, 0] width 0 height 0
click at [1381, 89] on span at bounding box center [1383, 90] width 12 height 4
click at [0, 0] on input "Presentation Mode" at bounding box center [0, 0] width 0 height 0
click at [1381, 89] on span at bounding box center [1383, 90] width 12 height 4
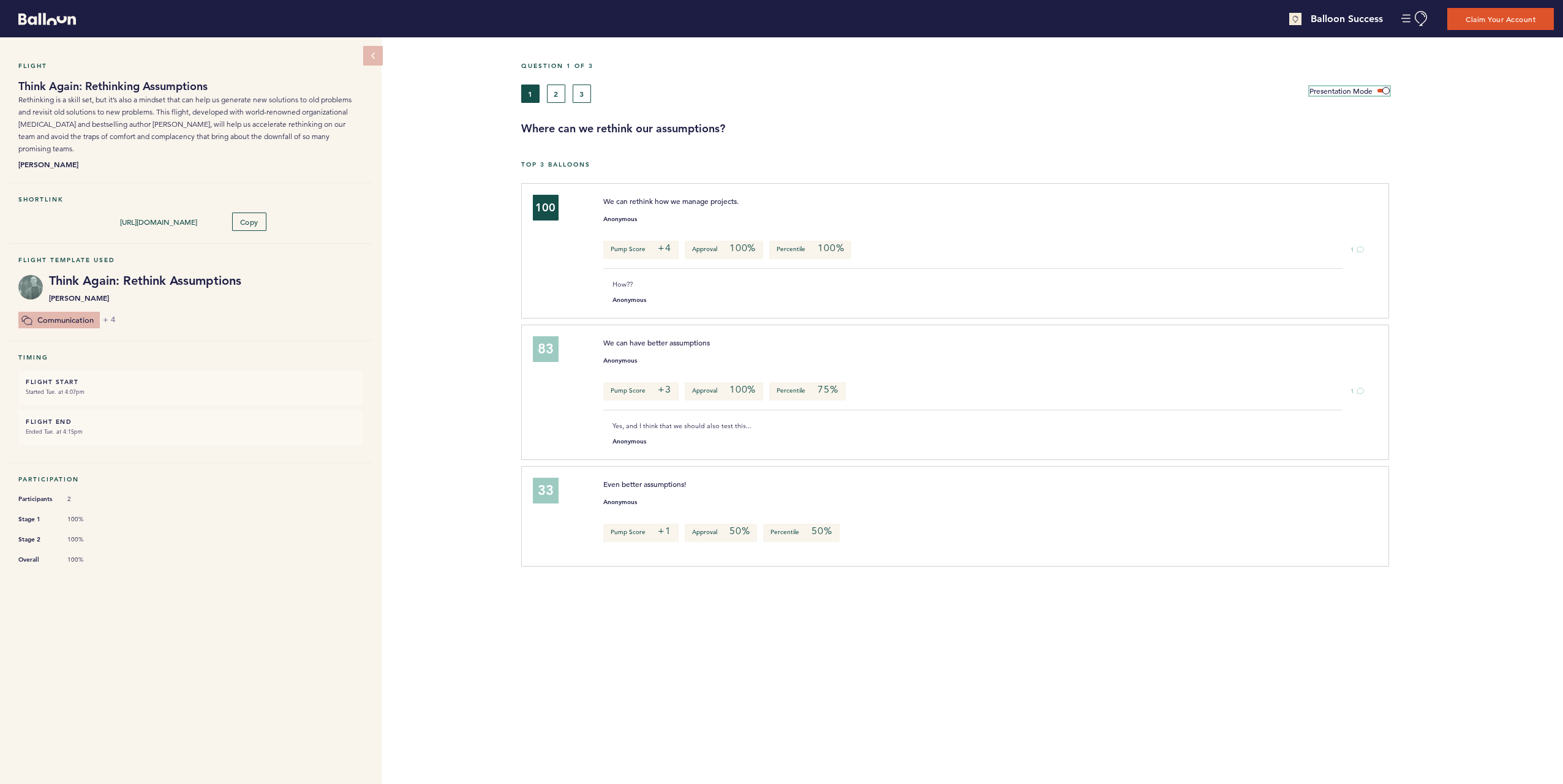
click at [0, 0] on input "Presentation Mode" at bounding box center [0, 0] width 0 height 0
click at [1381, 89] on span at bounding box center [1383, 90] width 12 height 4
click at [0, 0] on input "Presentation Mode" at bounding box center [0, 0] width 0 height 0
click at [1381, 89] on span at bounding box center [1383, 90] width 12 height 4
click at [0, 0] on input "Presentation Mode" at bounding box center [0, 0] width 0 height 0
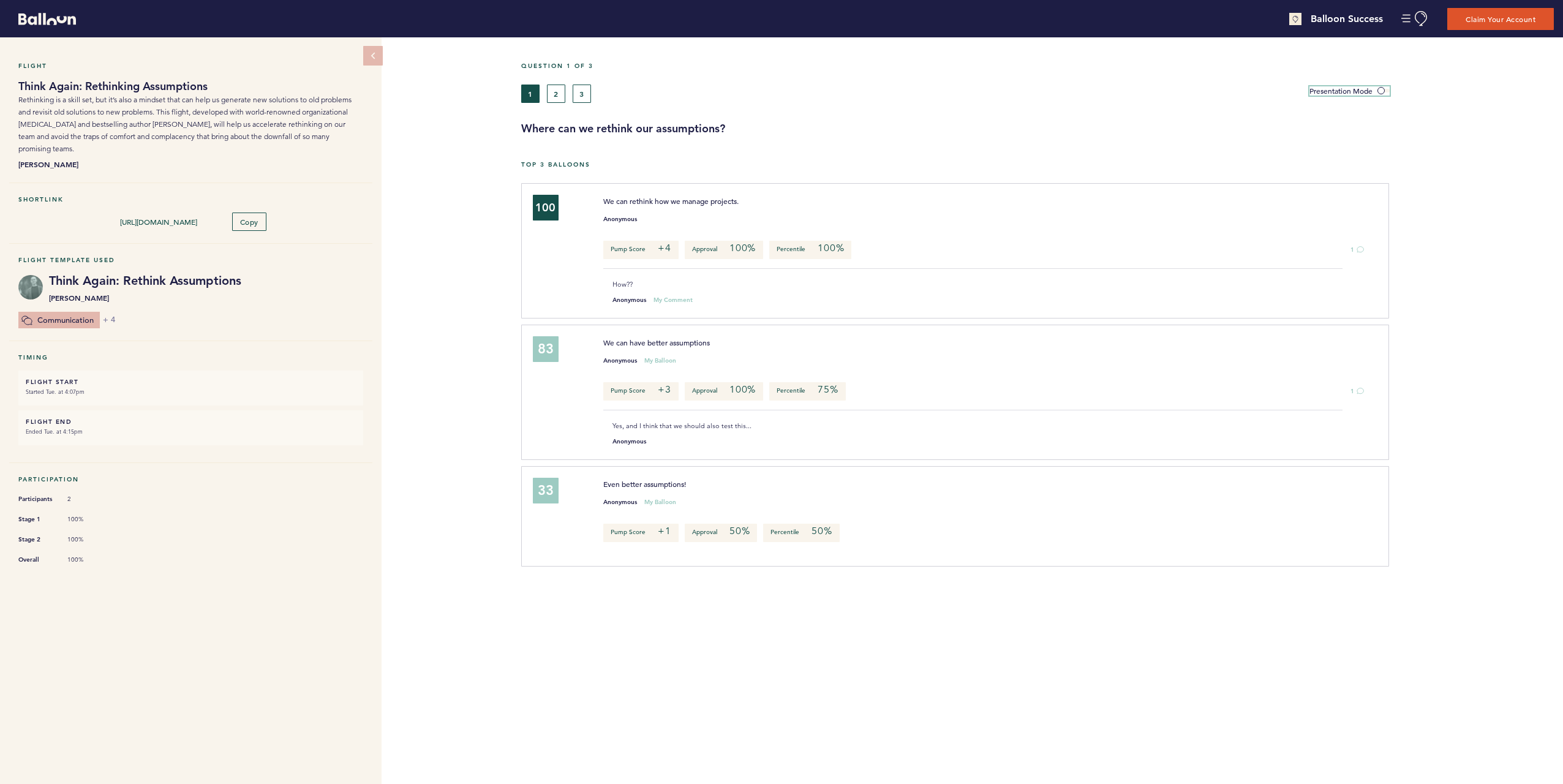
click at [1381, 89] on span at bounding box center [1383, 90] width 12 height 4
click at [0, 0] on input "Presentation Mode" at bounding box center [0, 0] width 0 height 0
click at [942, 149] on div "Question 1 of 3 1 2 3 Presentation Mode Where can we rethink our assumptions? T…" at bounding box center [1042, 410] width 1042 height 746
click at [413, 335] on div "Flight Think Again: Rethinking Assumptions Rethinking is a skill set, but it’s …" at bounding box center [781, 410] width 1563 height 746
click at [319, 114] on span "Rethinking is a skill set, but it’s also a mindset that can help us generate ne…" at bounding box center [184, 124] width 333 height 58
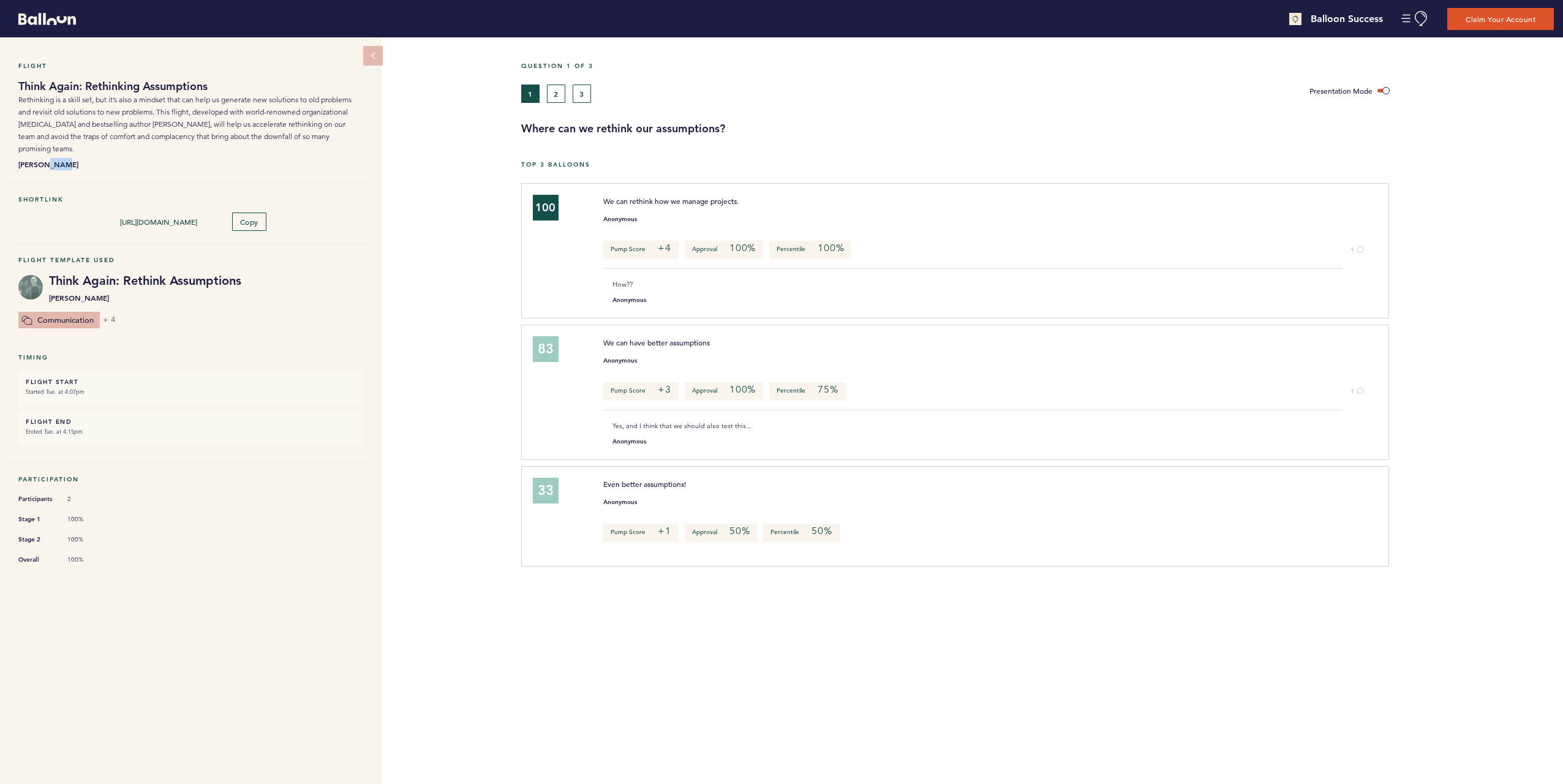
drag, startPoint x: 40, startPoint y: 154, endPoint x: 77, endPoint y: 152, distance: 37.1
click at [77, 158] on b "[PERSON_NAME]" at bounding box center [191, 164] width 345 height 12
drag, startPoint x: 77, startPoint y: 152, endPoint x: 91, endPoint y: 152, distance: 14.0
click at [91, 158] on b "[PERSON_NAME]" at bounding box center [191, 164] width 345 height 12
click at [458, 406] on div "Flight Think Again: Rethinking Assumptions Rethinking is a skill set, but it’s …" at bounding box center [781, 410] width 1563 height 746
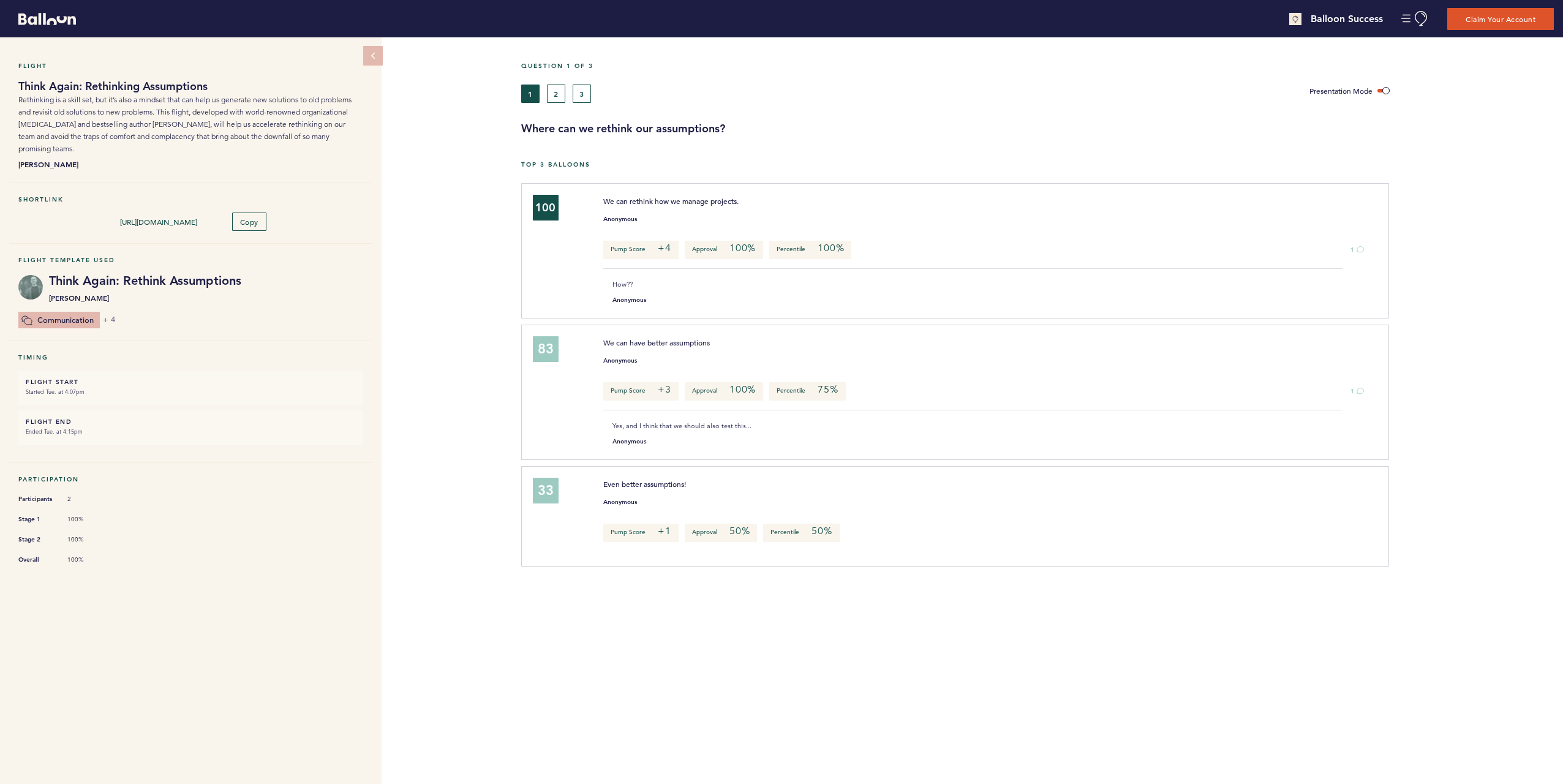
click at [477, 241] on div "Flight Think Again: Rethinking Assumptions Rethinking is a skill set, but it’s …" at bounding box center [781, 410] width 1563 height 746
drag, startPoint x: 601, startPoint y: 195, endPoint x: 686, endPoint y: 198, distance: 85.1
click at [686, 198] on div "We can rethink how we manage projects." at bounding box center [951, 200] width 714 height 12
drag, startPoint x: 686, startPoint y: 198, endPoint x: 686, endPoint y: 209, distance: 11.0
click at [686, 210] on div "Anonymous" at bounding box center [984, 216] width 780 height 12
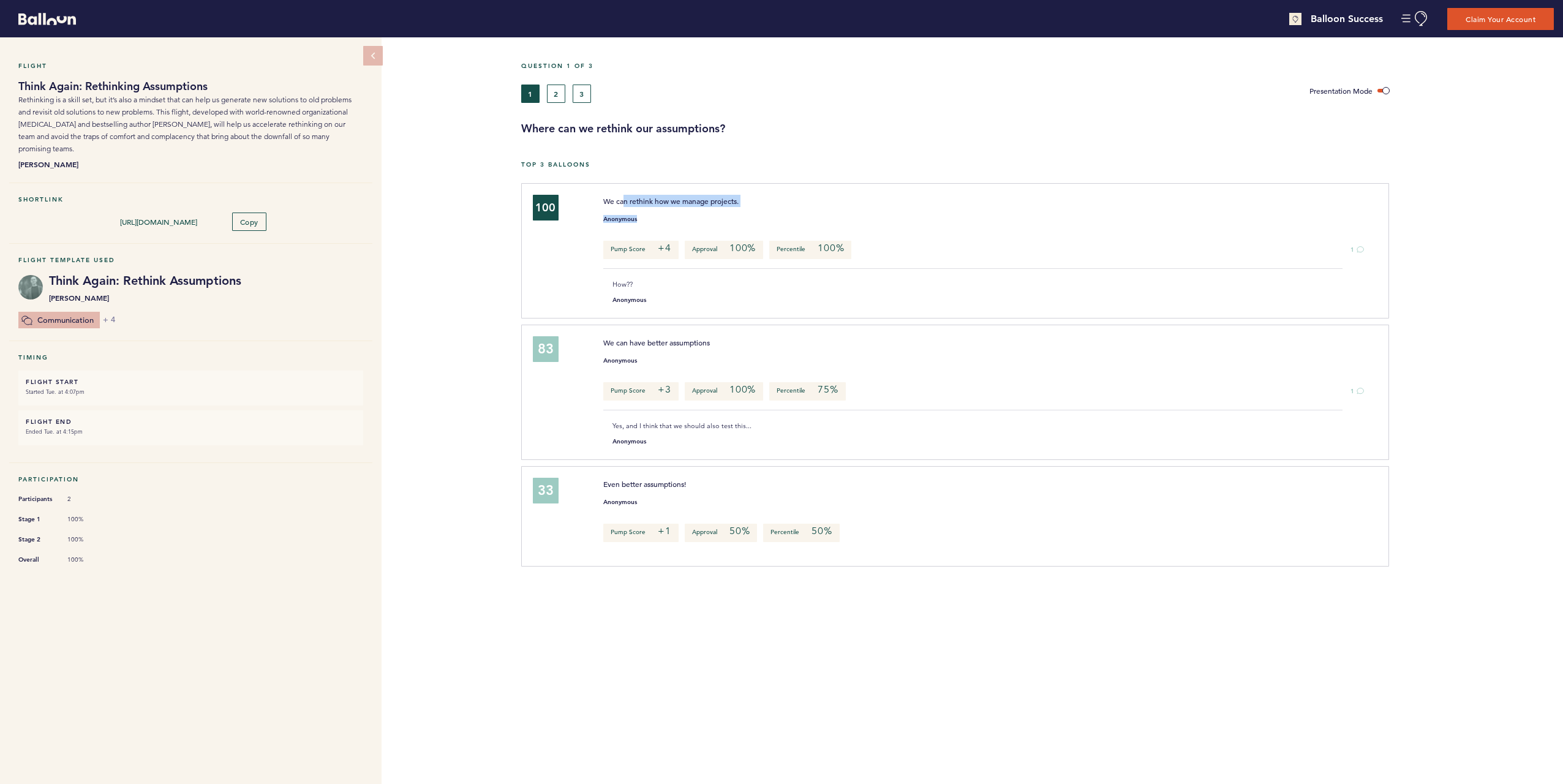
drag, startPoint x: 623, startPoint y: 198, endPoint x: 633, endPoint y: 224, distance: 27.9
click at [633, 224] on div "We can rethink how we manage projects. Anonymous Pump Score +4 Approval 100% Pe…" at bounding box center [984, 249] width 780 height 109
drag, startPoint x: 633, startPoint y: 224, endPoint x: 619, endPoint y: 224, distance: 14.0
click at [619, 224] on div "We can rethink how we manage projects. Anonymous Pump Score +4 Approval 100% Pe…" at bounding box center [984, 249] width 780 height 109
drag, startPoint x: 620, startPoint y: 212, endPoint x: 610, endPoint y: 208, distance: 10.8
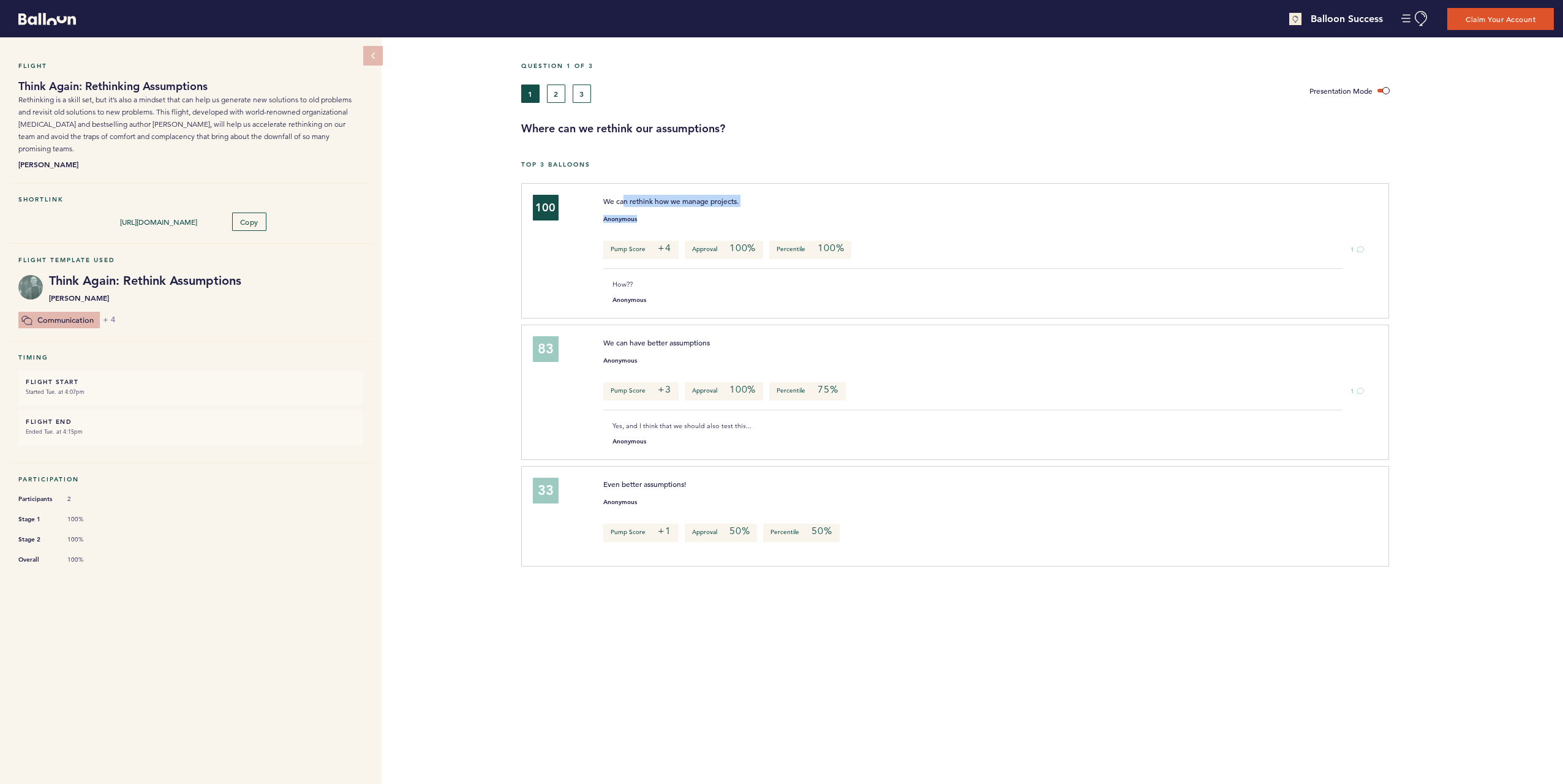
click at [620, 211] on div "Anonymous" at bounding box center [984, 216] width 780 height 12
click at [603, 200] on div "We can rethink how we manage projects." at bounding box center [951, 200] width 714 height 12
drag, startPoint x: 601, startPoint y: 199, endPoint x: 595, endPoint y: 194, distance: 7.8
click at [595, 195] on div "We can rethink how we manage projects." at bounding box center [951, 200] width 714 height 12
drag, startPoint x: 603, startPoint y: 198, endPoint x: 612, endPoint y: 202, distance: 9.8
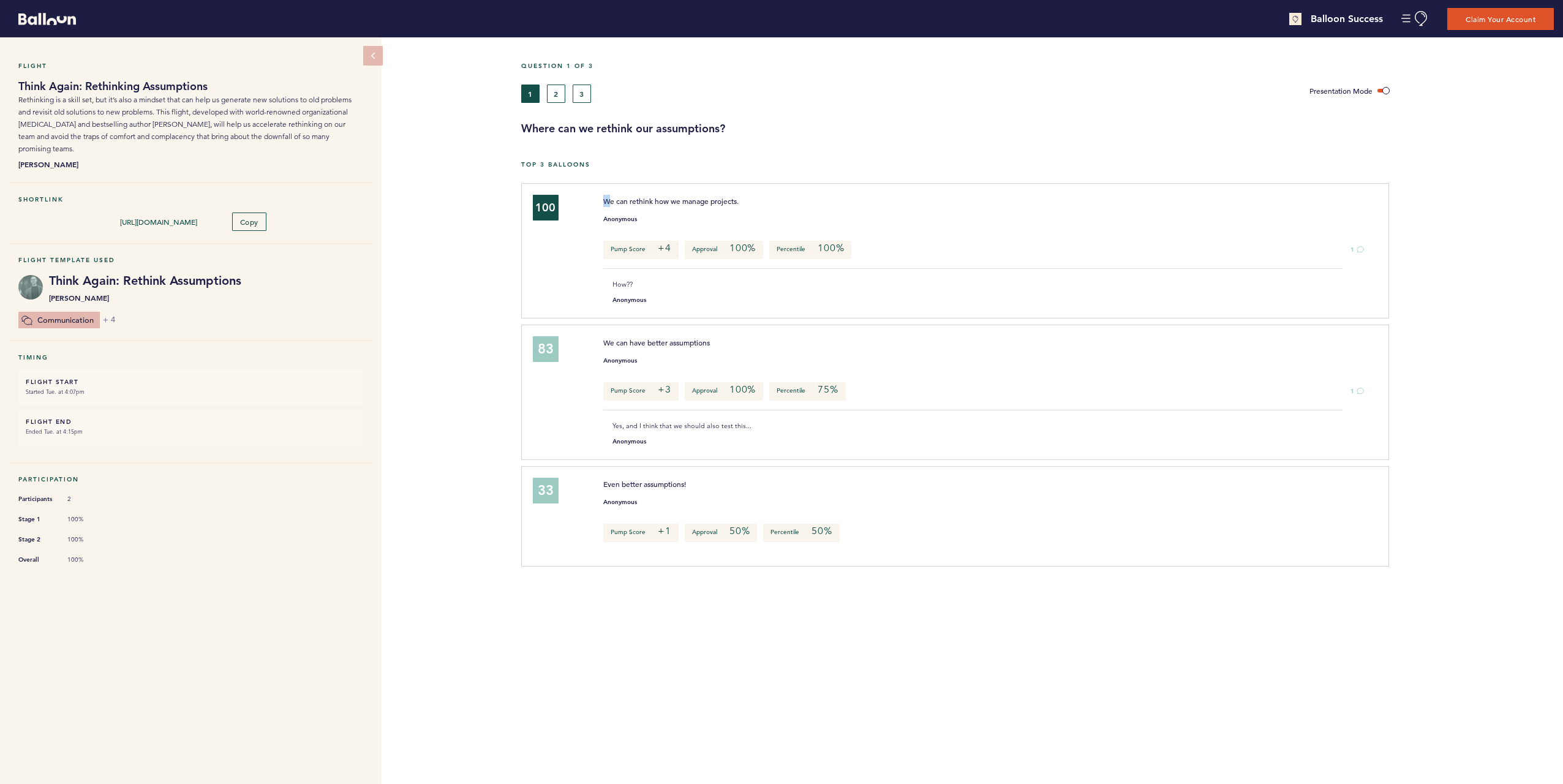
click at [612, 202] on div "We can rethink how we manage projects." at bounding box center [951, 200] width 714 height 12
drag, startPoint x: 612, startPoint y: 202, endPoint x: 619, endPoint y: 217, distance: 16.6
click at [619, 217] on small "Anonymous" at bounding box center [620, 220] width 34 height 6
click at [493, 208] on div "Flight Think Again: Rethinking Assumptions Rethinking is a skill set, but it’s …" at bounding box center [781, 410] width 1563 height 746
drag, startPoint x: 600, startPoint y: 198, endPoint x: 637, endPoint y: 201, distance: 37.1
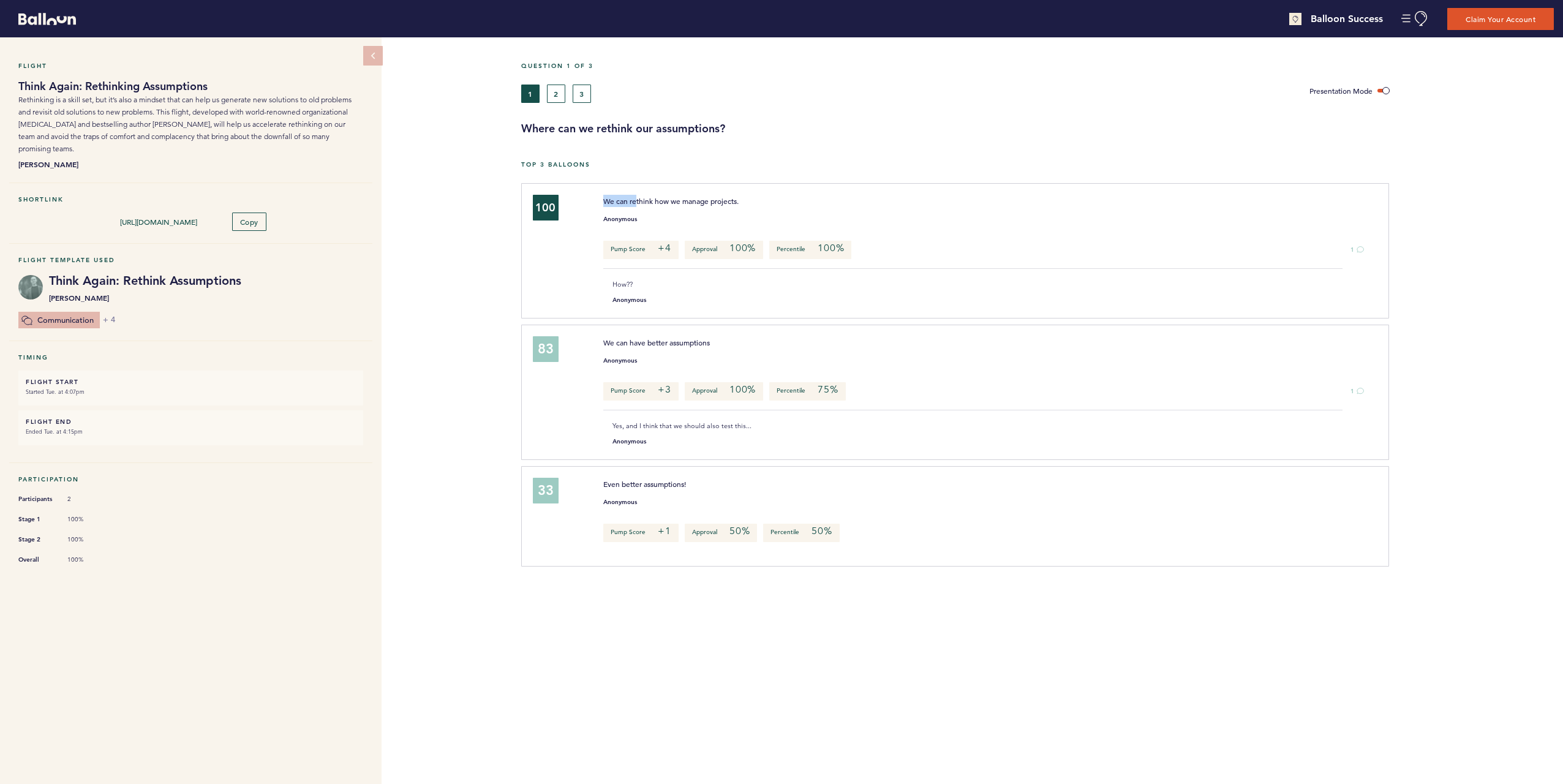
click at [637, 201] on div "We can rethink how we manage projects." at bounding box center [951, 200] width 714 height 12
drag, startPoint x: 637, startPoint y: 201, endPoint x: 610, endPoint y: 211, distance: 28.8
click at [610, 211] on div "Anonymous" at bounding box center [984, 216] width 780 height 12
click at [459, 249] on div "Flight Think Again: Rethinking Assumptions Rethinking is a skill set, but it’s …" at bounding box center [781, 410] width 1563 height 746
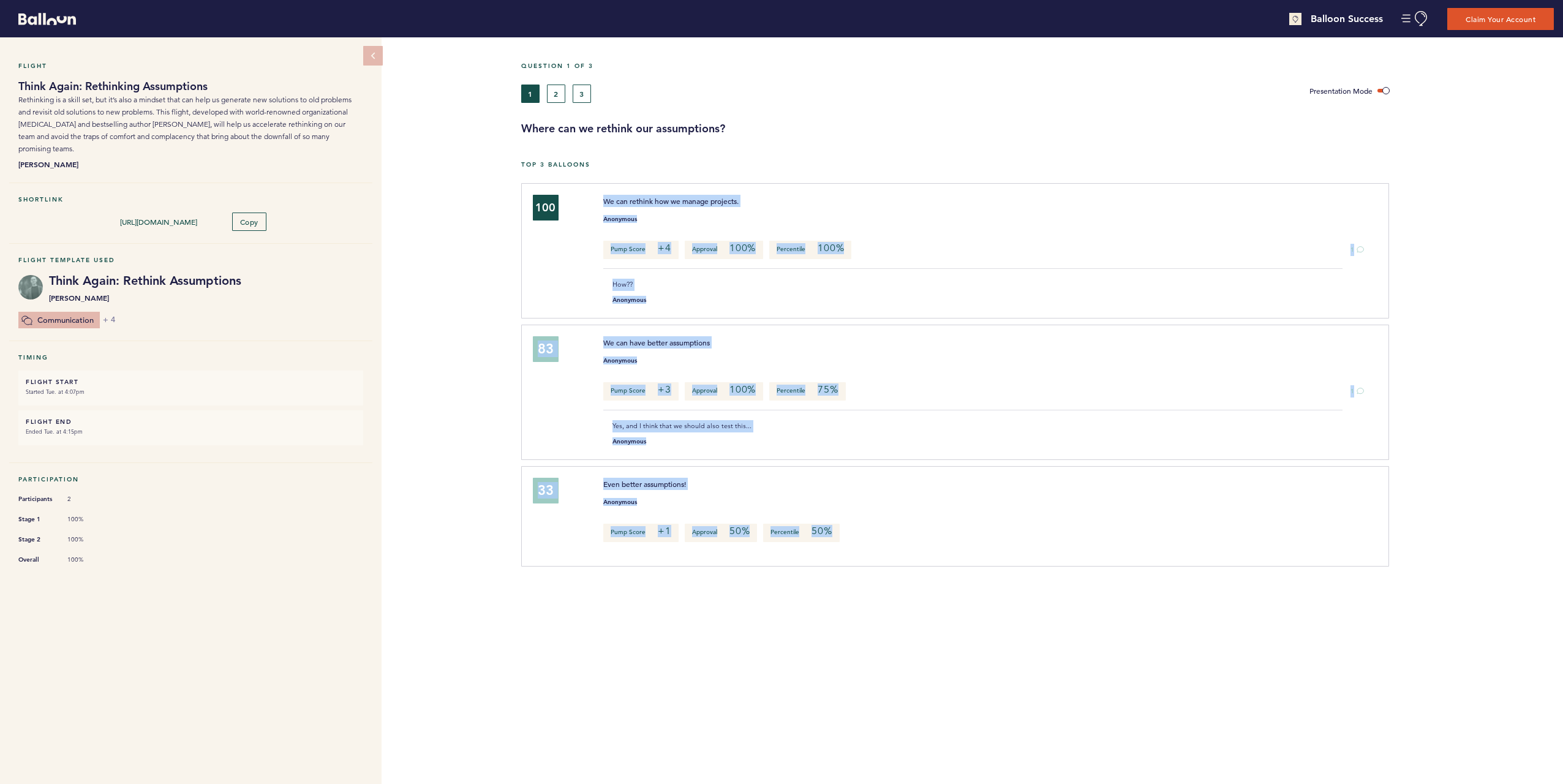
drag, startPoint x: 597, startPoint y: 198, endPoint x: 892, endPoint y: 553, distance: 461.6
click at [892, 553] on div "100 We can rethink how we manage projects. Anonymous Pump Score +4 Approval 100…" at bounding box center [1042, 378] width 1024 height 390
copy div "We can rethink how we manage projects. Anonymous Pump Score +4 Approval 100% Pe…"
click at [684, 212] on div "Anonymous" at bounding box center [984, 216] width 780 height 12
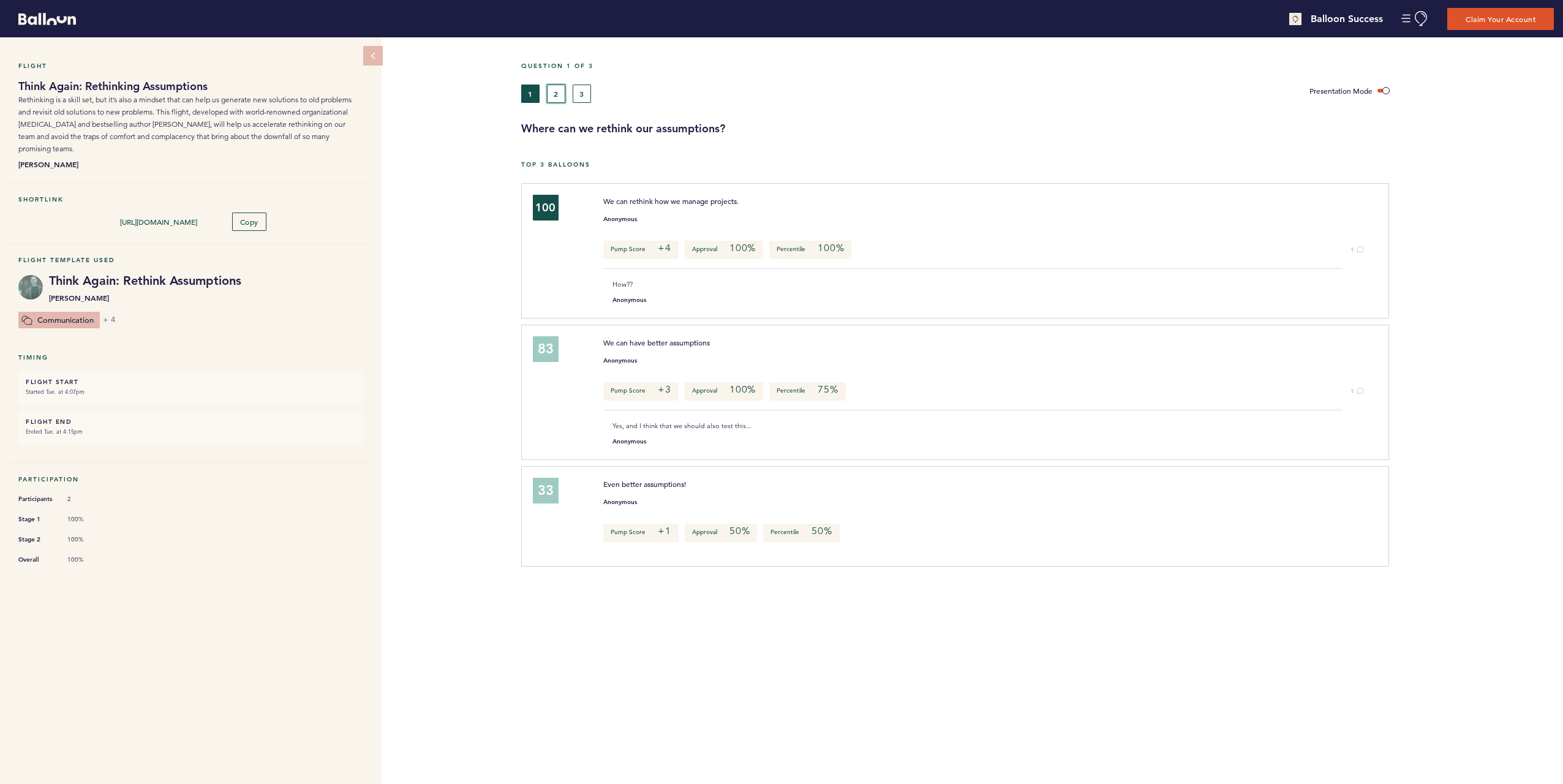
click at [553, 97] on button "2" at bounding box center [556, 93] width 18 height 18
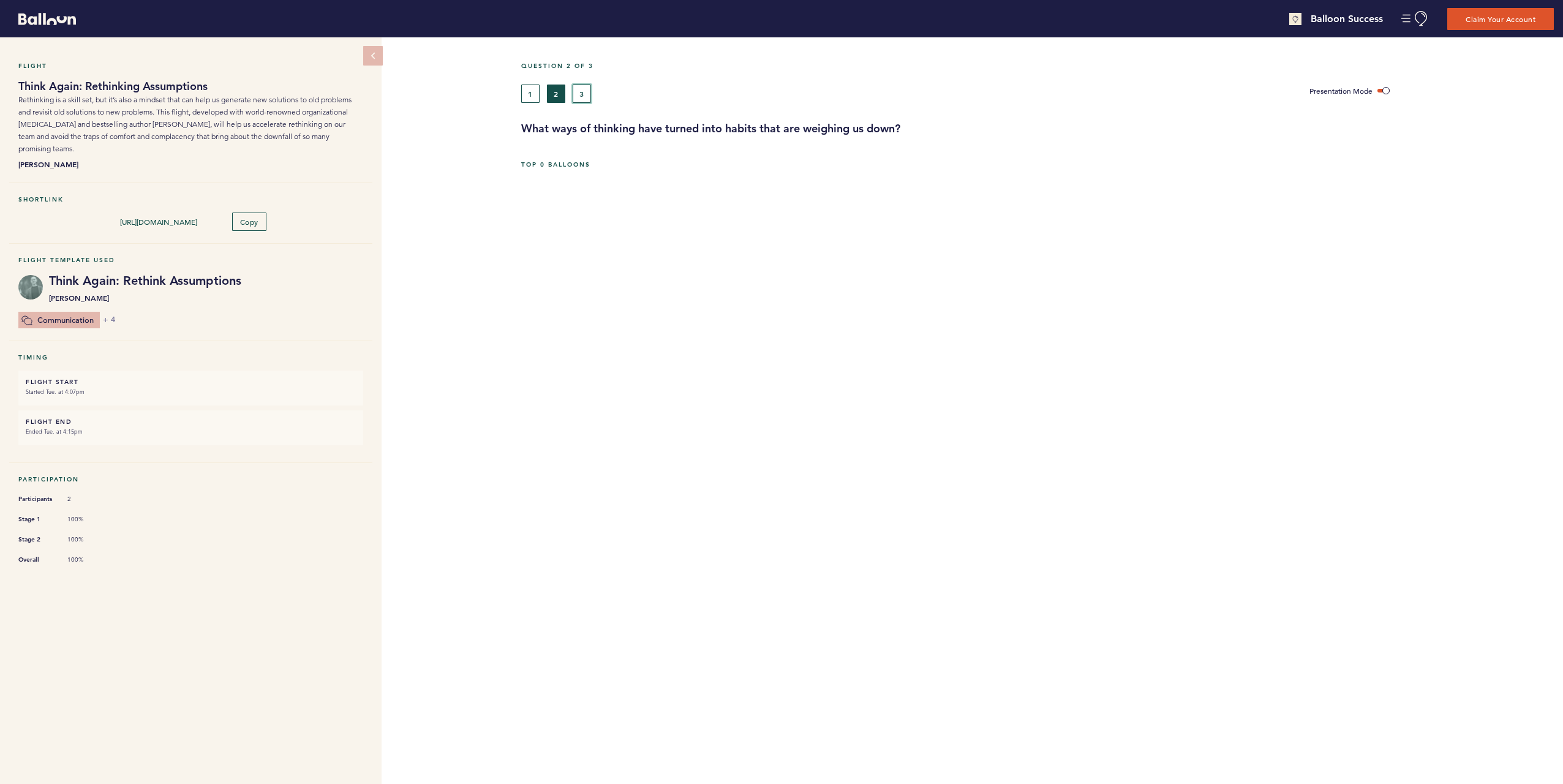
click at [581, 93] on button "3" at bounding box center [581, 93] width 18 height 18
click at [557, 98] on button "2" at bounding box center [556, 93] width 18 height 18
click at [522, 93] on button "1" at bounding box center [530, 93] width 18 height 18
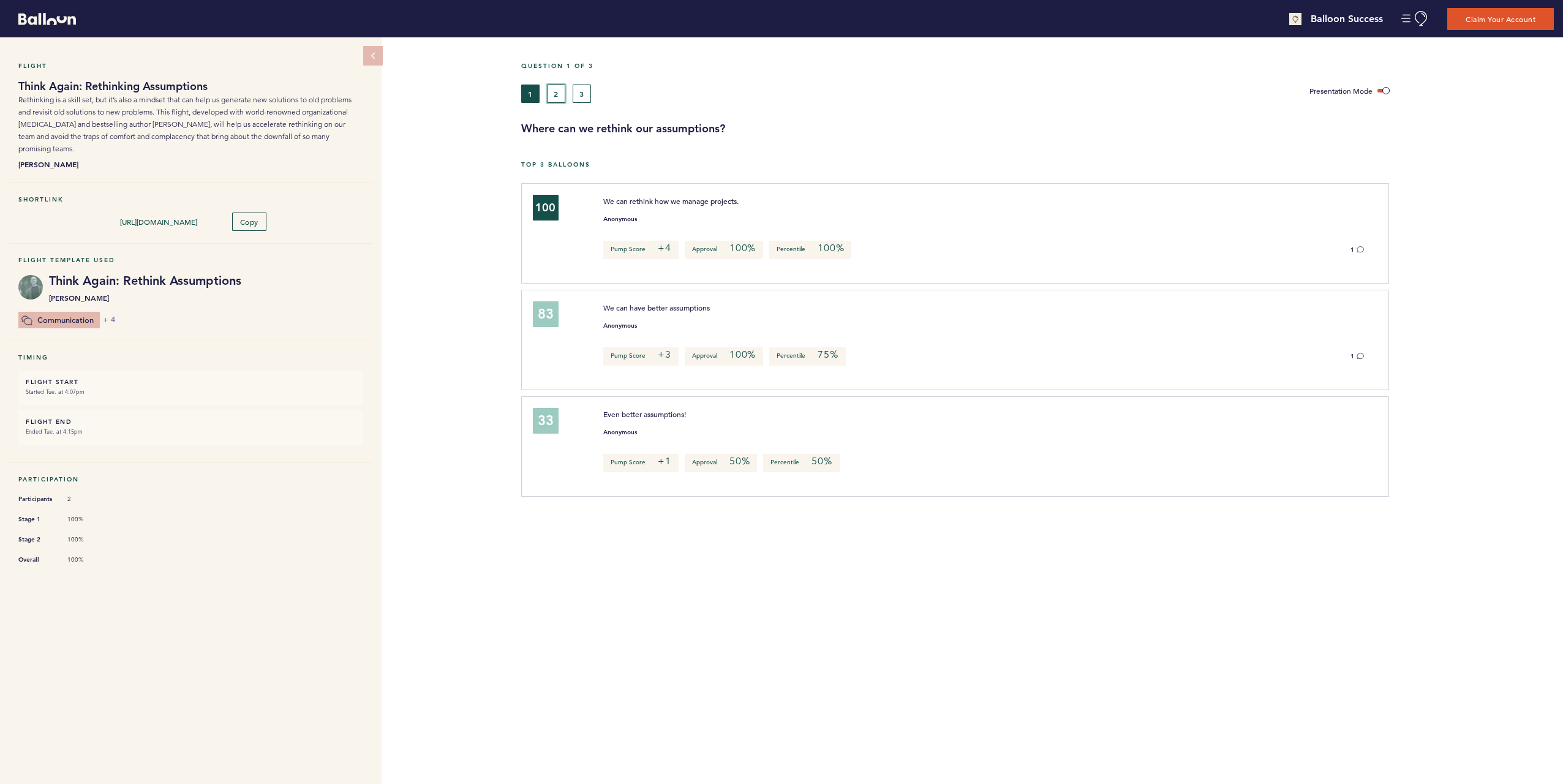
click at [561, 98] on button "2" at bounding box center [556, 93] width 18 height 18
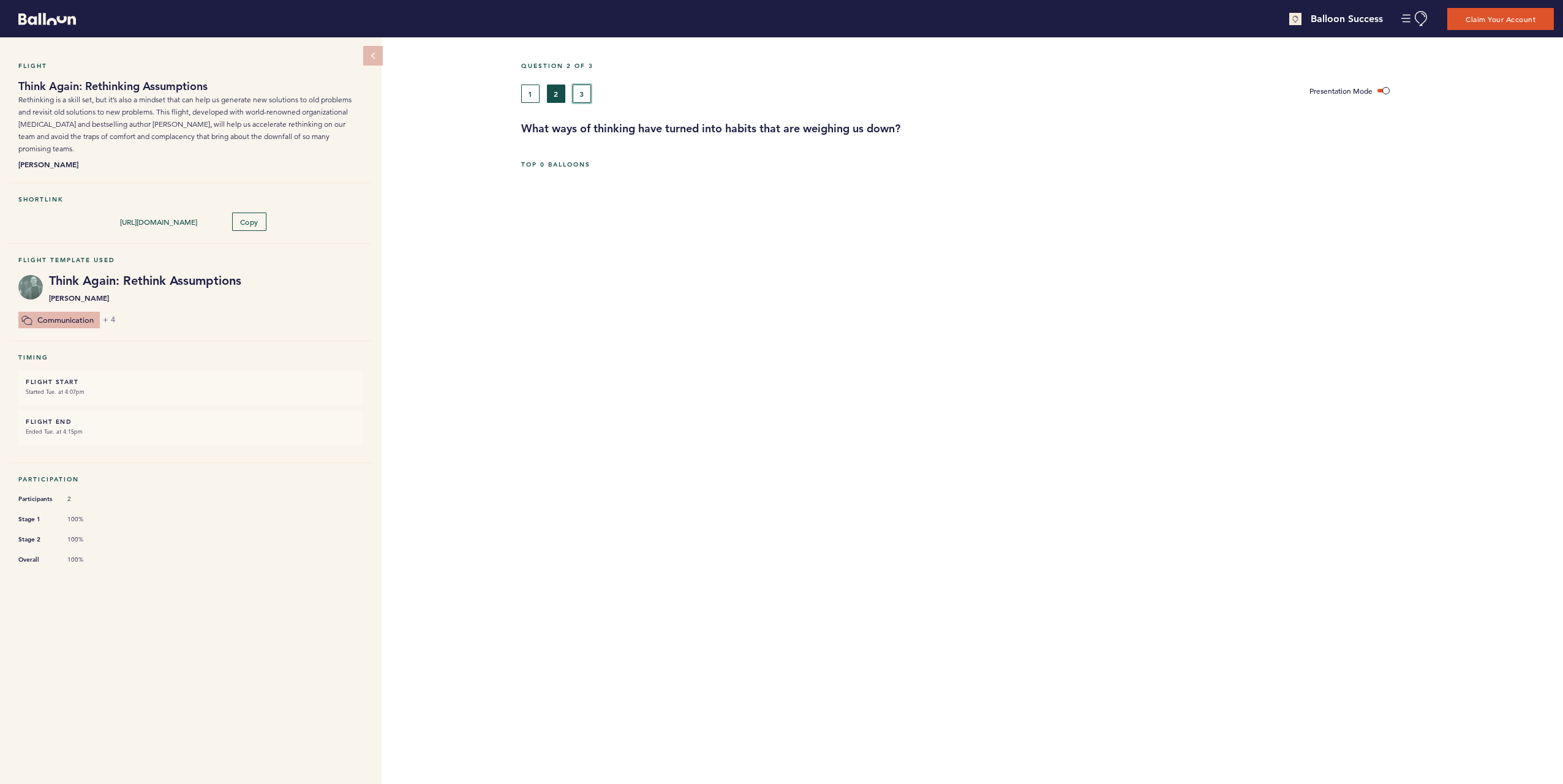
click at [581, 93] on button "3" at bounding box center [581, 93] width 18 height 18
click at [558, 95] on button "2" at bounding box center [556, 93] width 18 height 18
click at [534, 96] on button "1" at bounding box center [530, 93] width 18 height 18
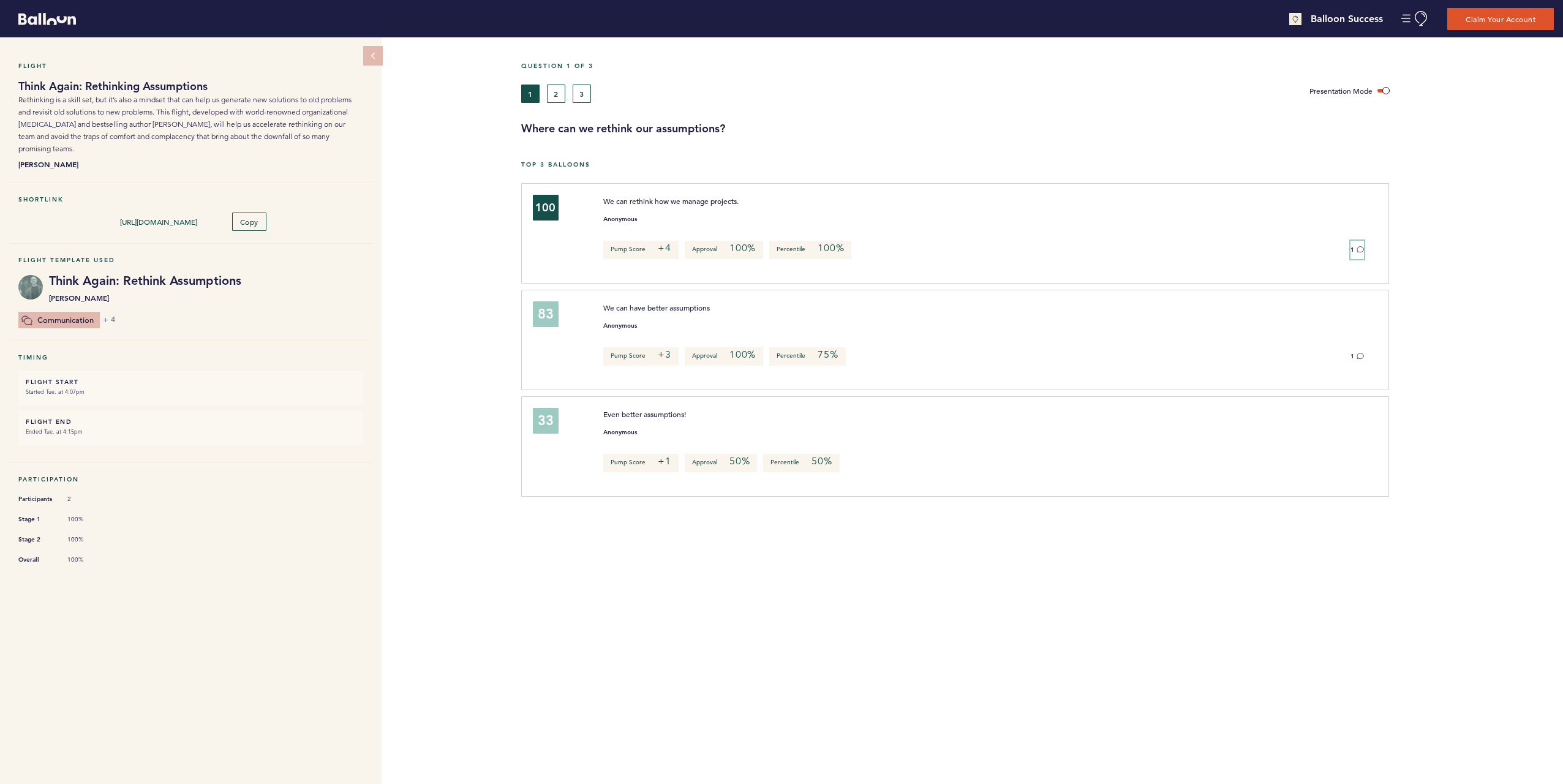
click at [1356, 247] on button "1" at bounding box center [1357, 249] width 14 height 18
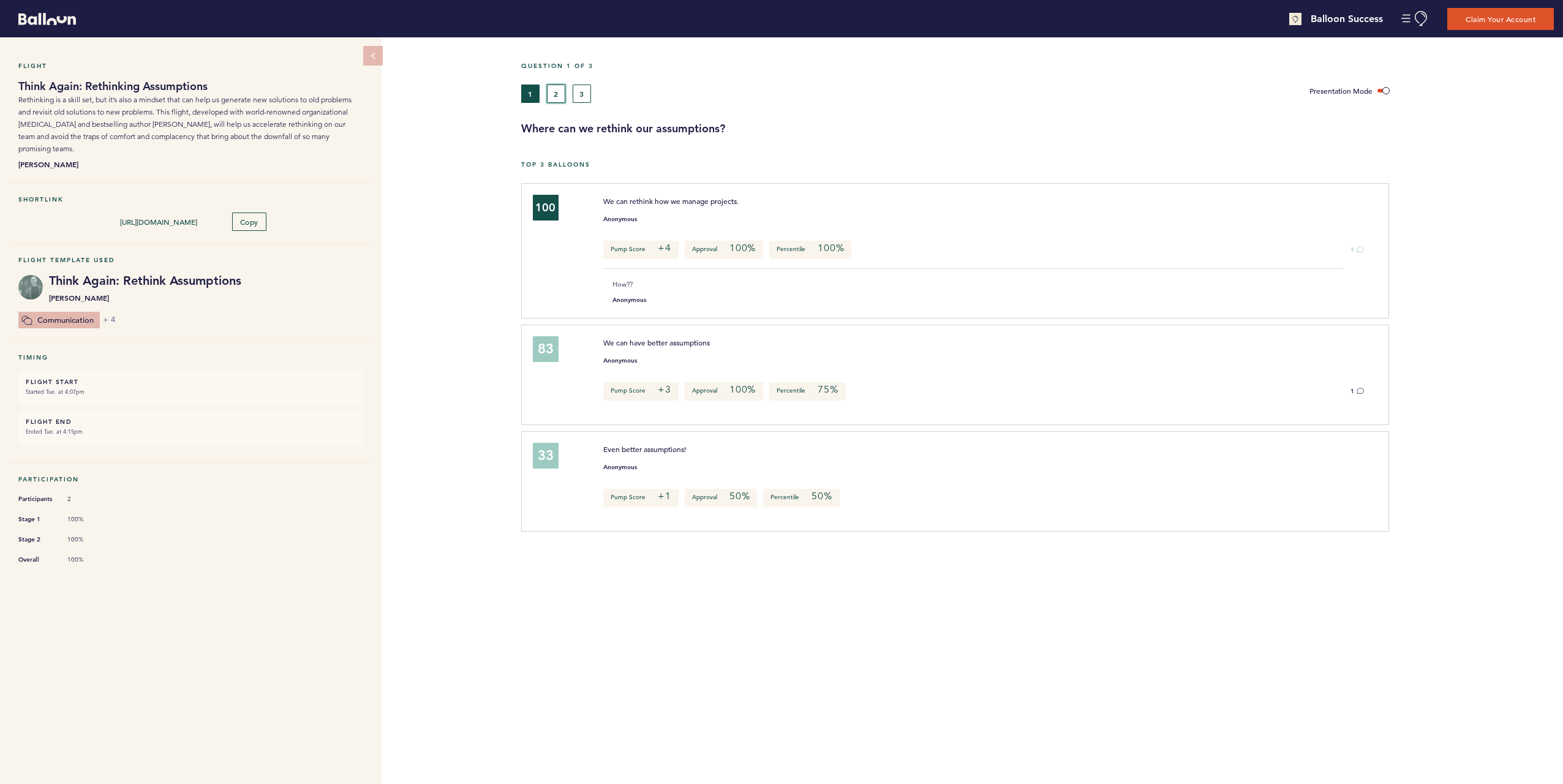
click at [561, 93] on button "2" at bounding box center [556, 93] width 18 height 18
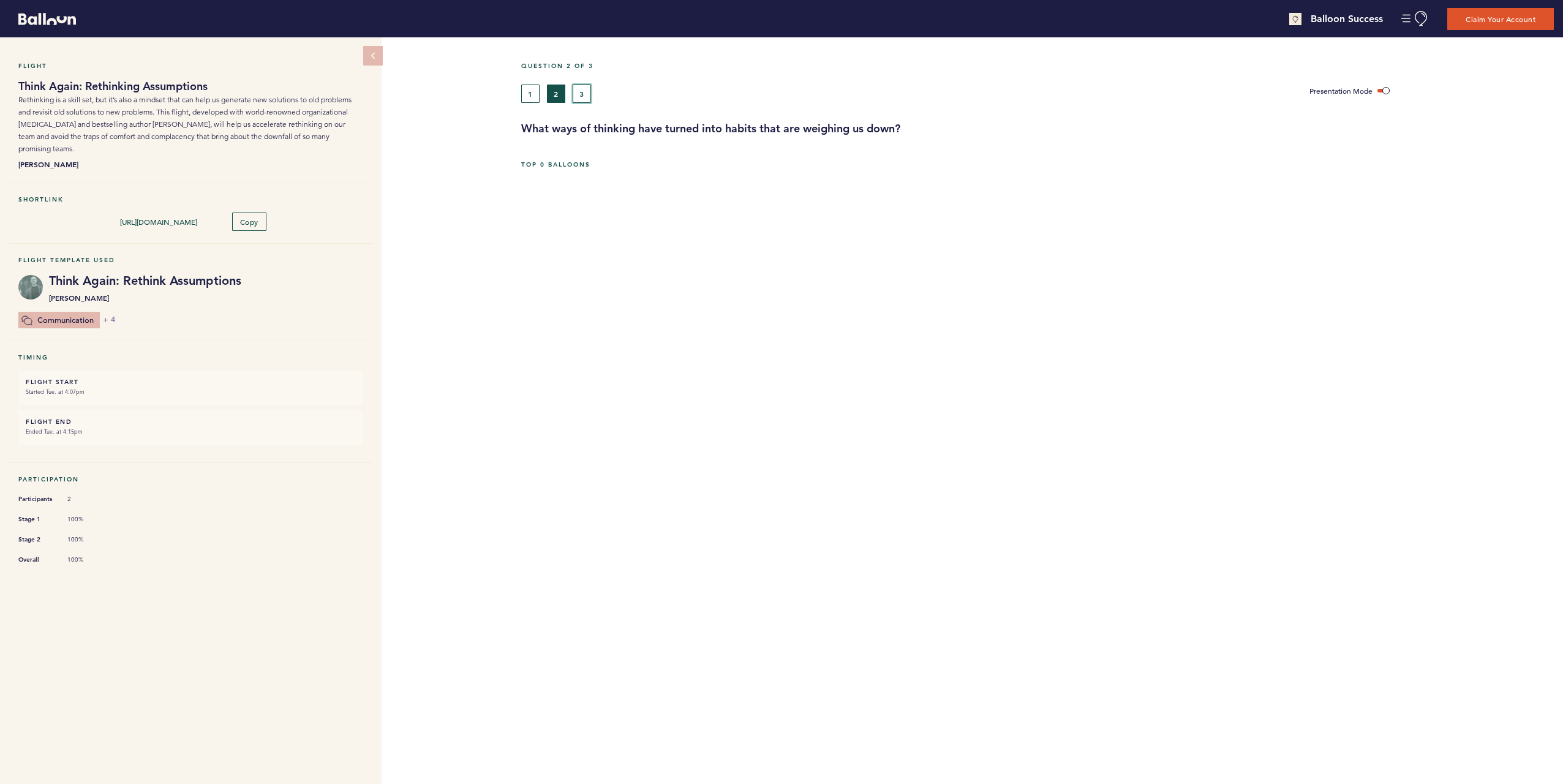
click at [580, 93] on button "3" at bounding box center [581, 93] width 18 height 18
click at [560, 99] on button "2" at bounding box center [556, 93] width 18 height 18
click at [530, 97] on button "1" at bounding box center [530, 93] width 18 height 18
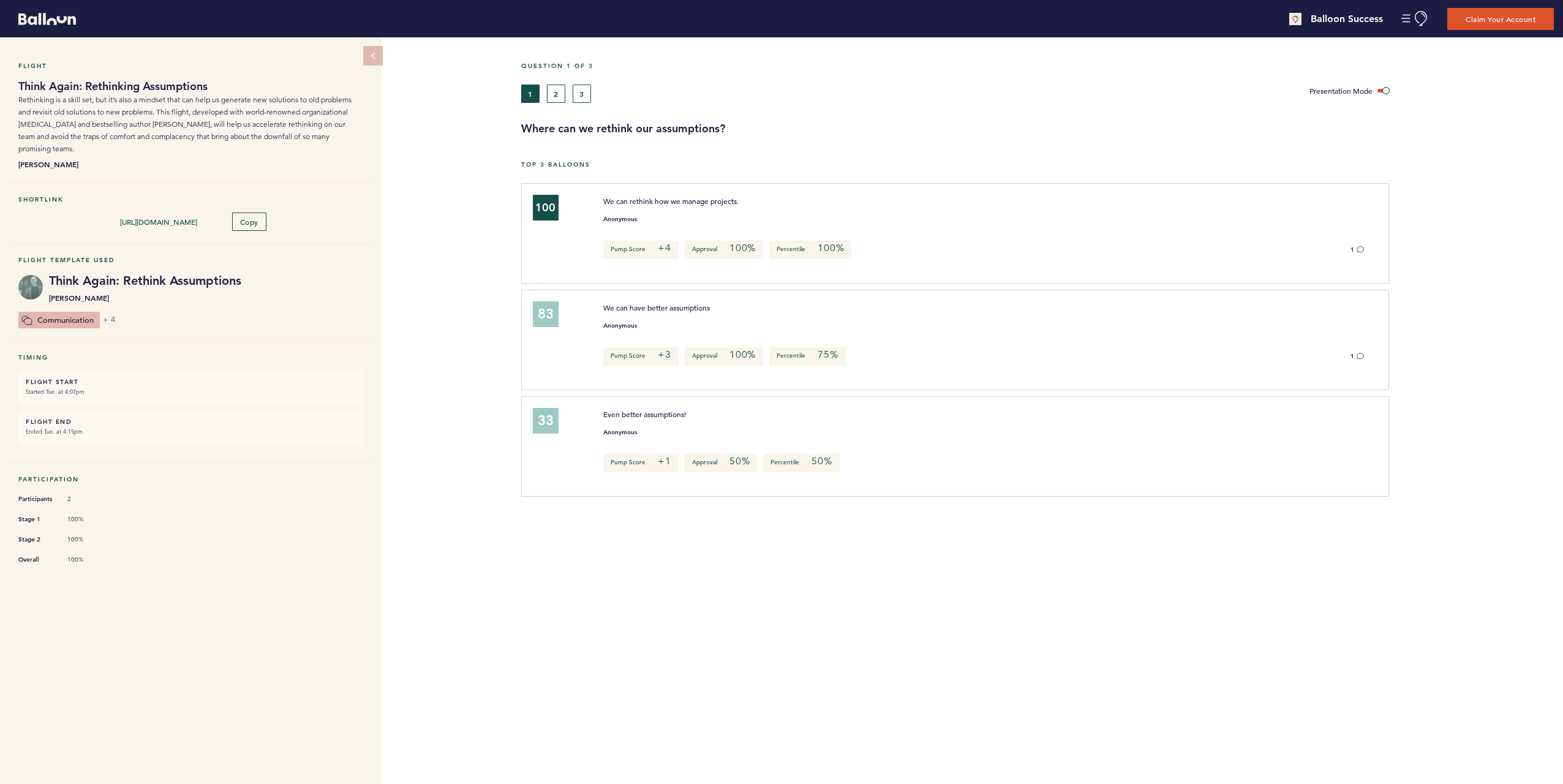
click at [548, 213] on div "100" at bounding box center [545, 208] width 26 height 26
drag, startPoint x: 614, startPoint y: 243, endPoint x: 628, endPoint y: 258, distance: 20.5
click at [633, 258] on p "Pump Score +4" at bounding box center [641, 249] width 75 height 18
drag, startPoint x: 628, startPoint y: 258, endPoint x: 578, endPoint y: 249, distance: 50.8
click at [580, 251] on div "100" at bounding box center [559, 232] width 71 height 73
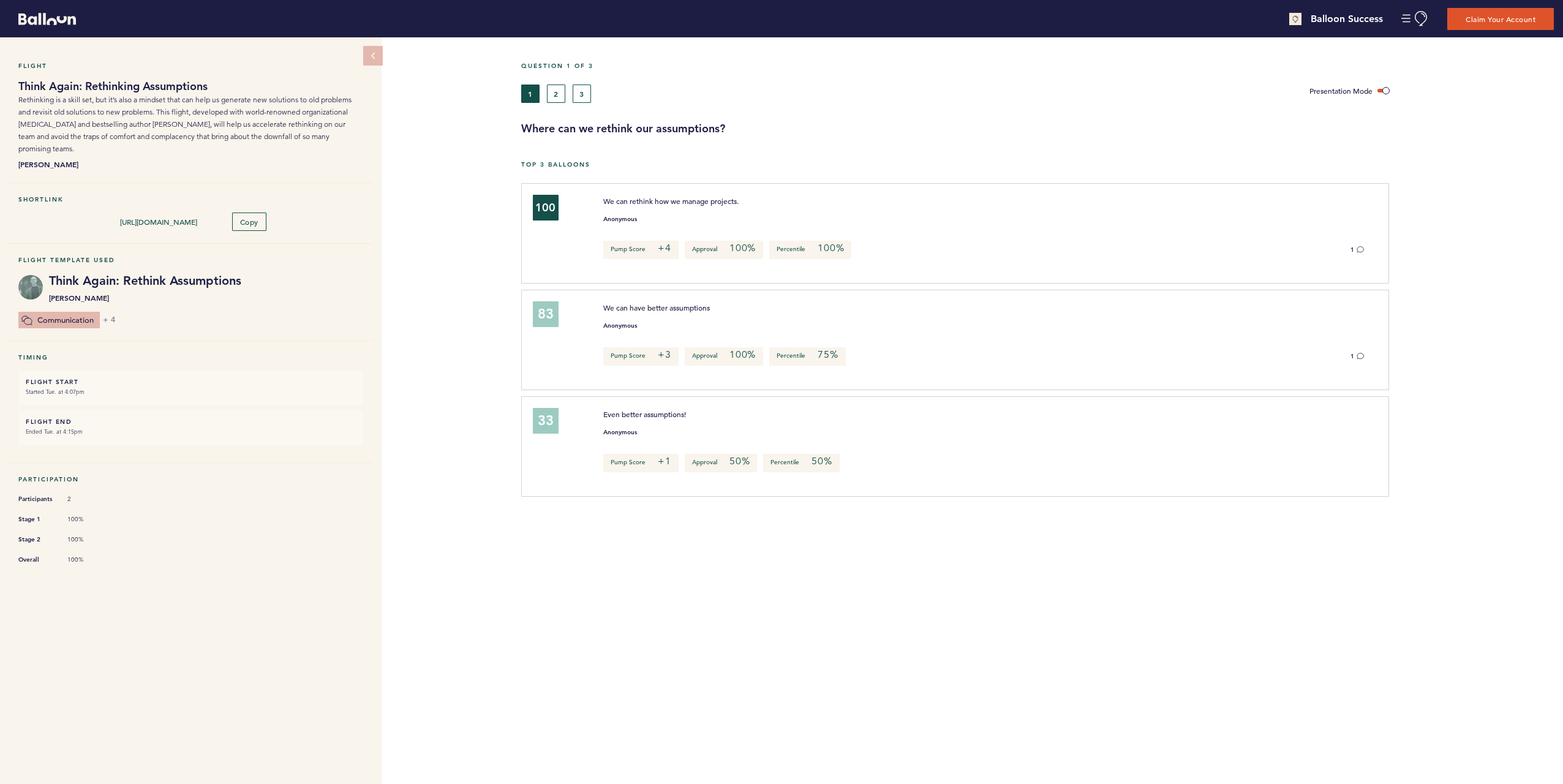
click at [600, 199] on div "We can rethink how we manage projects." at bounding box center [951, 200] width 714 height 12
click at [538, 211] on div "100" at bounding box center [545, 208] width 26 height 26
click at [633, 205] on p "We can rethink how we manage projects." at bounding box center [950, 200] width 696 height 12
click at [625, 304] on span "We can have better assumptions" at bounding box center [656, 307] width 106 height 10
drag, startPoint x: 620, startPoint y: 314, endPoint x: 621, endPoint y: 350, distance: 36.0
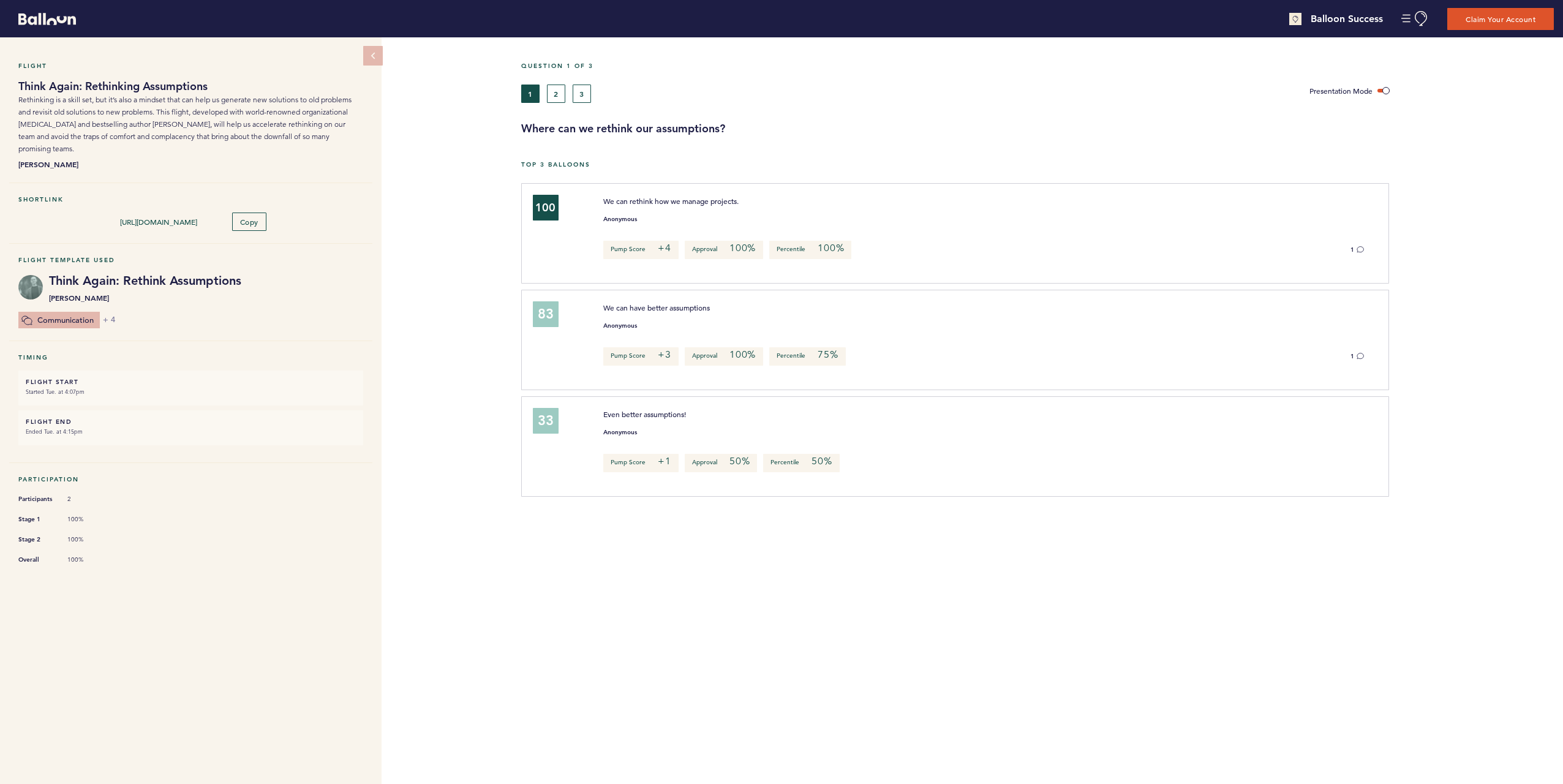
click at [620, 315] on div "We can have better assumptions Anonymous Pump Score +3 Approval 100% Percentile…" at bounding box center [984, 338] width 780 height 73
click at [632, 408] on p "Even better assumptions!" at bounding box center [950, 414] width 696 height 12
drag, startPoint x: 632, startPoint y: 407, endPoint x: 580, endPoint y: 204, distance: 209.6
click at [580, 204] on div "100" at bounding box center [559, 232] width 71 height 73
click at [482, 160] on div "Flight Think Again: Rethinking Assumptions Rethinking is a skill set, but it’s …" at bounding box center [781, 410] width 1563 height 746
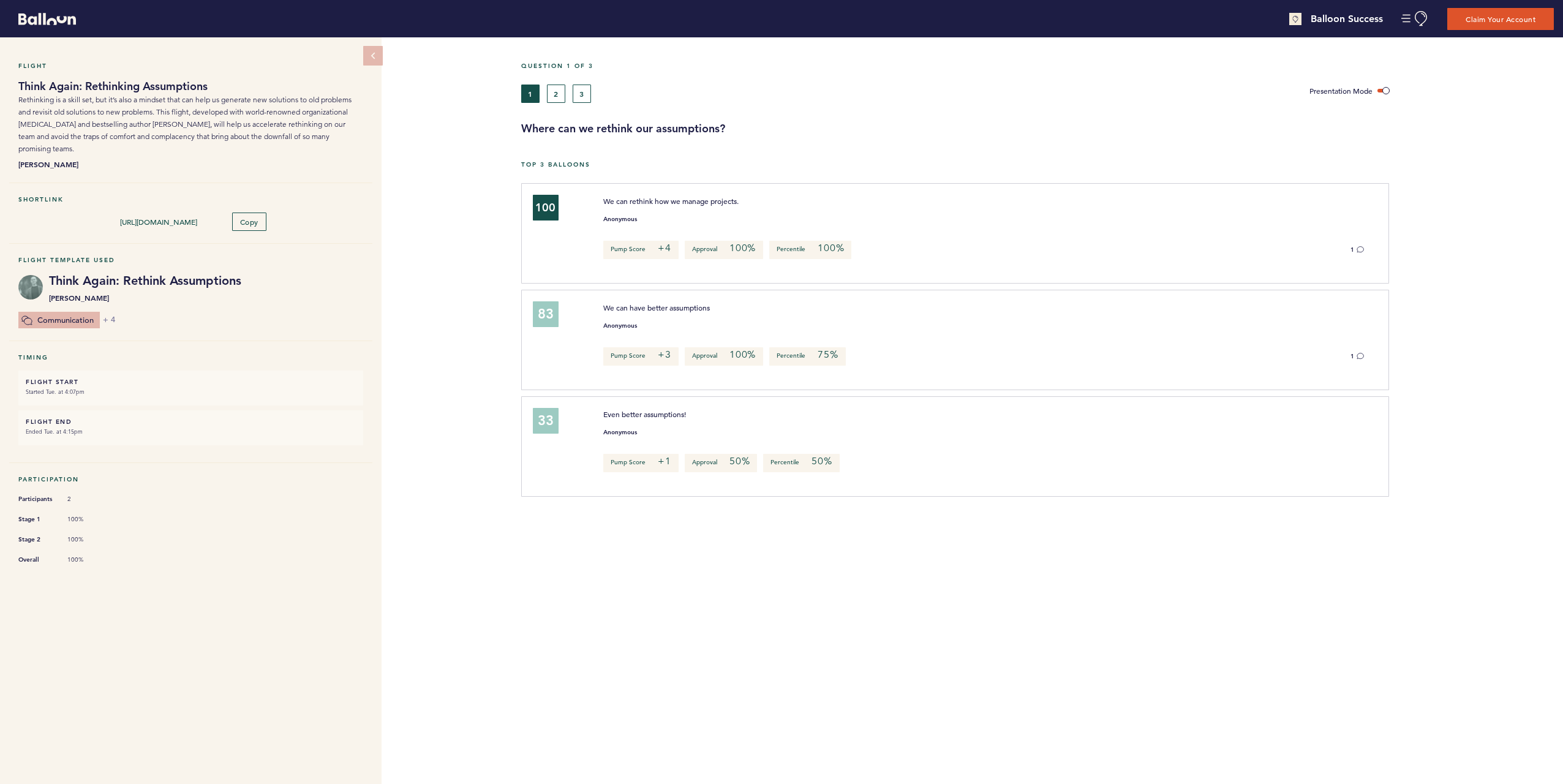
click at [461, 292] on div "Flight Think Again: Rethinking Assumptions Rethinking is a skill set, but it’s …" at bounding box center [781, 410] width 1563 height 746
click at [509, 238] on div "Flight Think Again: Rethinking Assumptions Rethinking is a skill set, but it’s …" at bounding box center [781, 410] width 1563 height 746
click at [442, 222] on div "Flight Think Again: Rethinking Assumptions Rethinking is a skill set, but it’s …" at bounding box center [781, 410] width 1563 height 746
click at [452, 230] on div "Flight Think Again: Rethinking Assumptions Rethinking is a skill set, but it’s …" at bounding box center [781, 410] width 1563 height 746
